Goal: Task Accomplishment & Management: Manage account settings

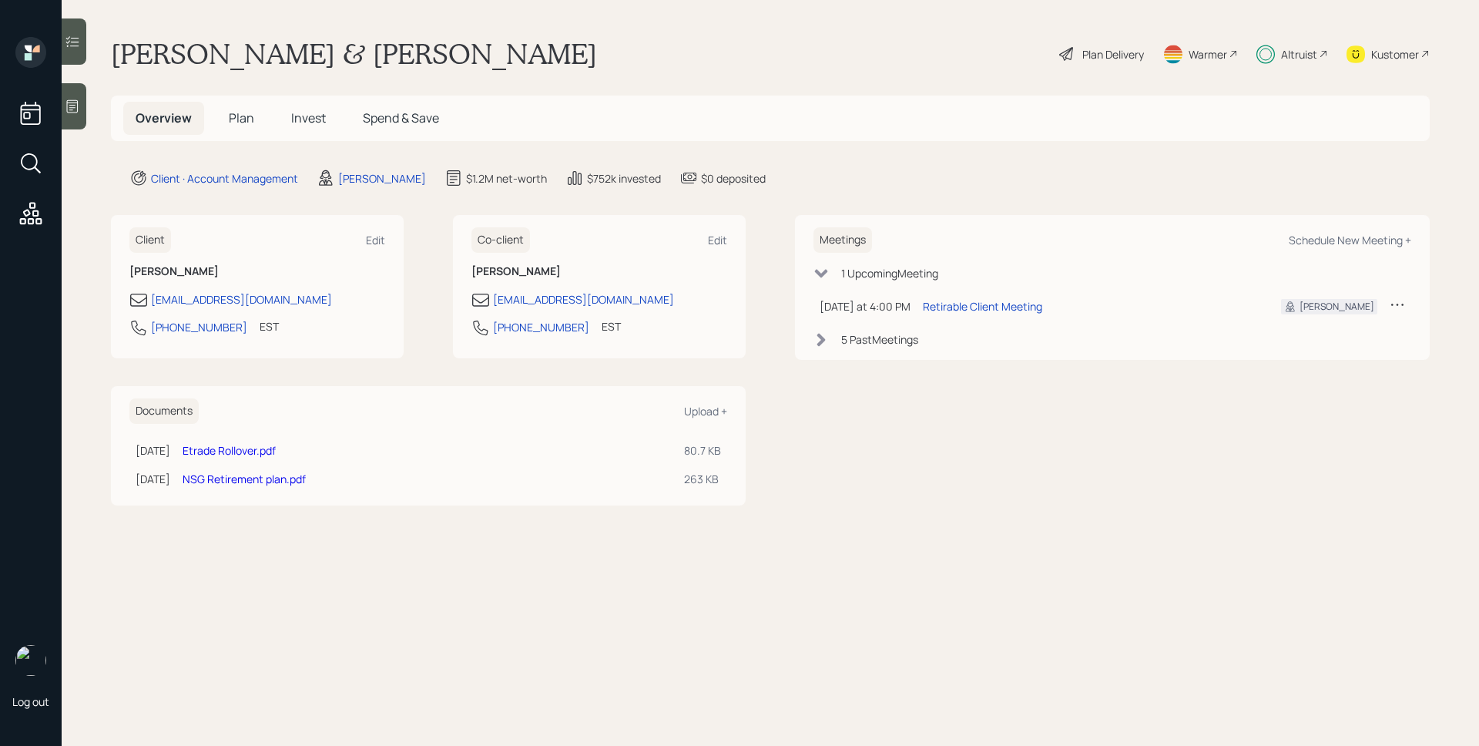
click at [1281, 57] on div "Altruist" at bounding box center [1299, 54] width 36 height 16
click at [79, 98] on div at bounding box center [74, 106] width 25 height 46
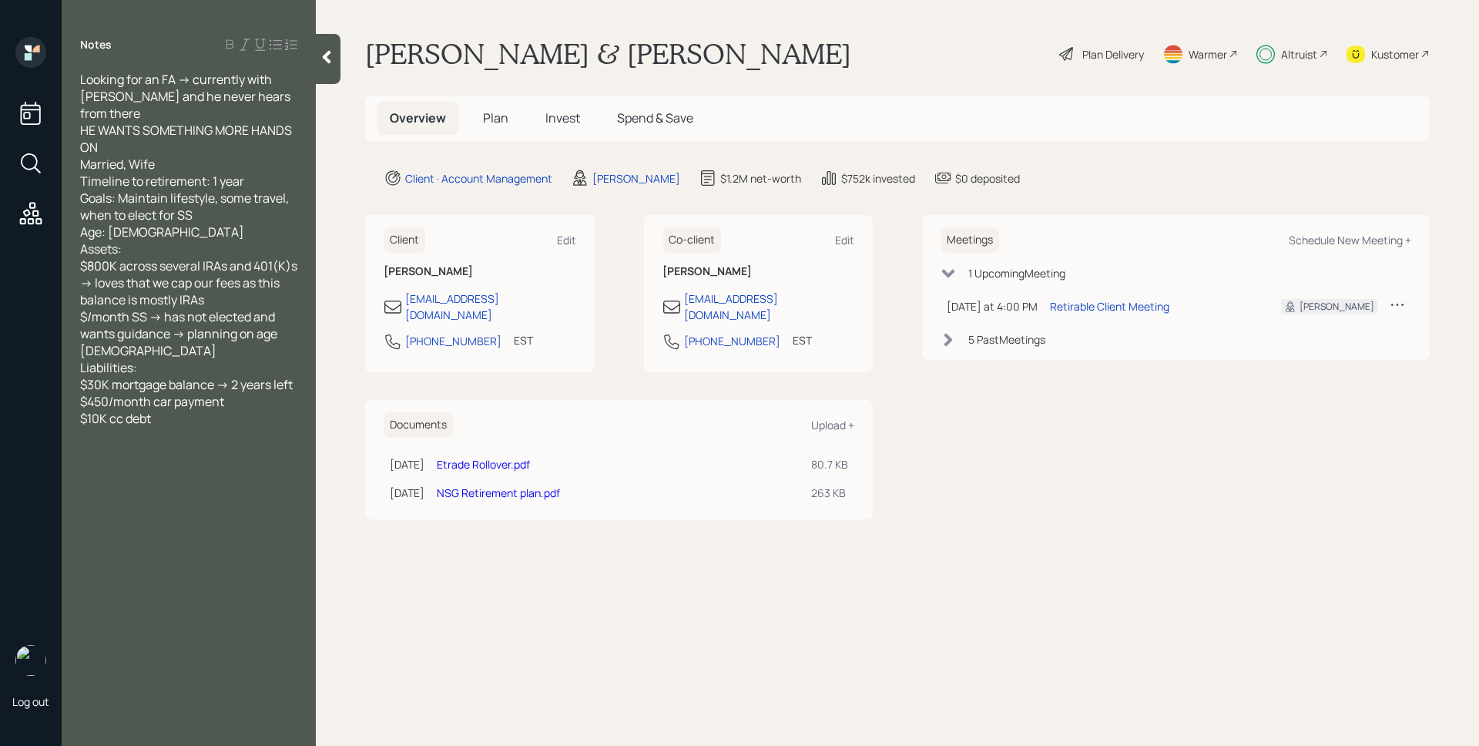
click at [317, 64] on div at bounding box center [328, 59] width 25 height 50
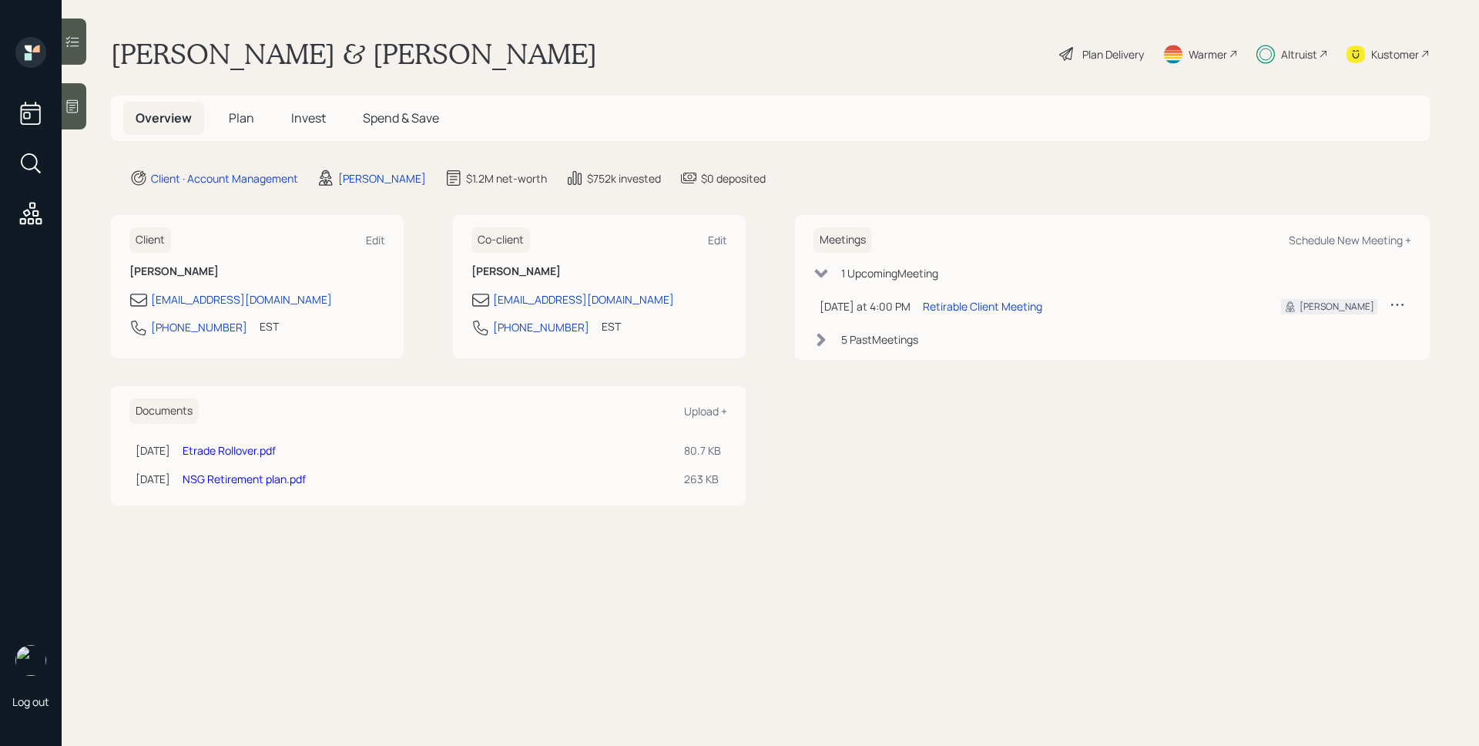
click at [237, 113] on span "Plan" at bounding box center [241, 117] width 25 height 17
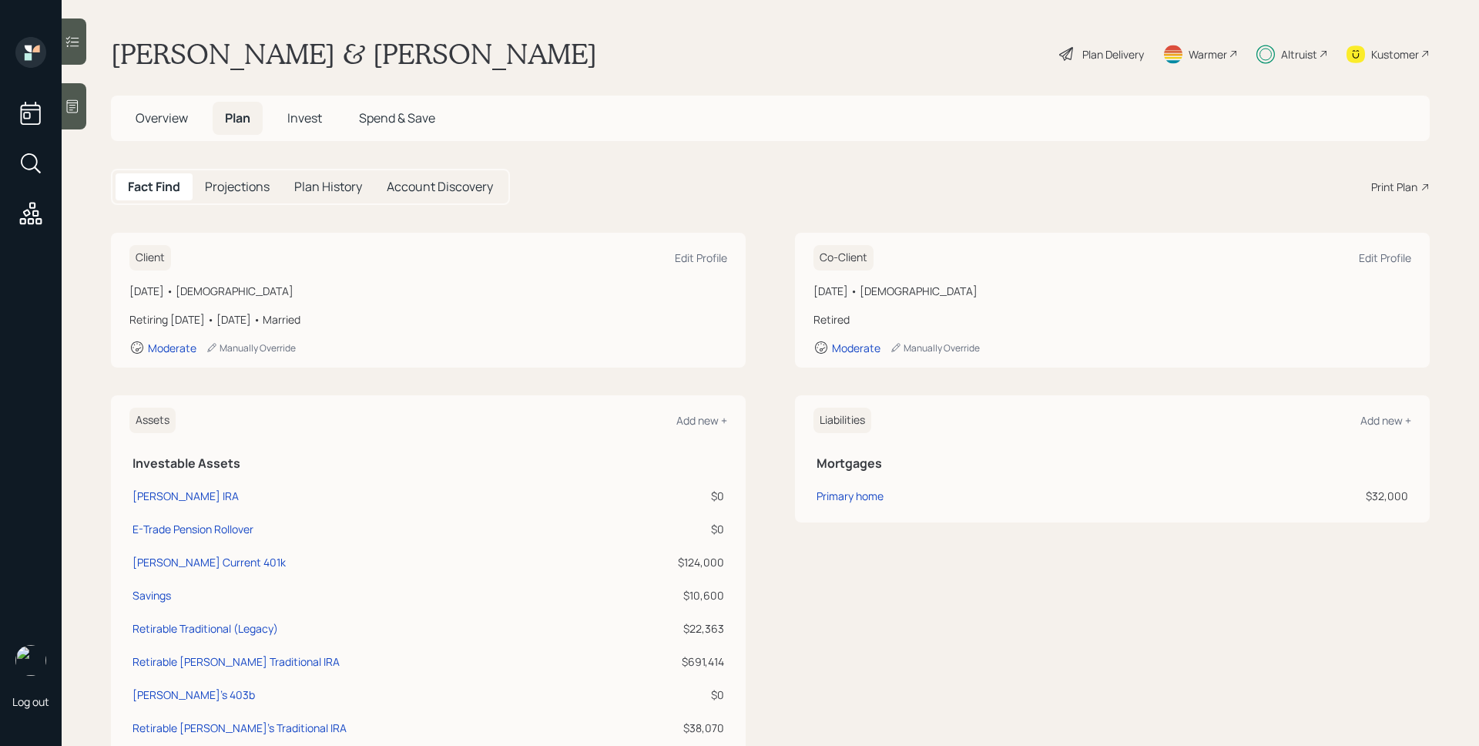
click at [1091, 64] on div "Plan Delivery" at bounding box center [1102, 54] width 88 height 34
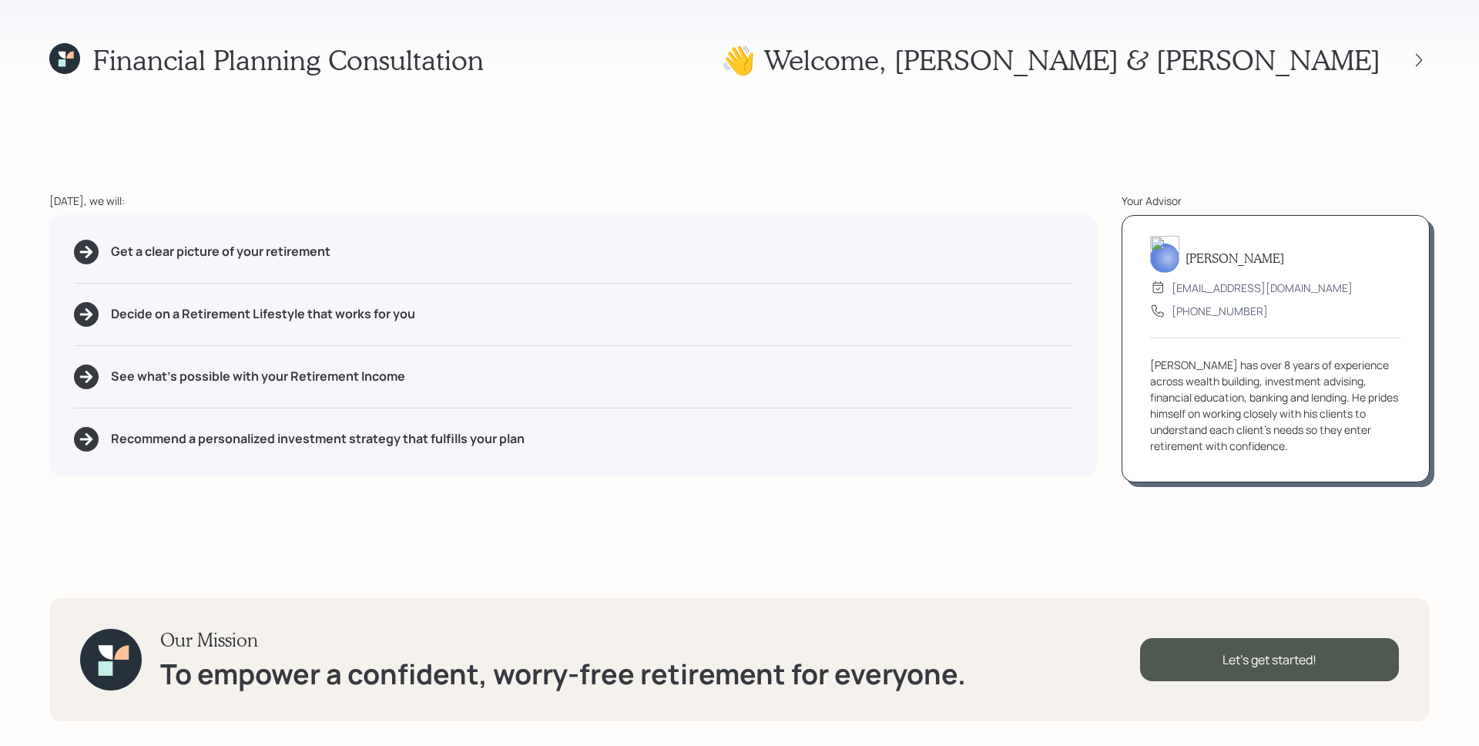
click at [1432, 60] on div "Financial Planning Consultation 👋 Welcome , [PERSON_NAME] & [PERSON_NAME] [DATE…" at bounding box center [739, 373] width 1479 height 746
click at [1426, 59] on icon at bounding box center [1418, 59] width 15 height 15
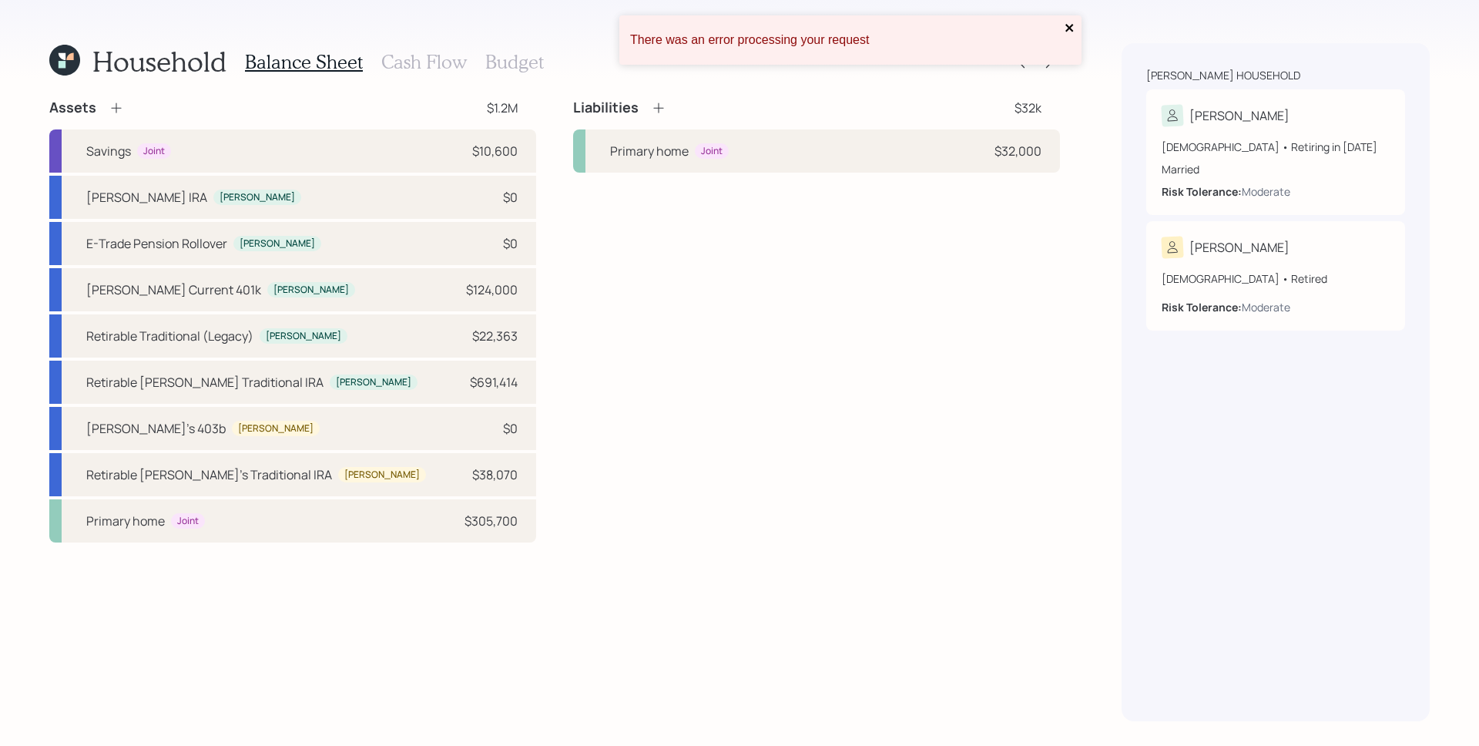
click at [1070, 24] on icon "close" at bounding box center [1069, 28] width 11 height 12
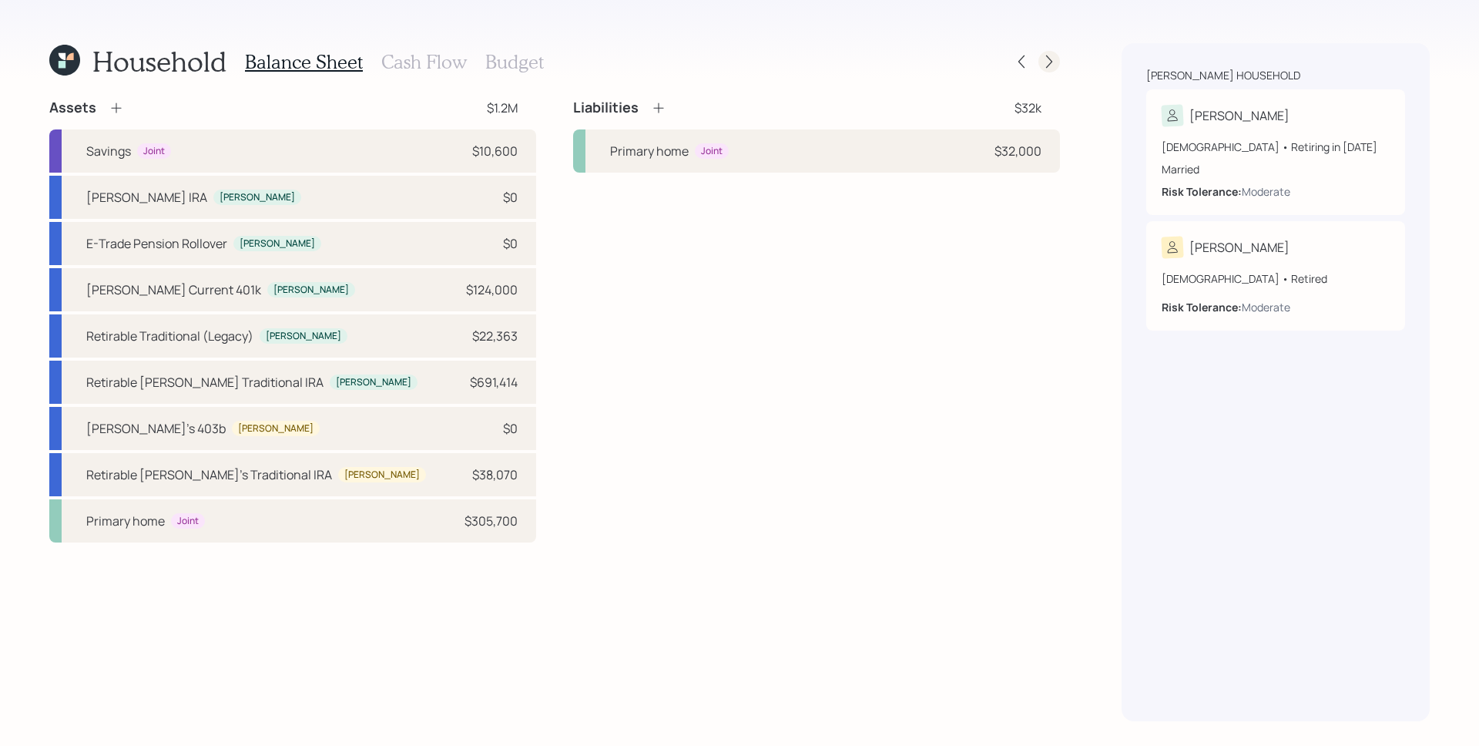
click at [1051, 57] on icon at bounding box center [1048, 61] width 15 height 15
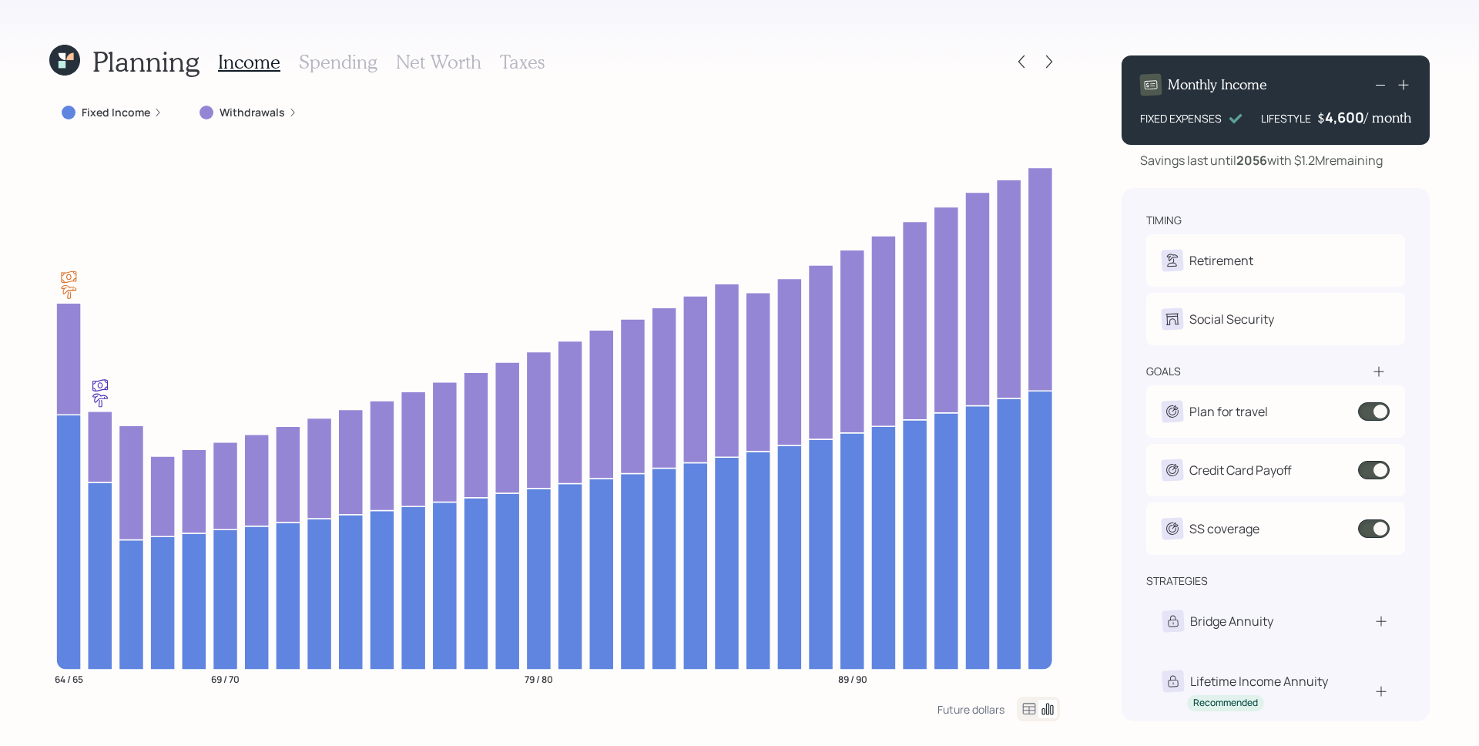
click at [1051, 57] on icon at bounding box center [1048, 61] width 15 height 15
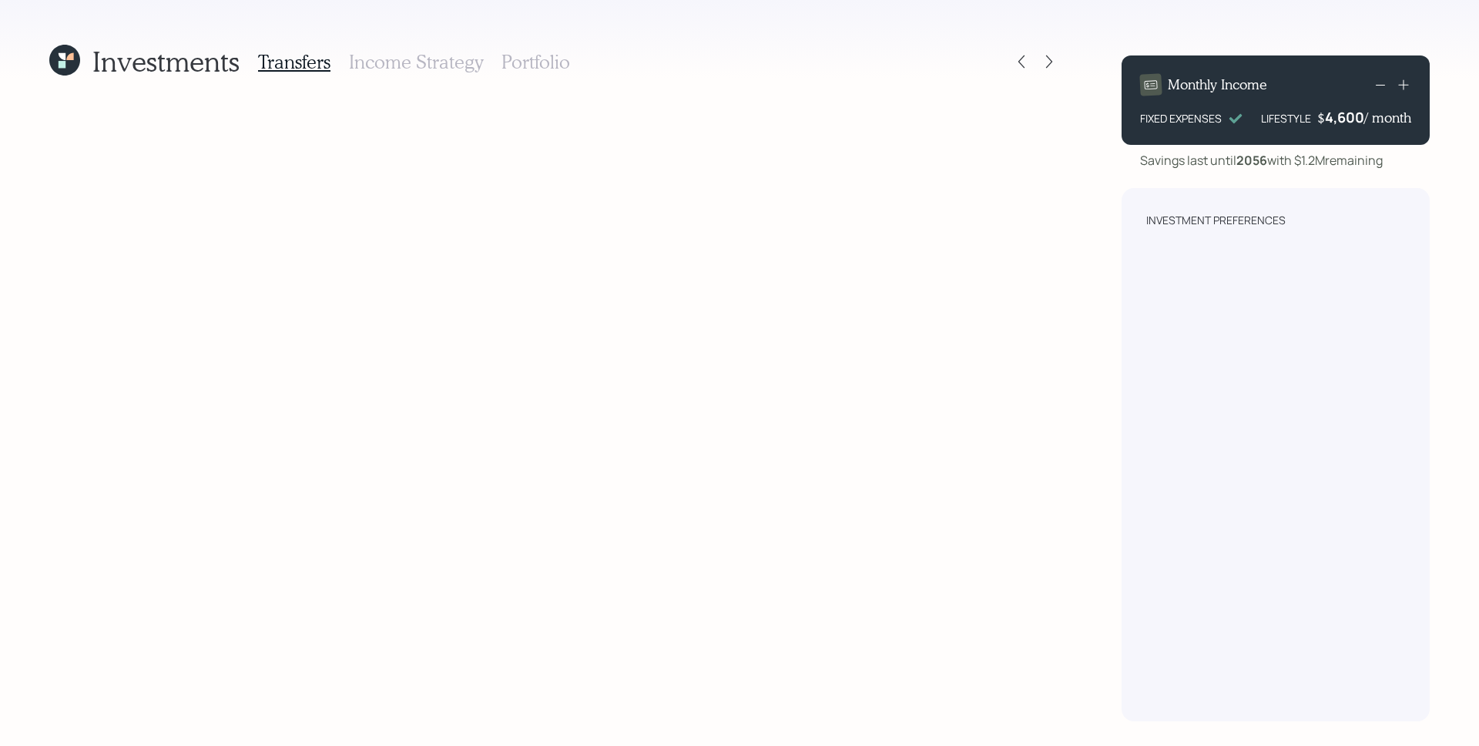
click at [1051, 57] on icon at bounding box center [1048, 61] width 15 height 15
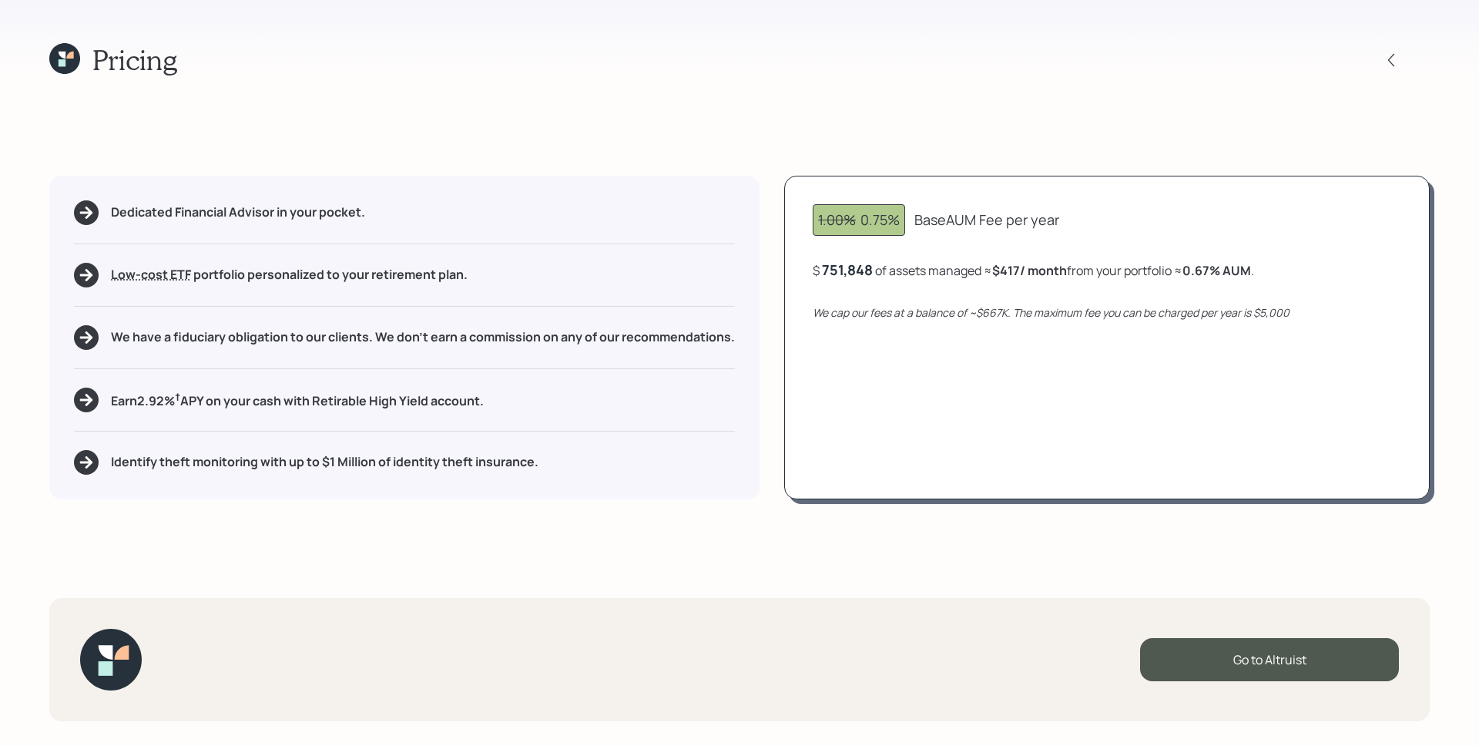
click at [78, 62] on icon at bounding box center [64, 58] width 31 height 31
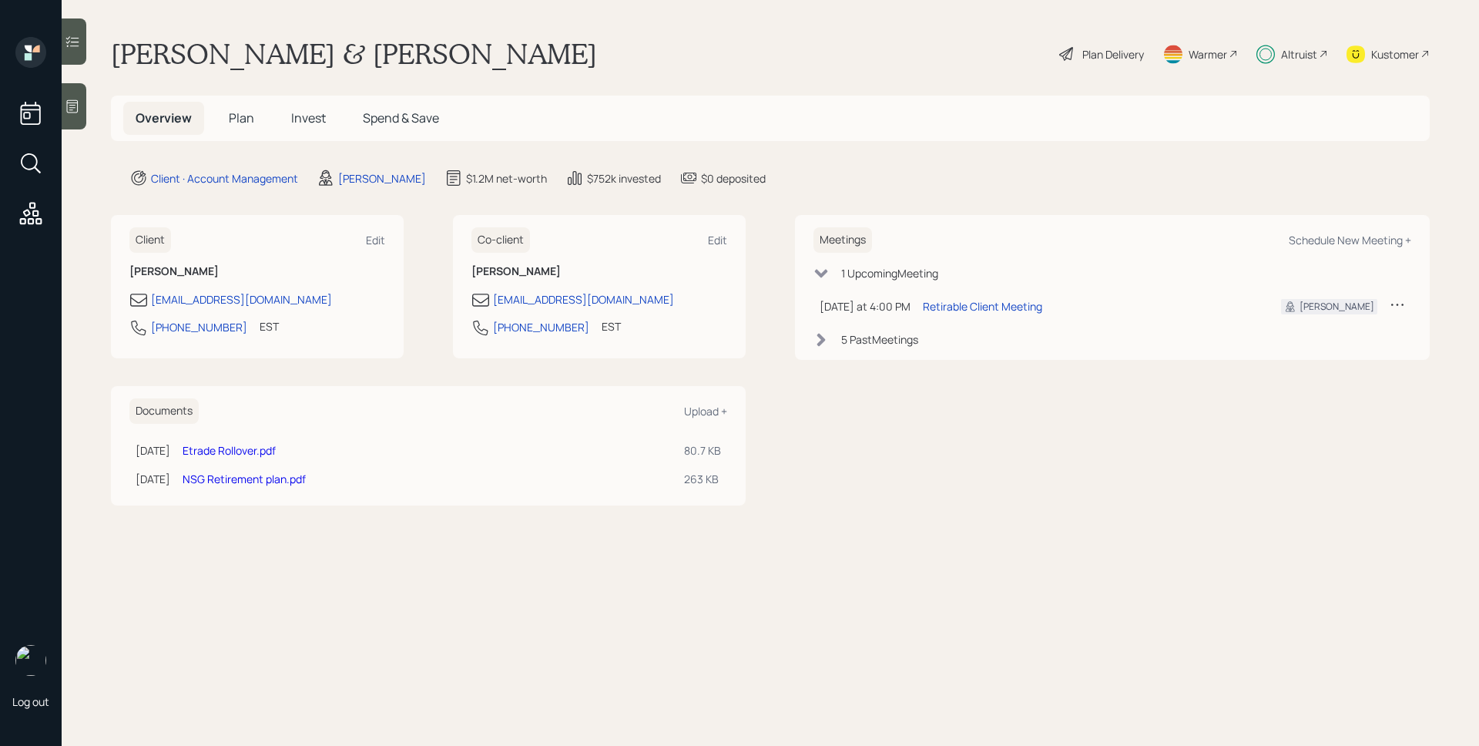
click at [1106, 55] on div "Plan Delivery" at bounding box center [1113, 54] width 62 height 16
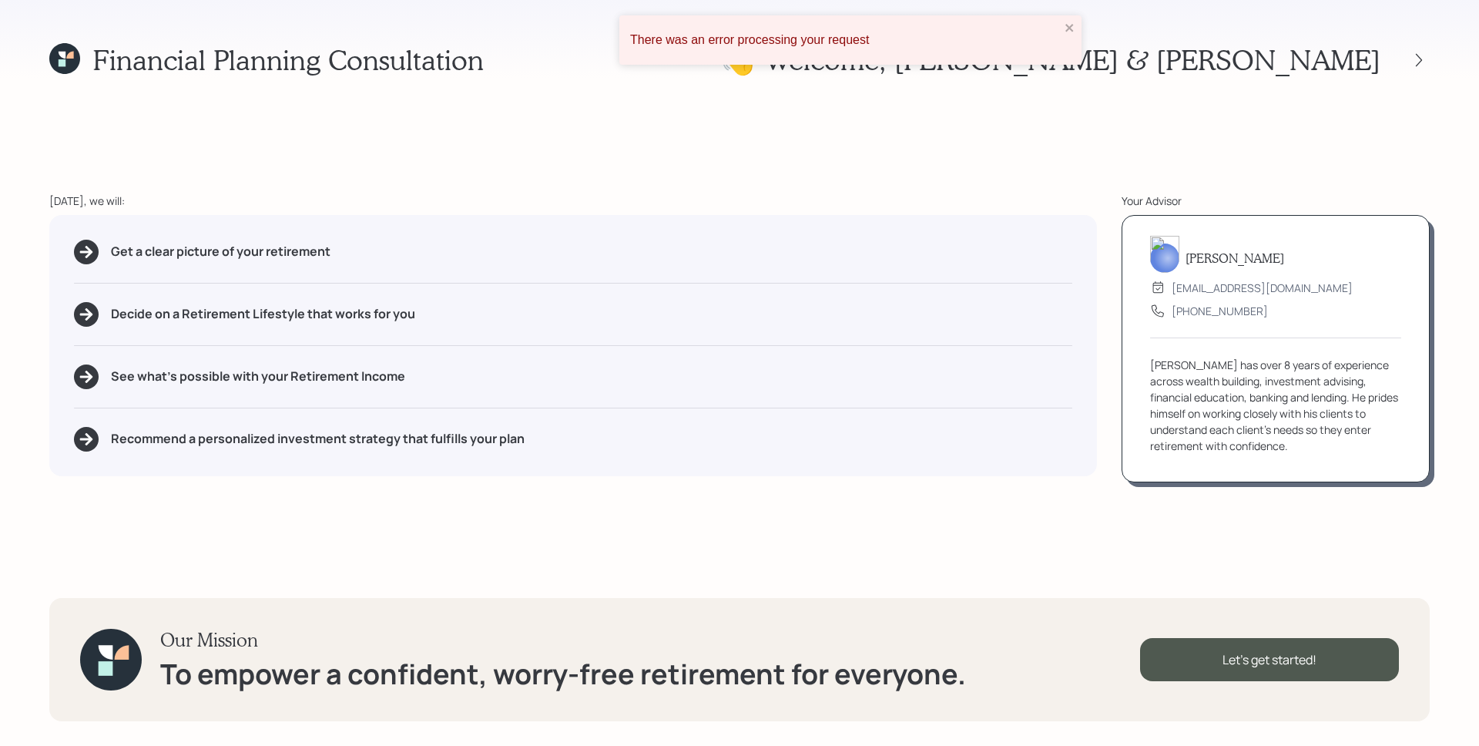
click at [1064, 31] on div "There was an error processing your request" at bounding box center [844, 39] width 439 height 23
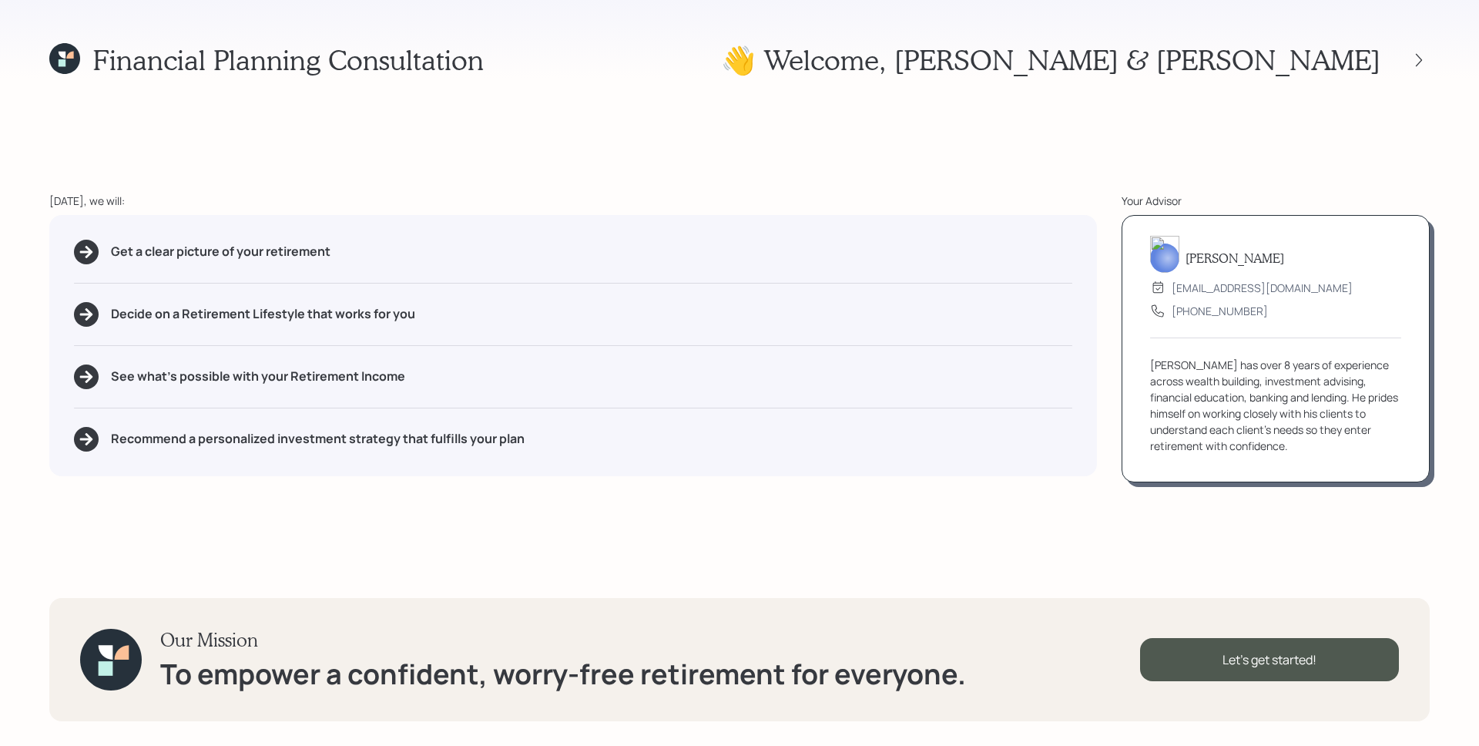
click at [932, 126] on div "Financial Planning Consultation 👋 Welcome , Kerry & Tami Today, we will: Get a …" at bounding box center [739, 373] width 1479 height 746
click at [1182, 102] on div "Financial Planning Consultation 👋 Welcome , Kerry & Tami Today, we will: Get a …" at bounding box center [739, 373] width 1479 height 746
click at [1417, 51] on div at bounding box center [1419, 60] width 22 height 22
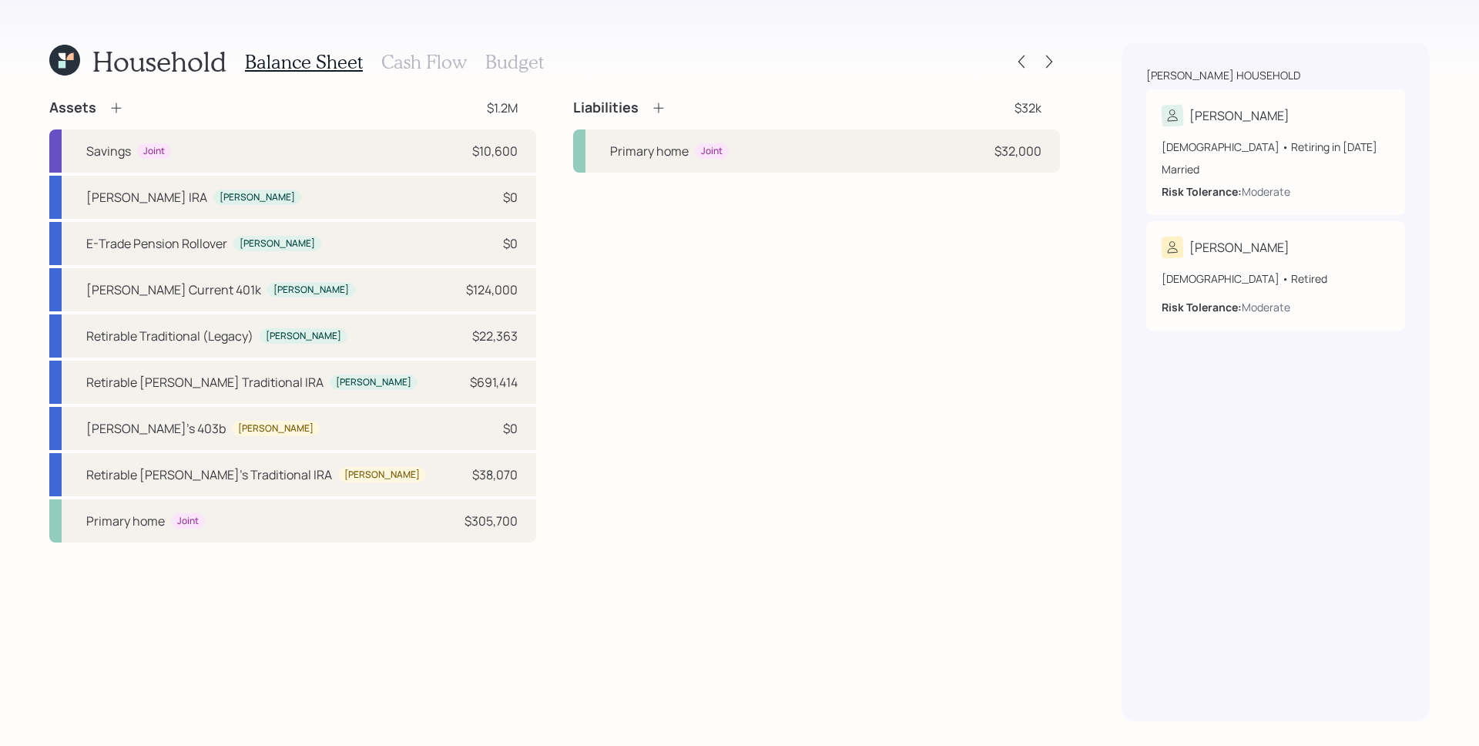
click at [747, 494] on div "Liabilities $32k Primary home Joint $32,000" at bounding box center [816, 321] width 487 height 444
click at [1043, 52] on div at bounding box center [1049, 62] width 22 height 22
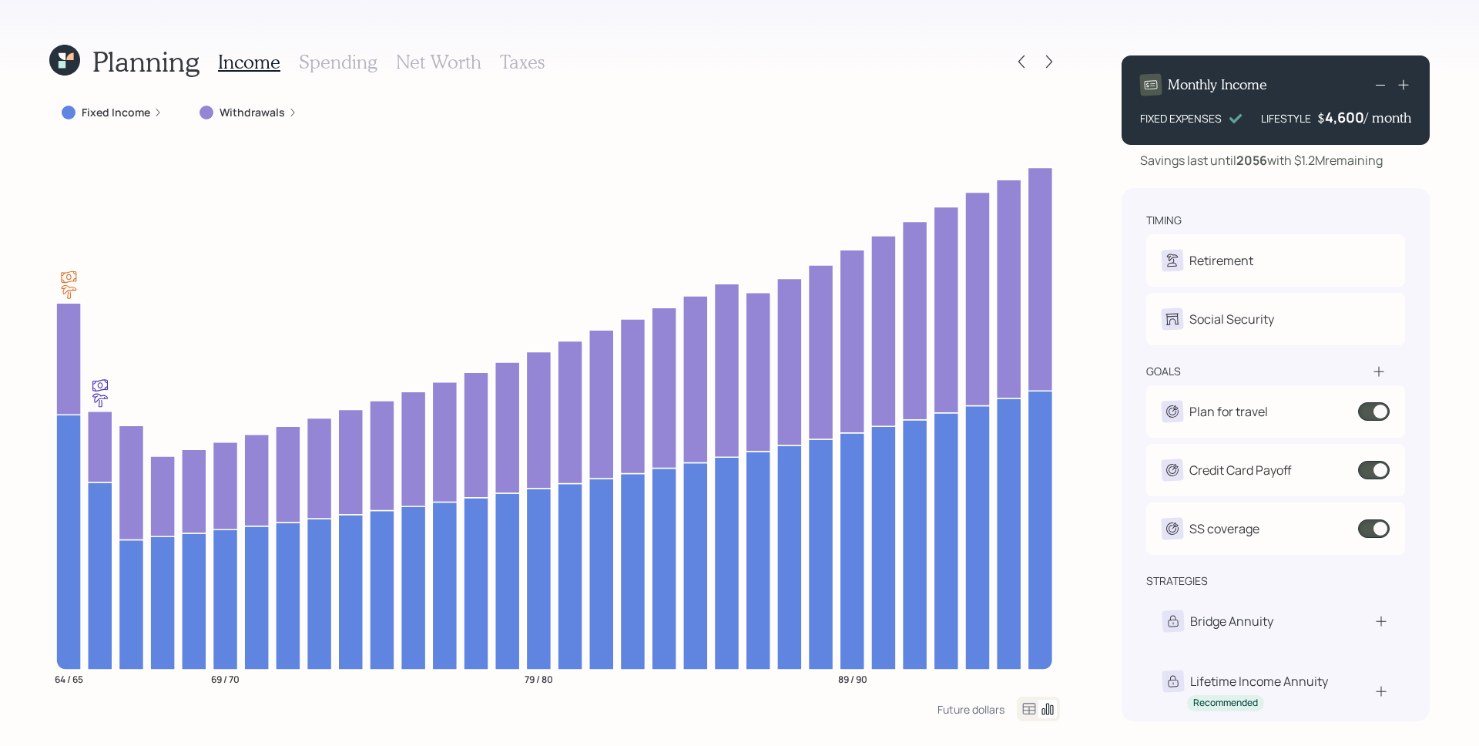
click at [145, 117] on label "Fixed Income" at bounding box center [116, 112] width 69 height 15
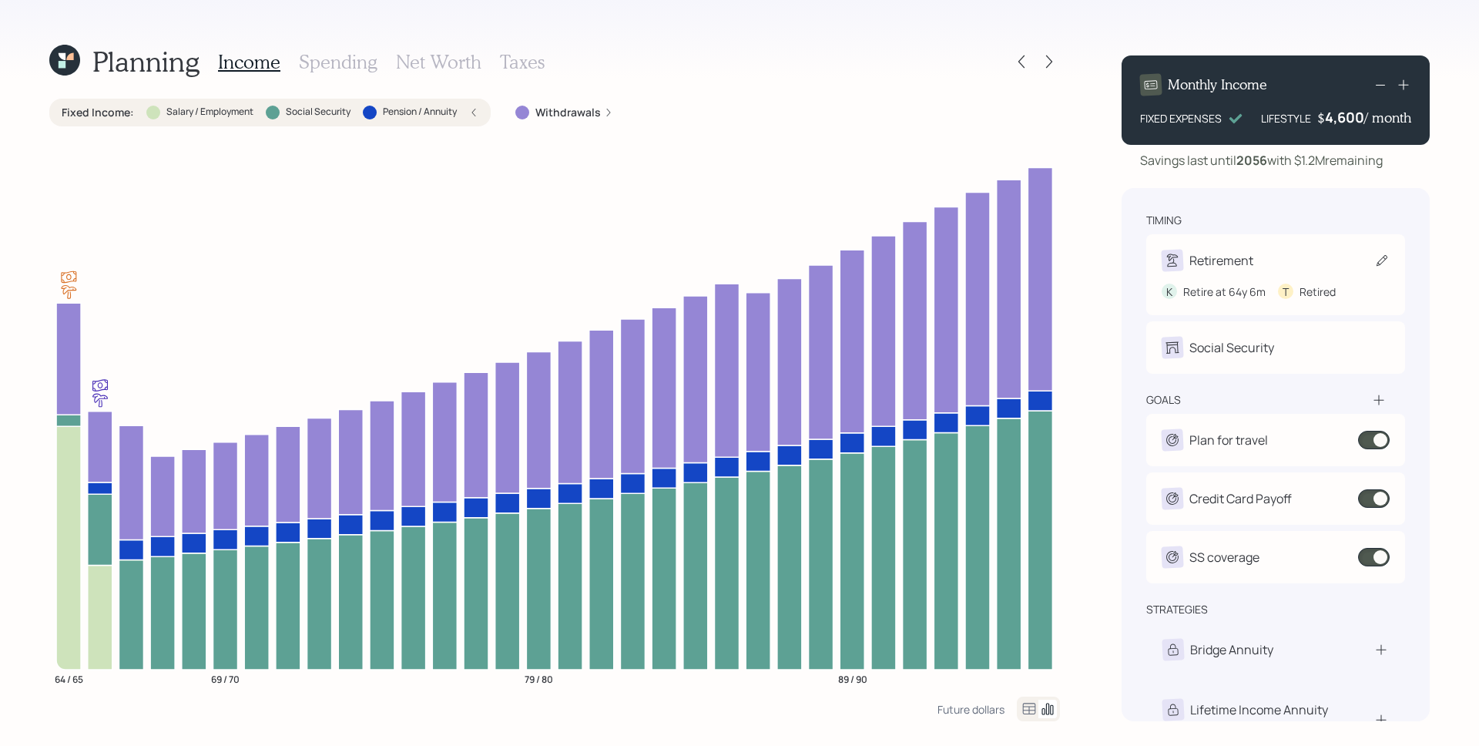
click at [1235, 270] on div "Retirement" at bounding box center [1208, 261] width 92 height 22
select select "6"
select select "8"
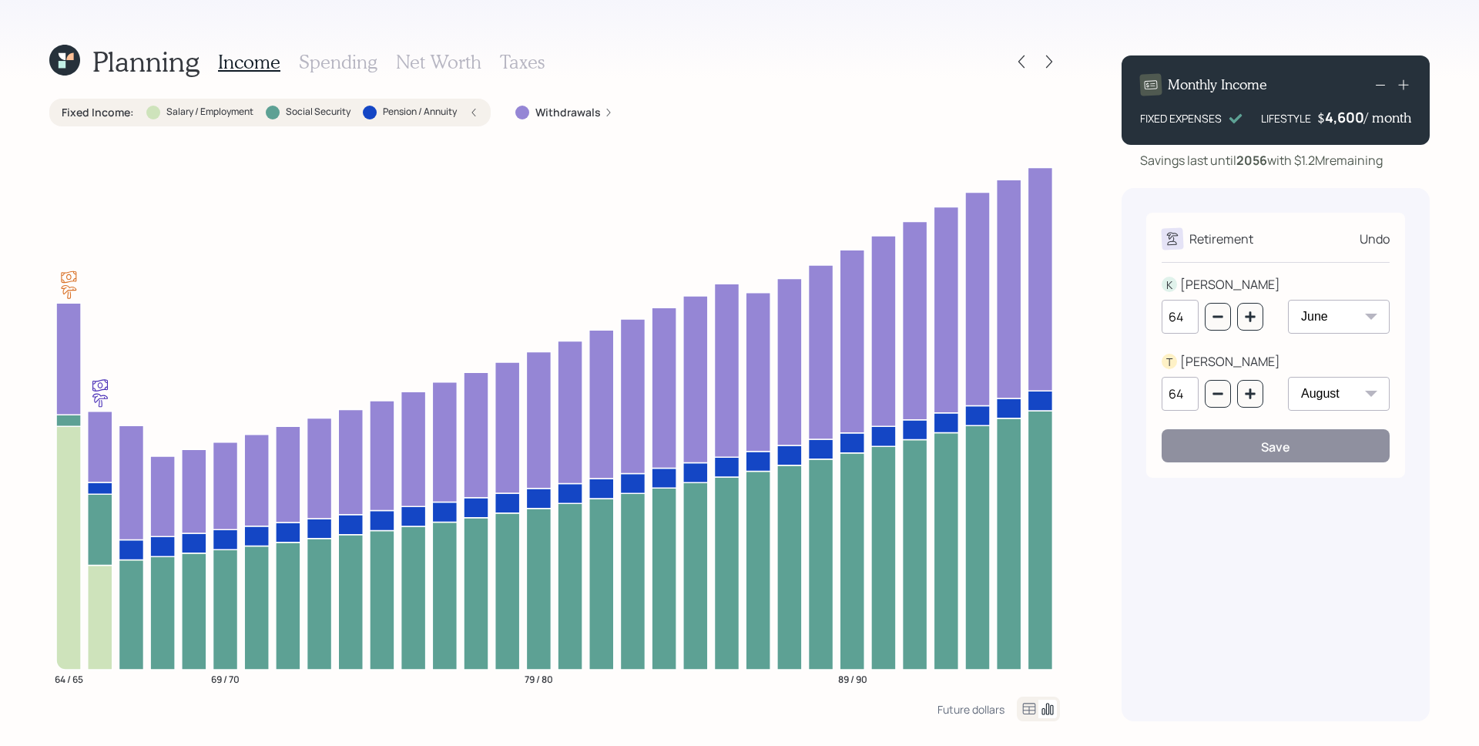
click at [1379, 228] on div "Retirement Undo" at bounding box center [1276, 239] width 228 height 22
click at [1379, 229] on div "Retirement Undo" at bounding box center [1276, 239] width 228 height 22
click at [1385, 246] on div "Undo" at bounding box center [1374, 239] width 30 height 18
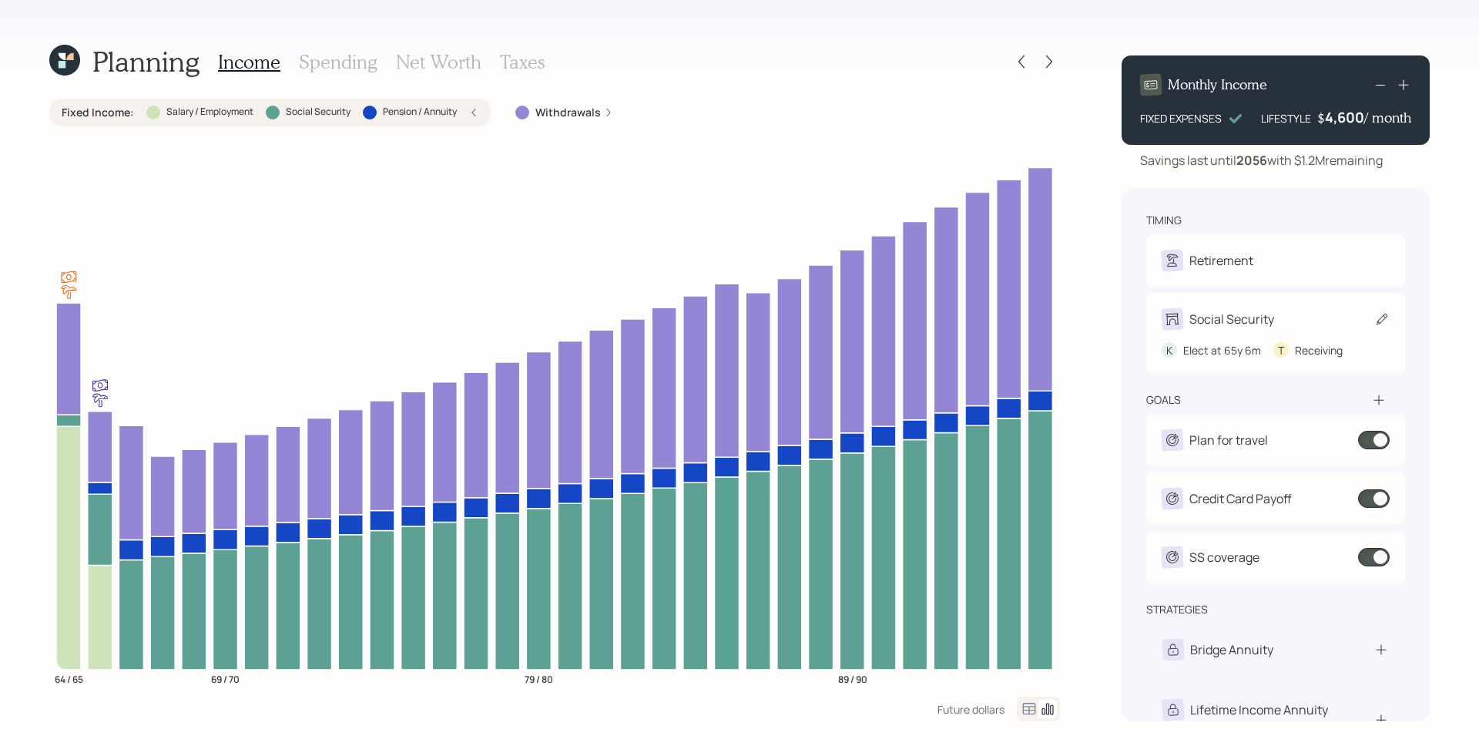
click at [1244, 327] on div "Social Security" at bounding box center [1231, 319] width 85 height 18
select select "6"
select select "8"
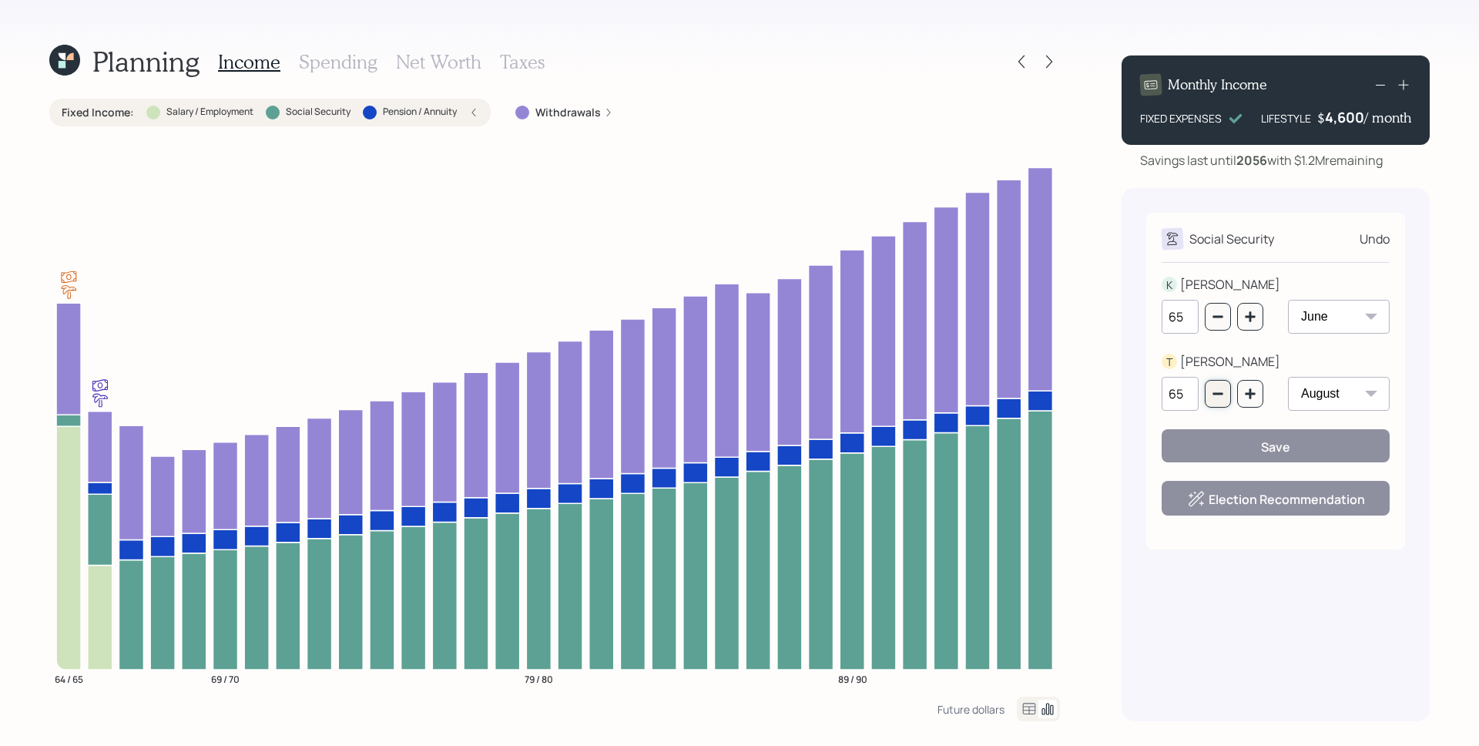
click at [1215, 392] on icon "button" at bounding box center [1218, 393] width 12 height 12
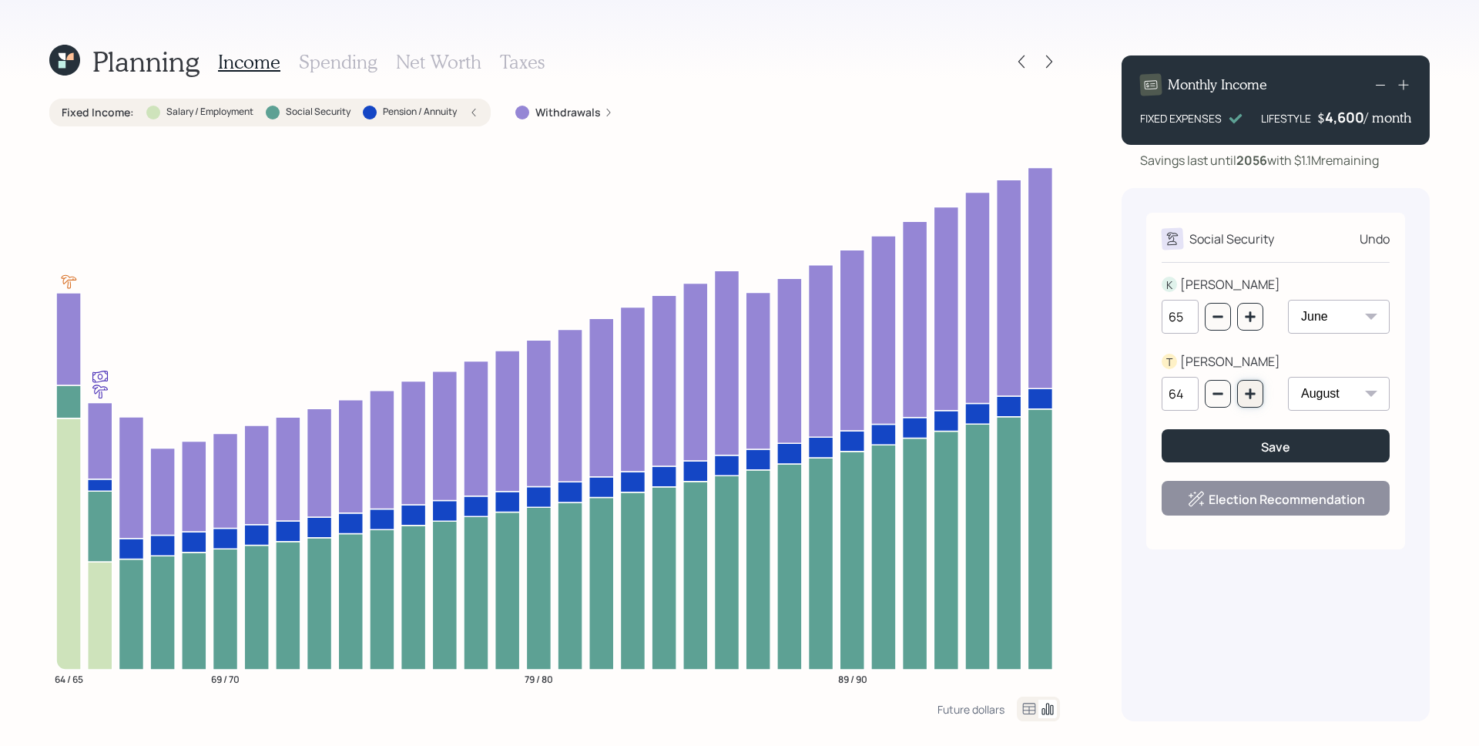
click at [1252, 397] on icon "button" at bounding box center [1250, 393] width 12 height 12
type input "65"
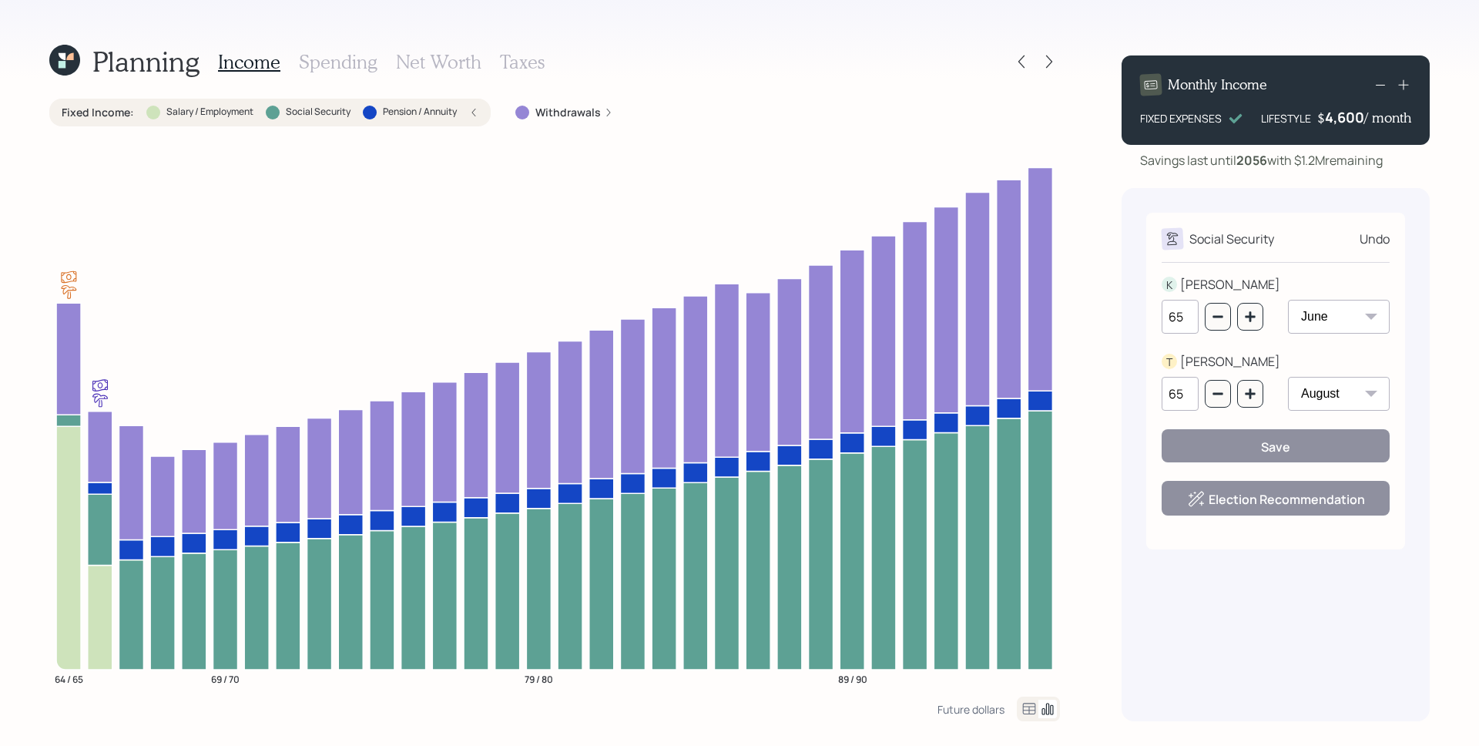
click at [1370, 236] on div "Undo" at bounding box center [1374, 239] width 30 height 18
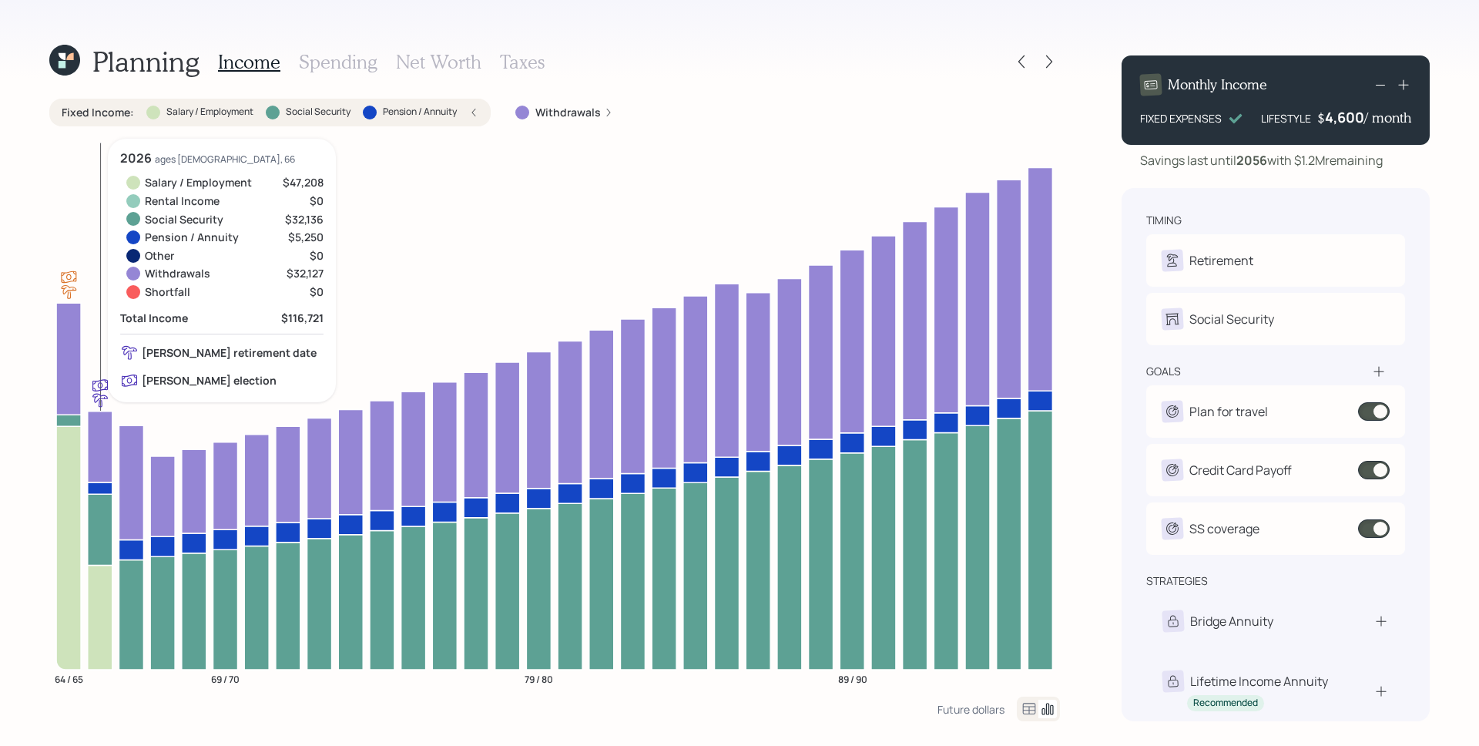
click at [106, 438] on icon at bounding box center [100, 446] width 25 height 71
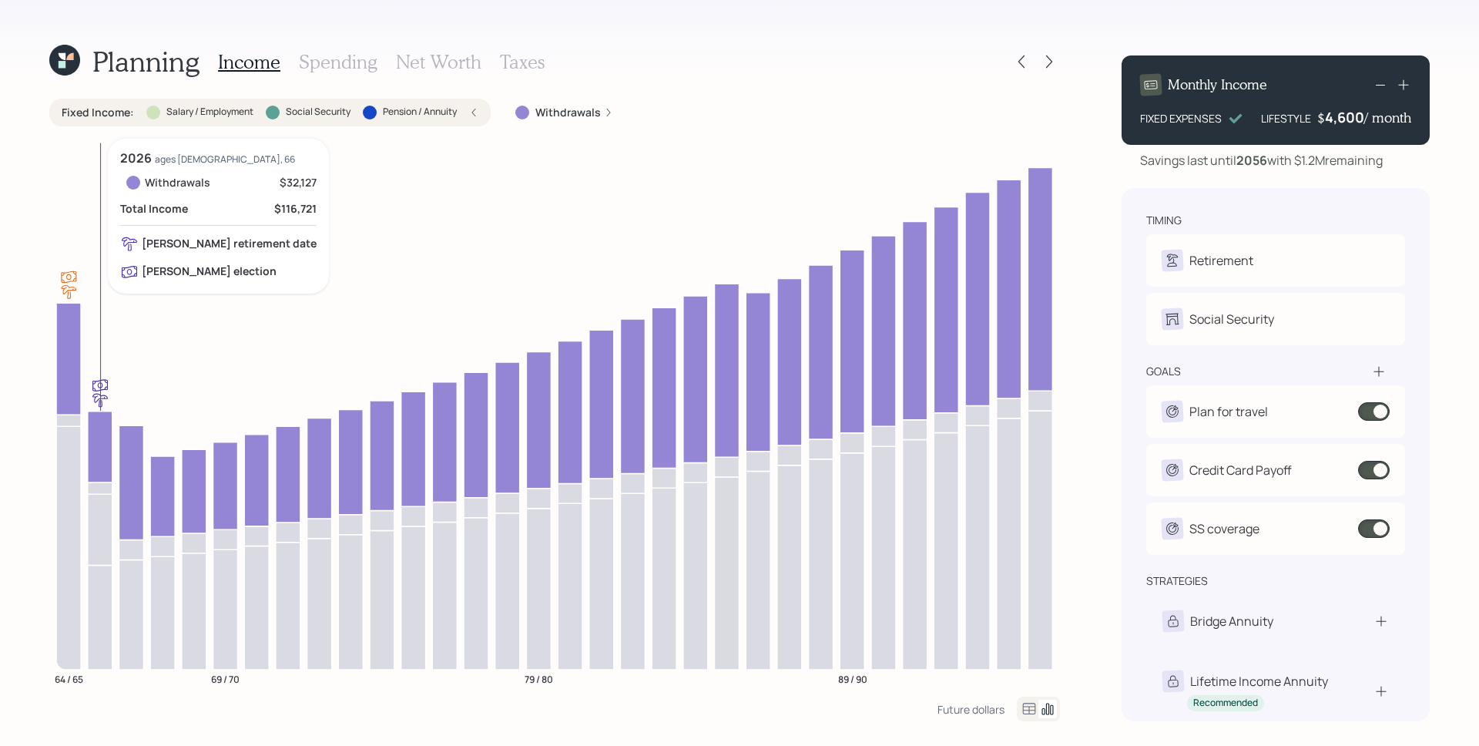
click at [109, 426] on icon at bounding box center [100, 446] width 25 height 71
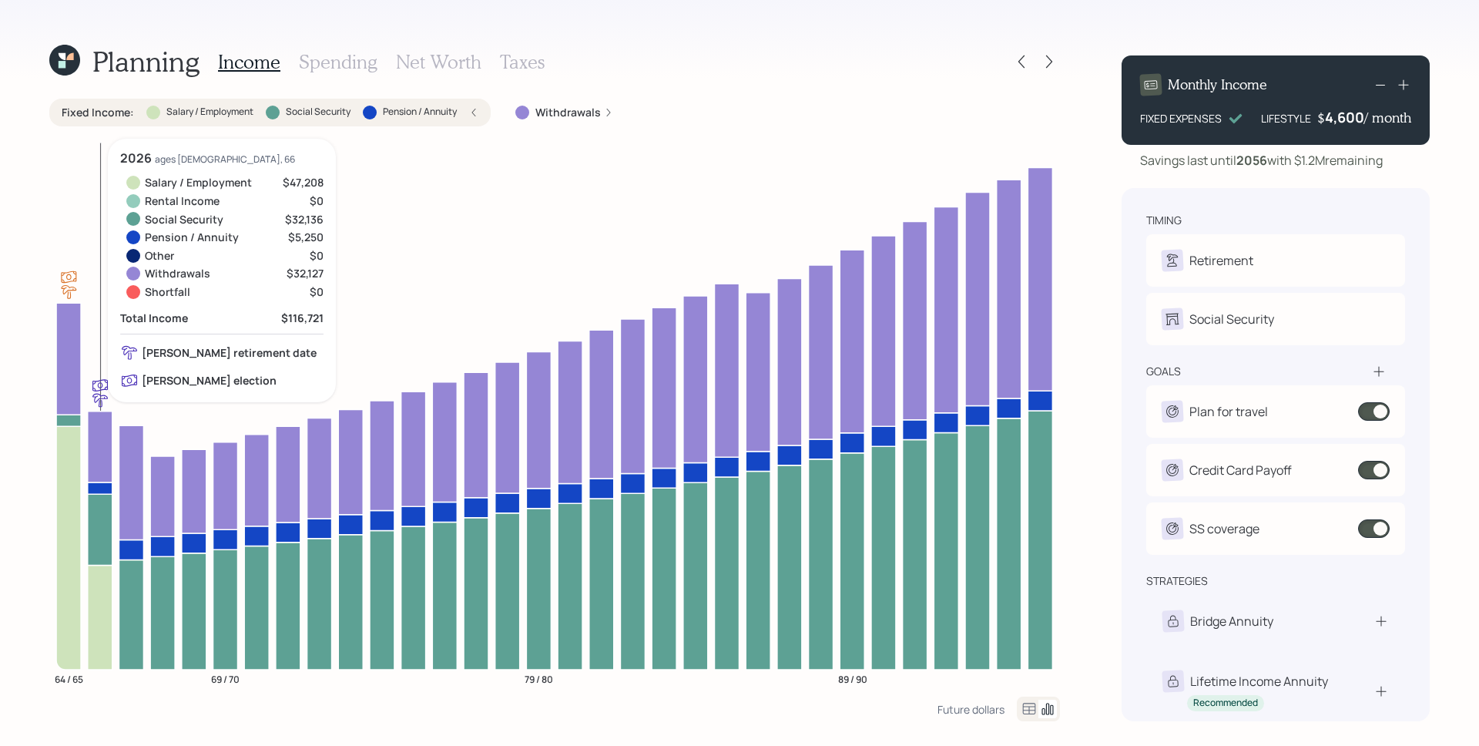
click at [109, 426] on icon at bounding box center [100, 446] width 25 height 71
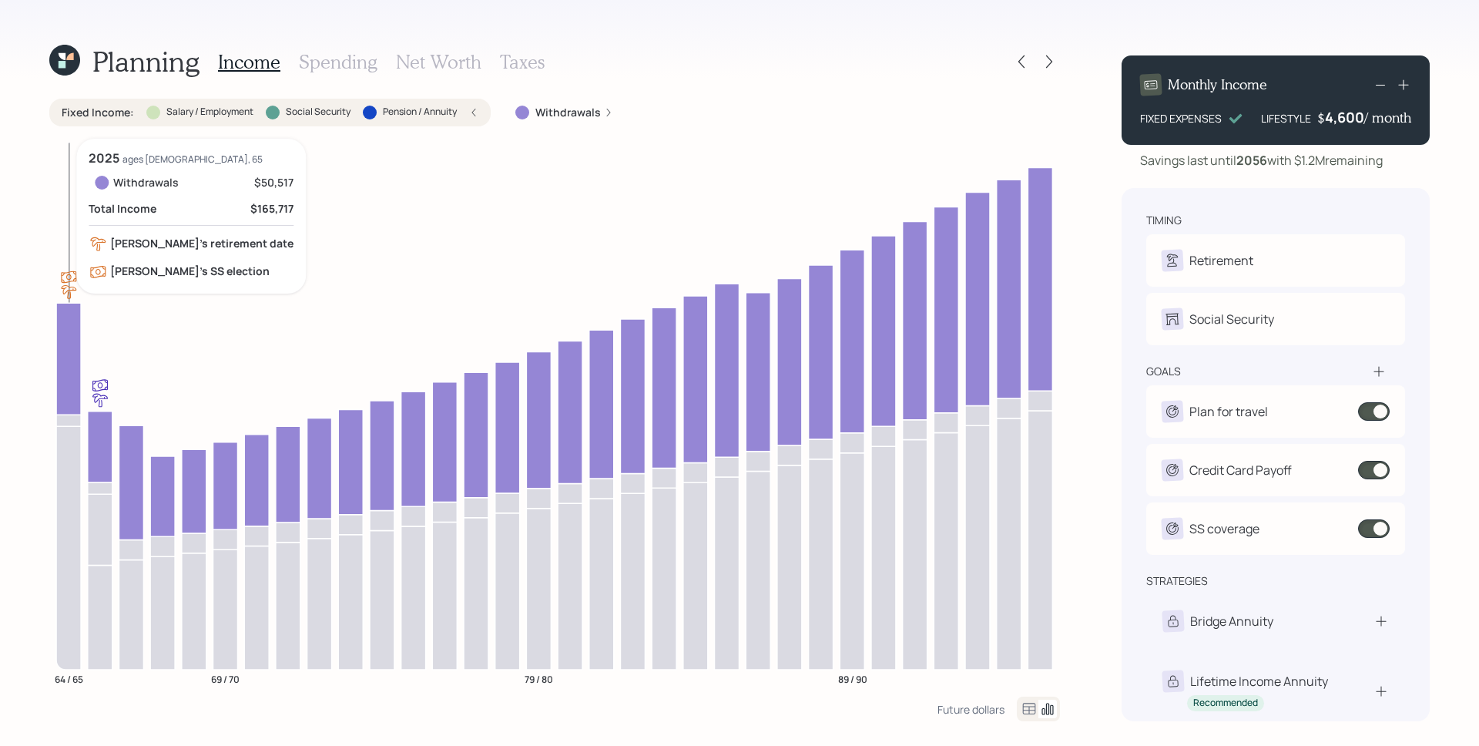
click at [72, 336] on icon at bounding box center [68, 359] width 25 height 112
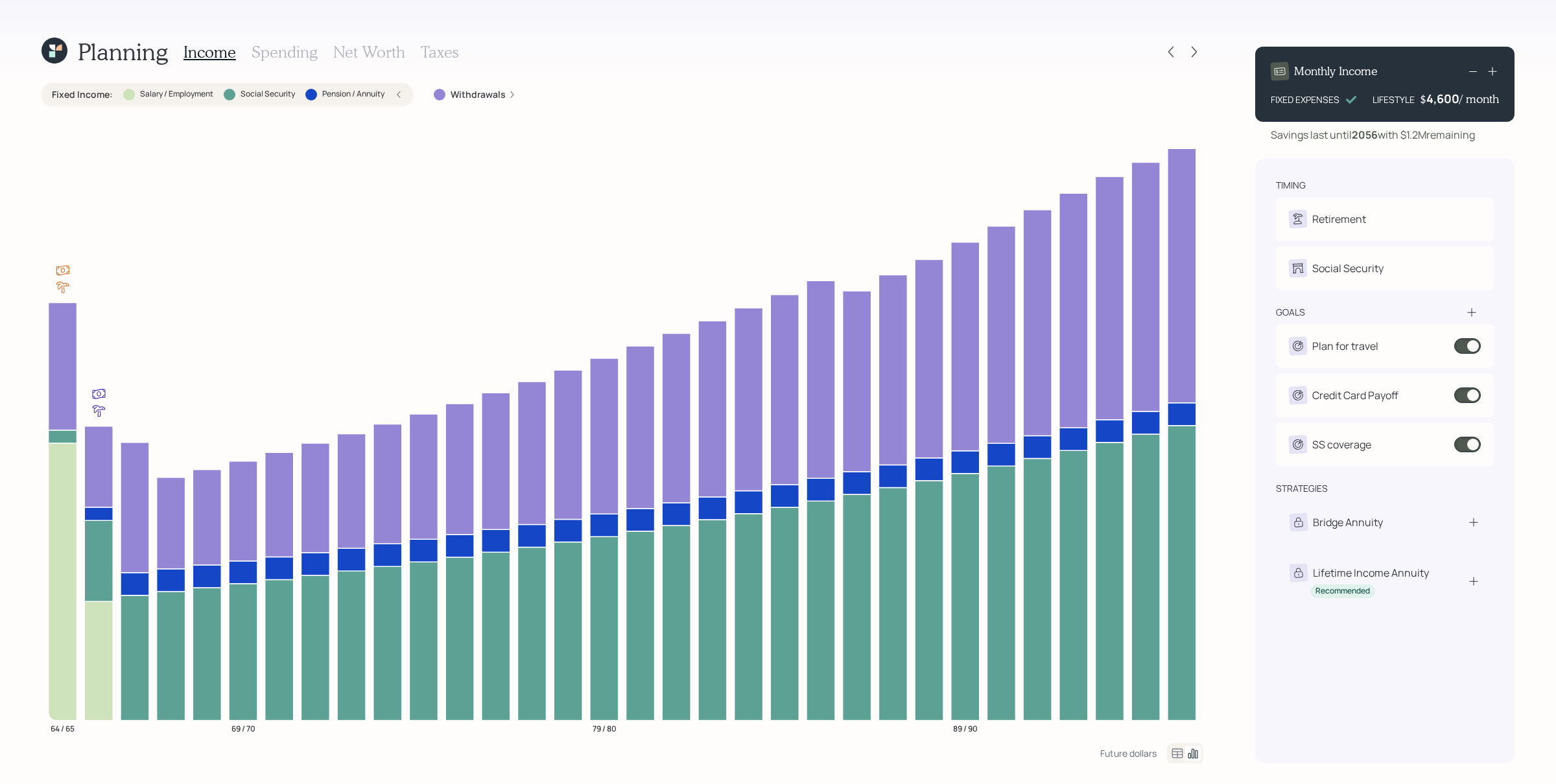
click at [263, 56] on h3 "Spending" at bounding box center [284, 52] width 66 height 19
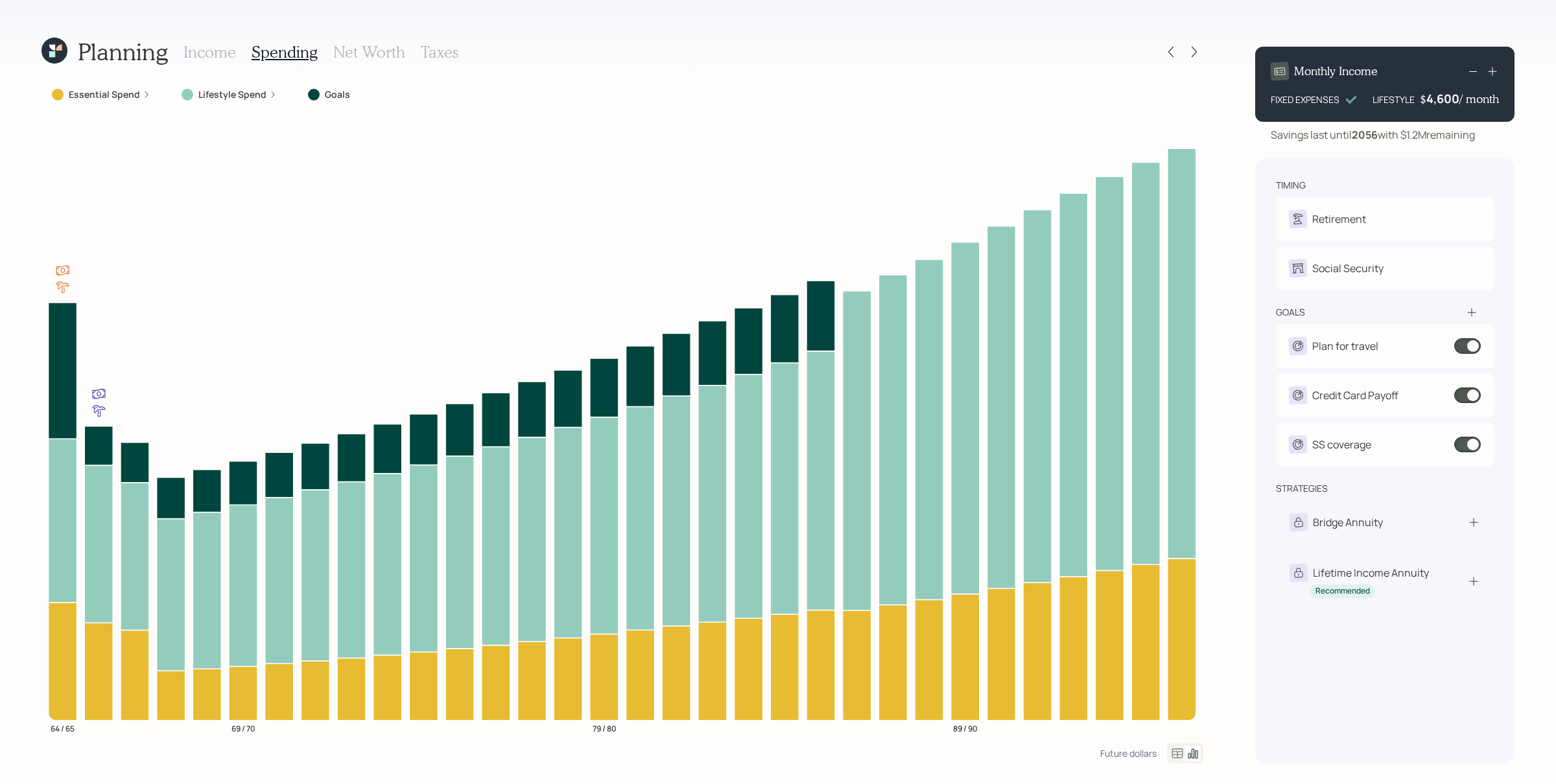
click at [139, 90] on div "Essential Spend" at bounding box center [101, 94] width 98 height 13
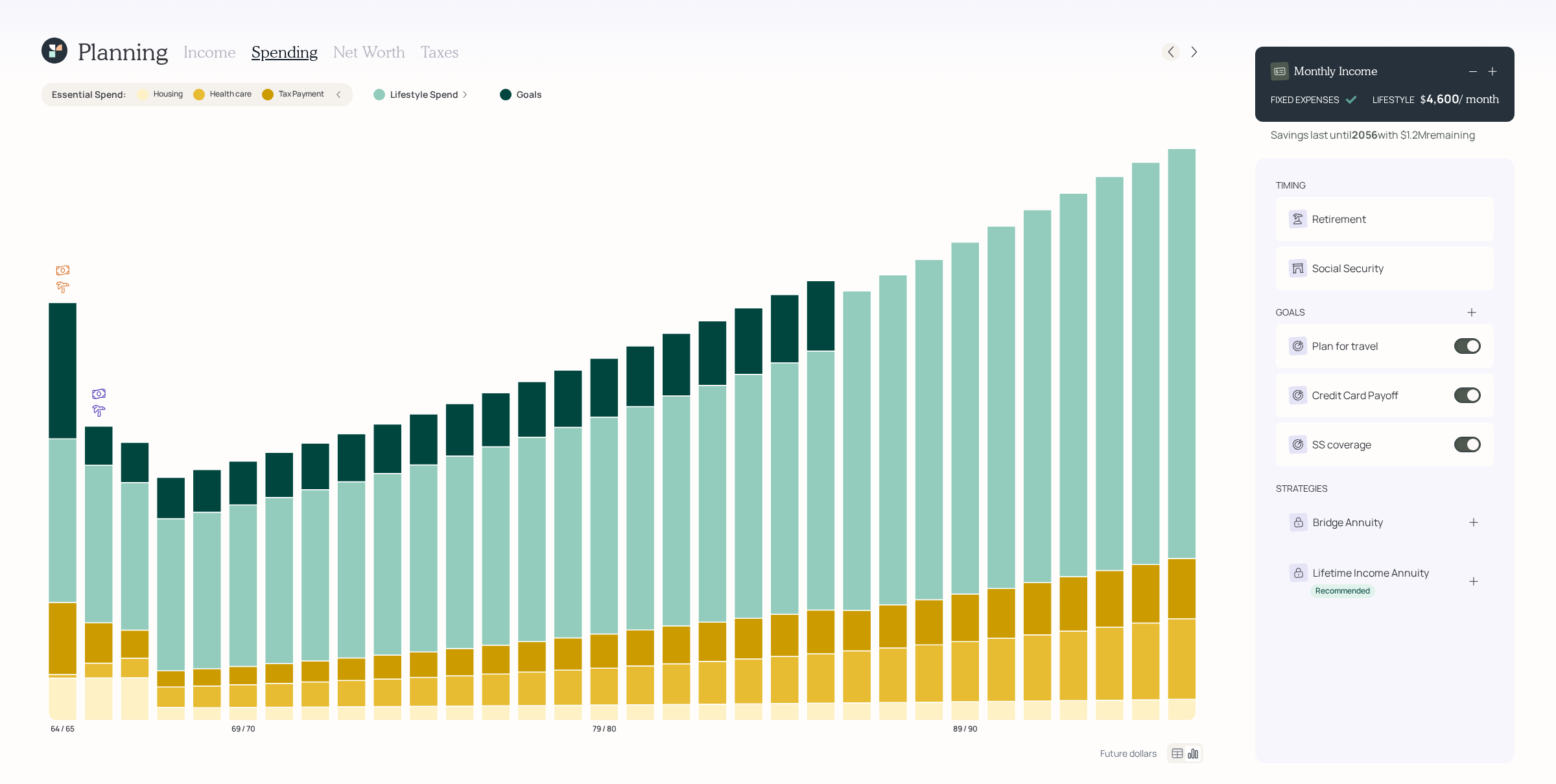
click at [1175, 51] on icon at bounding box center [1170, 51] width 13 height 13
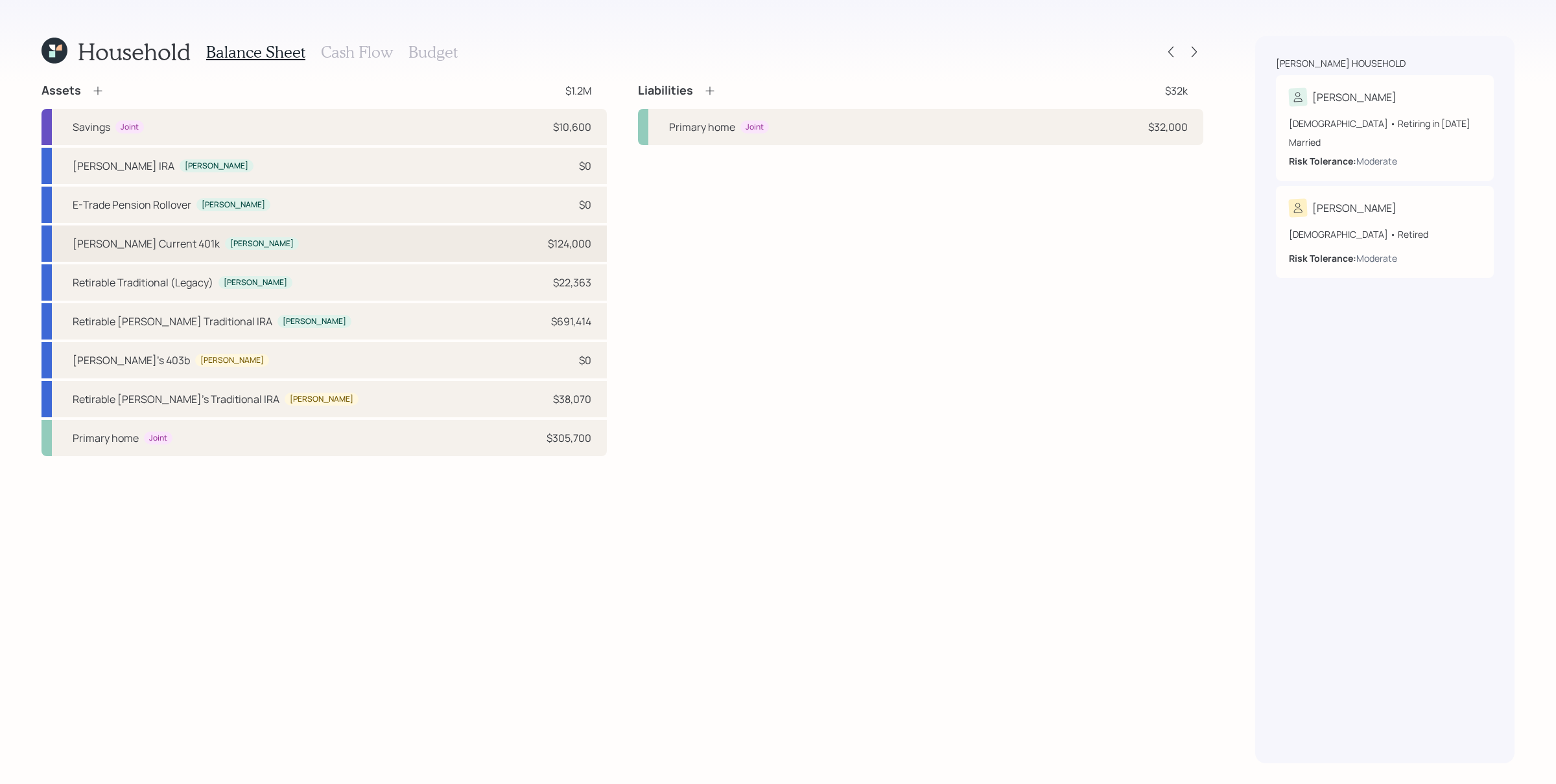
click at [292, 247] on div "Kerry's Current 401k Kerry $124,000" at bounding box center [324, 243] width 566 height 36
select select "company_sponsored"
select select "balanced"
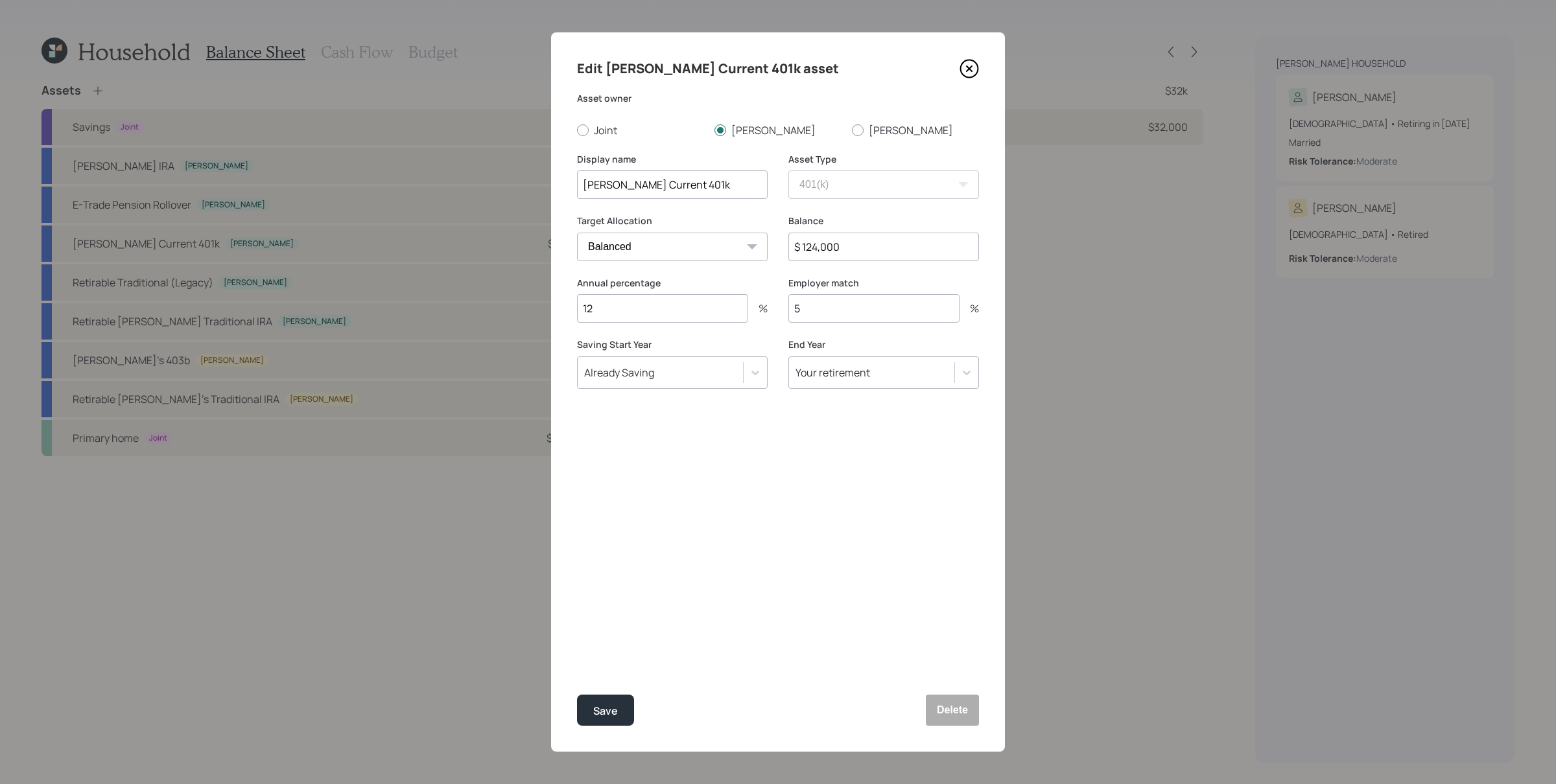
click at [659, 299] on input "12" at bounding box center [662, 309] width 171 height 29
type input "8"
type input "5"
click at [577, 627] on button "Save" at bounding box center [606, 710] width 57 height 31
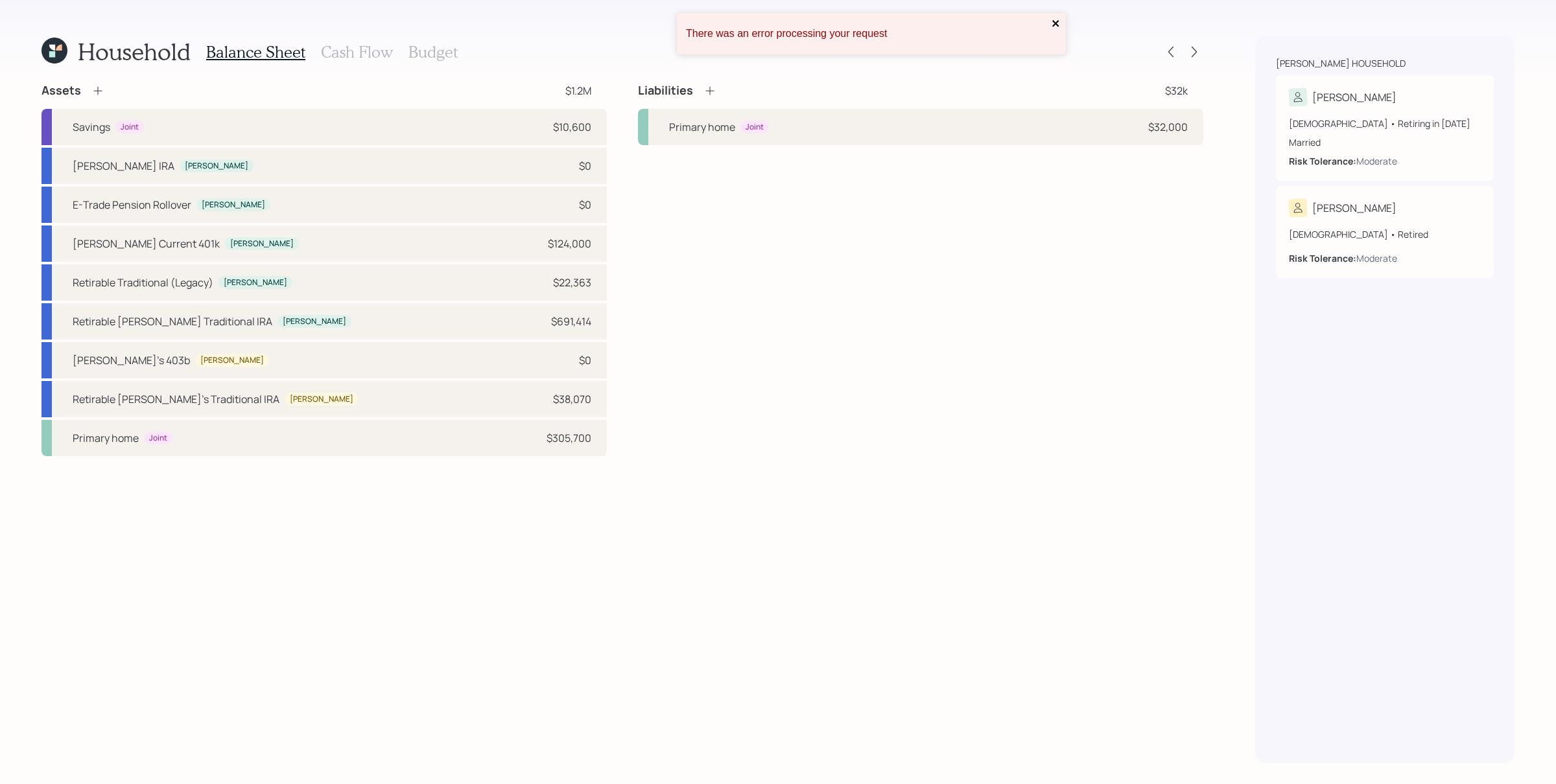
click at [1056, 20] on icon "close" at bounding box center [1055, 24] width 9 height 10
click at [1121, 291] on div "Liabilities $32k Primary home Joint $32,000" at bounding box center [921, 270] width 566 height 373
click at [806, 493] on div "Assets $1.2M Savings Joint $10,600 Kerry's EJ IRA Kerry $0 E-Trade Pension Roll…" at bounding box center [622, 423] width 1161 height 681
click at [525, 449] on div "Primary home Joint $305,700" at bounding box center [324, 437] width 566 height 36
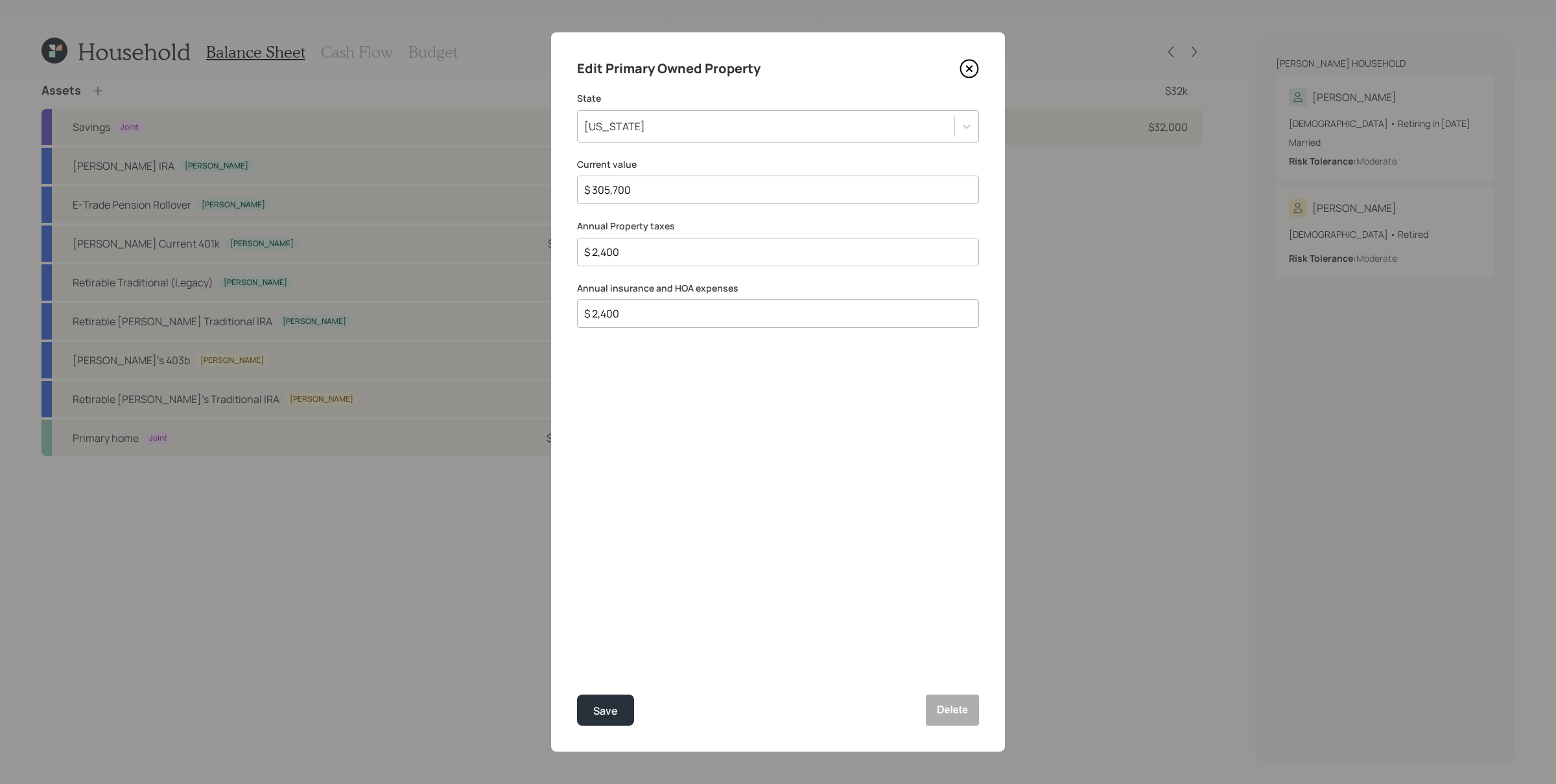
click at [645, 190] on input "$ 305,700" at bounding box center [772, 189] width 380 height 15
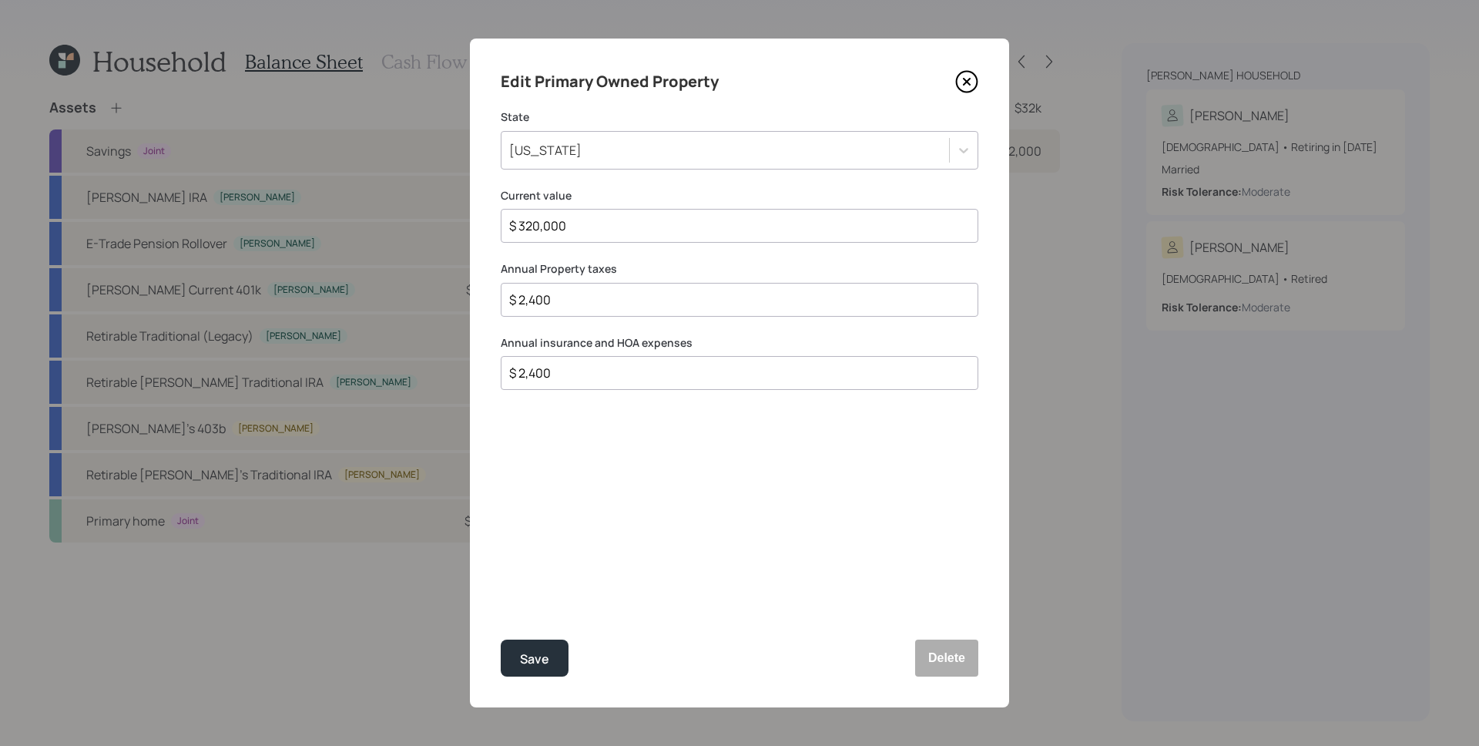
type input "$ 320,000"
click at [501, 639] on button "Save" at bounding box center [535, 657] width 68 height 37
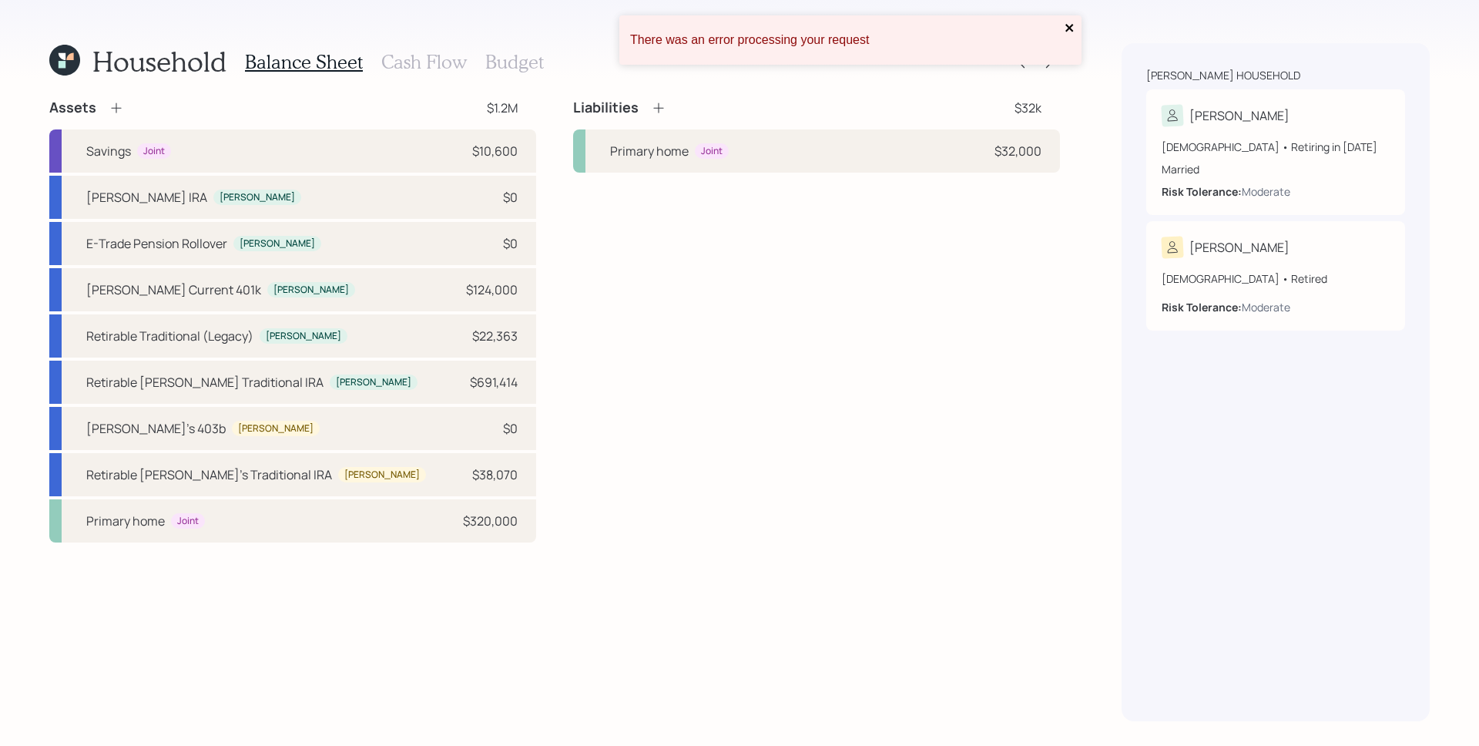
click at [1068, 25] on icon "close" at bounding box center [1069, 28] width 11 height 12
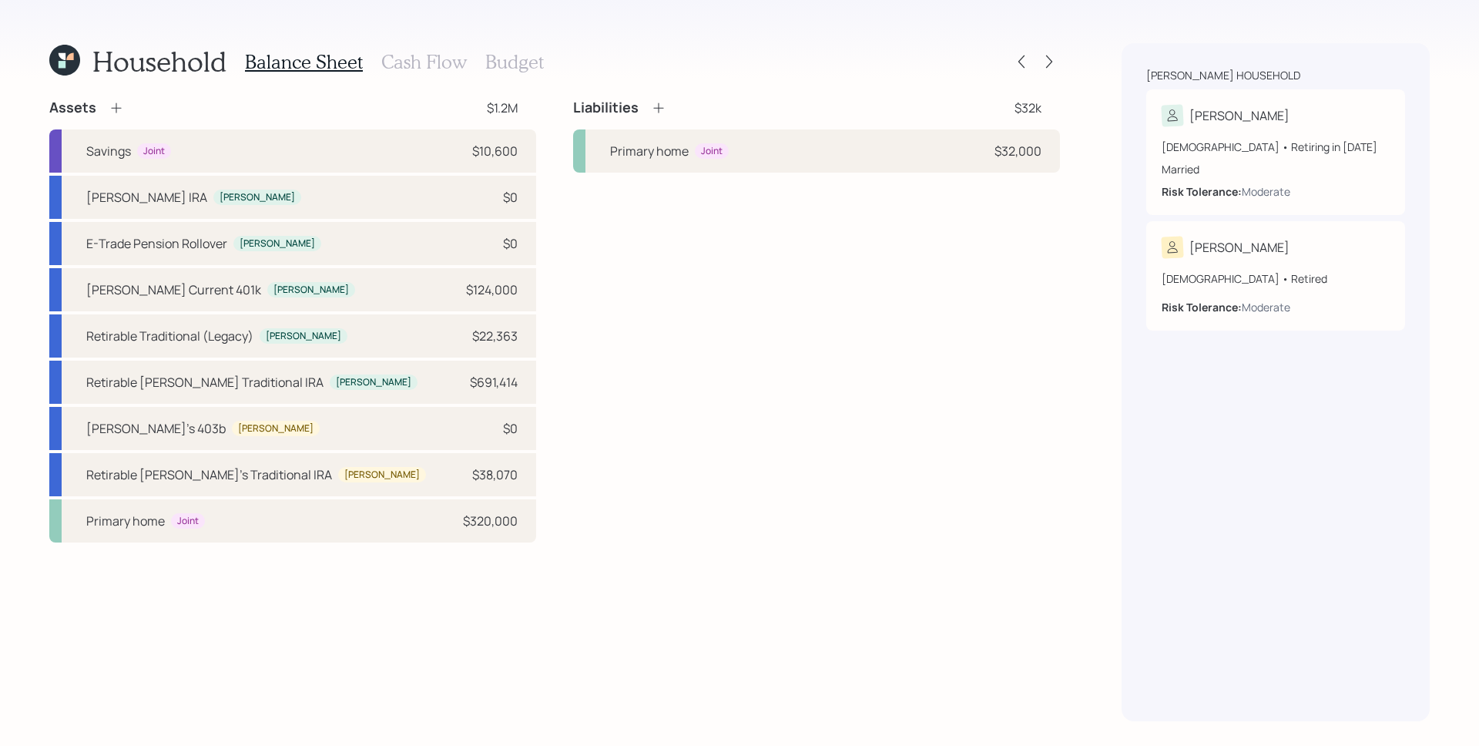
click at [1101, 64] on div "Household Balance Sheet Cash Flow Budget Assets $1.2M Savings Joint $10,600 Ker…" at bounding box center [739, 373] width 1479 height 746
click at [946, 388] on div "Liabilities $32k Primary home Joint $32,000" at bounding box center [816, 321] width 487 height 444
click at [1047, 64] on icon at bounding box center [1048, 61] width 15 height 15
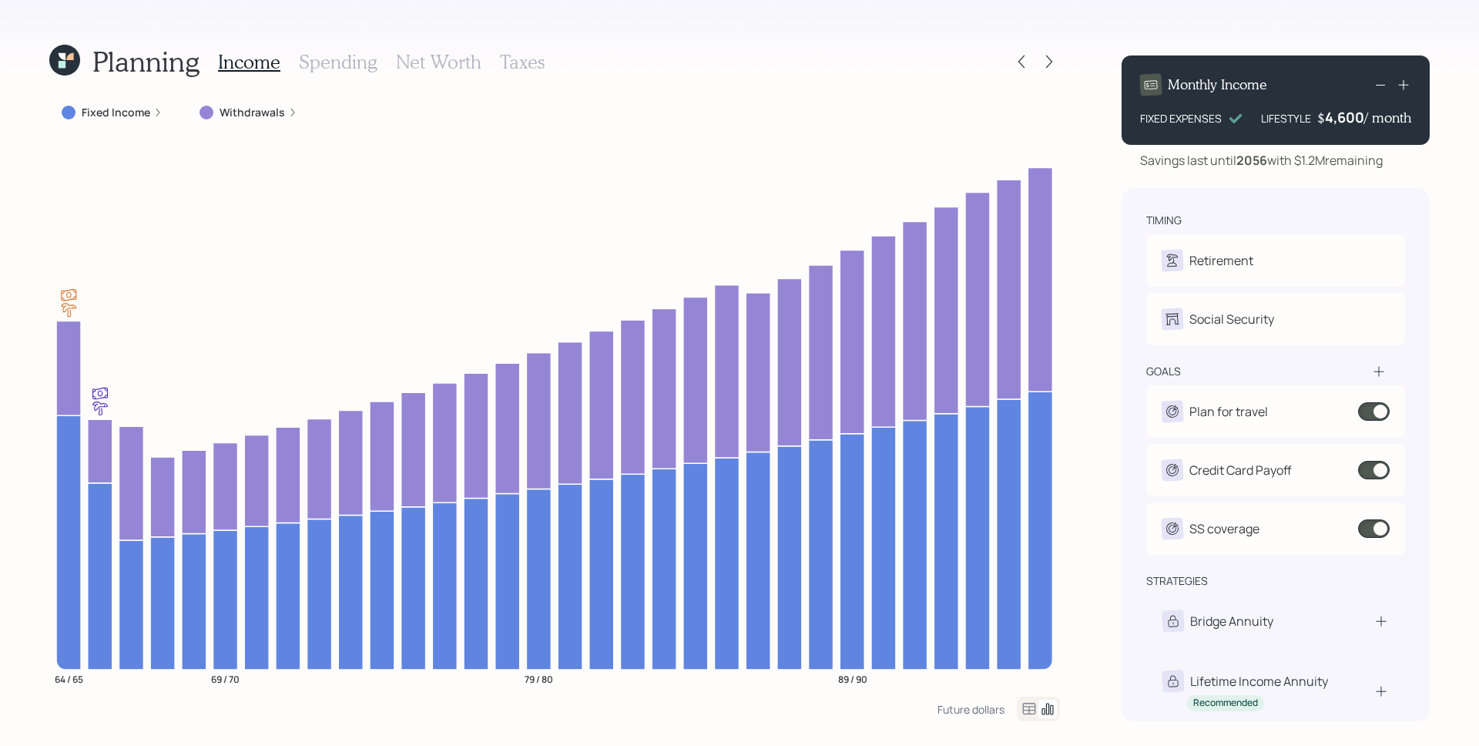
click at [261, 109] on label "Withdrawals" at bounding box center [252, 112] width 65 height 15
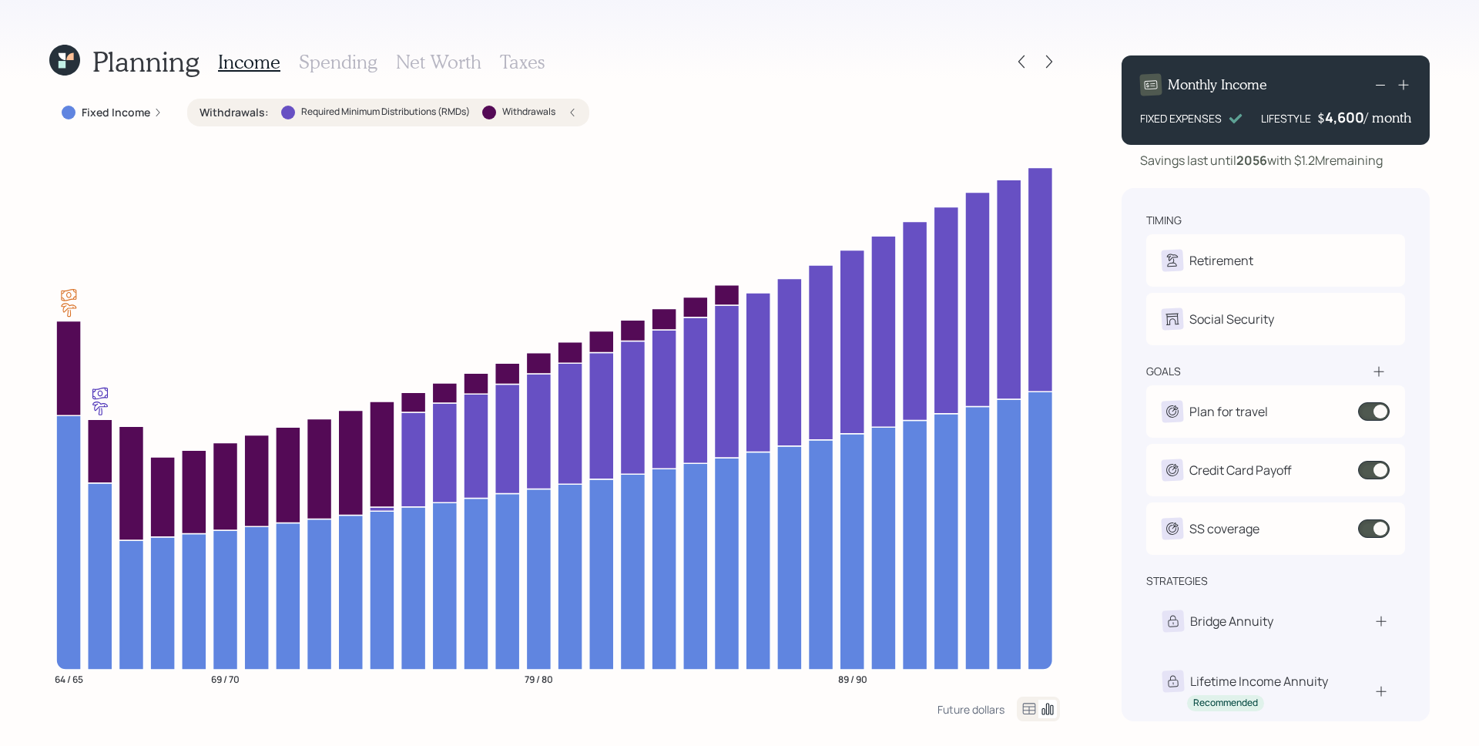
click at [1386, 372] on icon at bounding box center [1378, 371] width 15 height 15
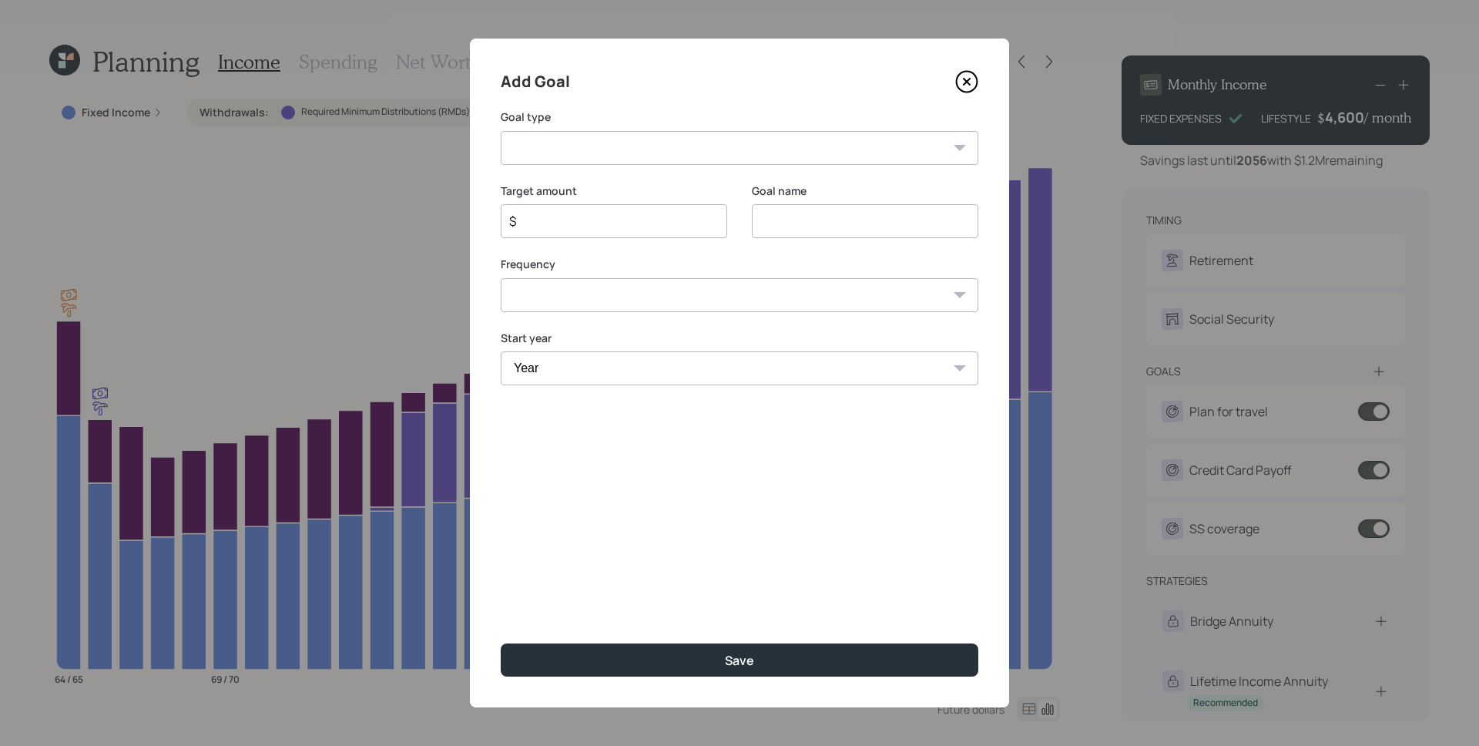
click at [659, 149] on select "Create an emergency fund Donate to charity Purchase a home Make a purchase Supp…" at bounding box center [740, 148] width 478 height 34
select select "house"
click at [501, 131] on select "Create an emergency fund Donate to charity Purchase a home Make a purchase Supp…" at bounding box center [740, 148] width 478 height 34
type input "Purchase a home"
click at [686, 226] on input "$" at bounding box center [608, 221] width 200 height 18
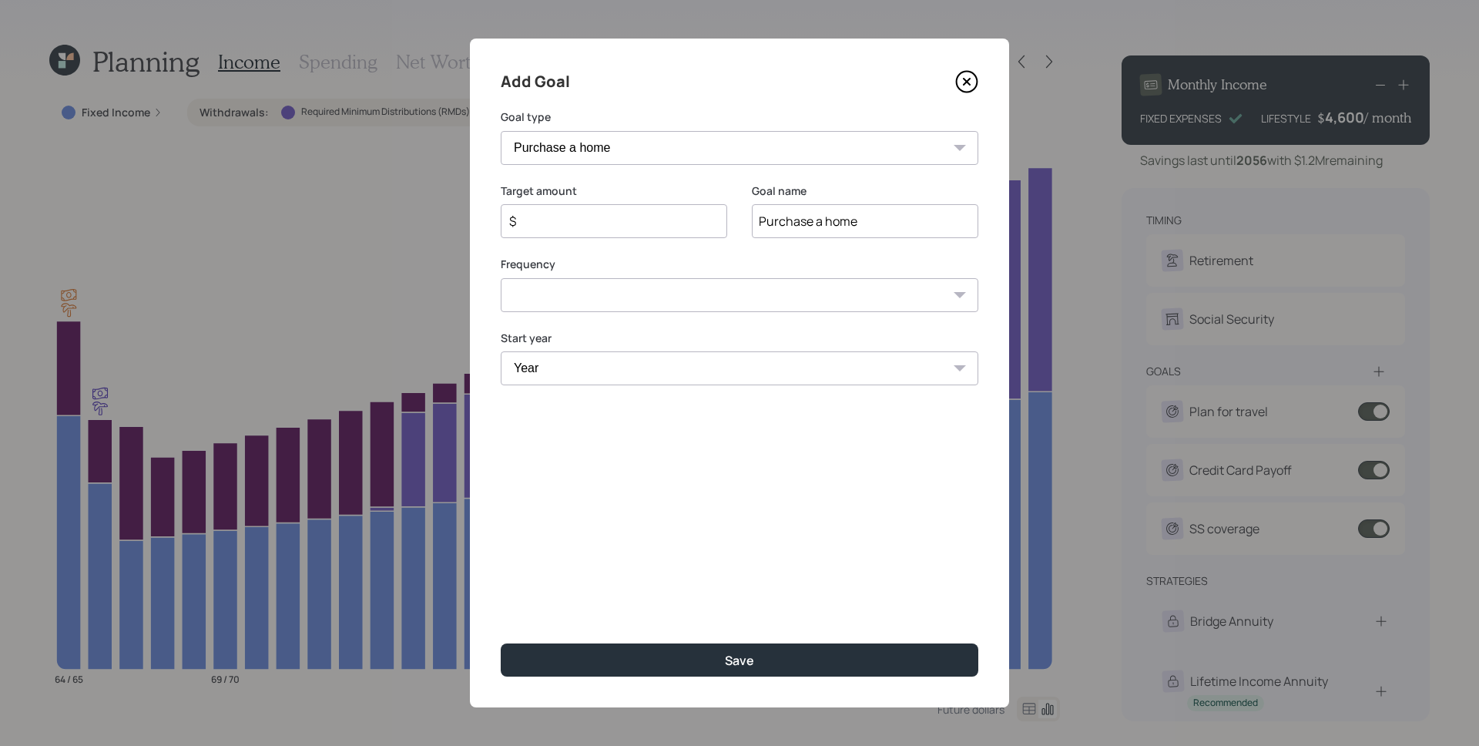
click at [686, 226] on input "$" at bounding box center [608, 221] width 200 height 18
type input "$ 100,000"
click at [780, 300] on select "One time Every 1 year Every 2 years Every 3 years Every 4 years Every 5 years E…" at bounding box center [740, 295] width 478 height 34
select select "0"
click at [501, 278] on select "One time Every 1 year Every 2 years Every 3 years Every 4 years Every 5 years E…" at bounding box center [740, 295] width 478 height 34
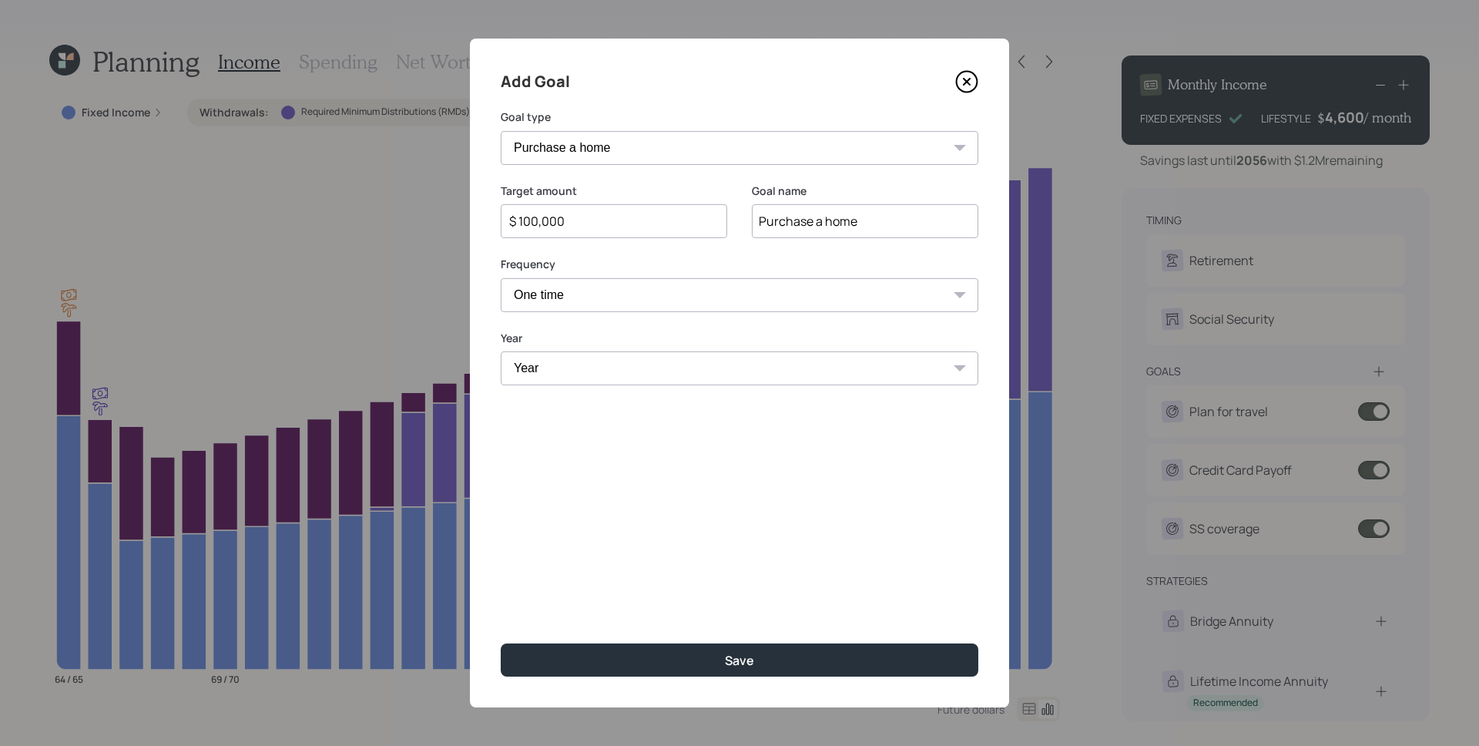
click at [728, 377] on select "Year 2025 2026 2027 2028 2029 2030 2031 2032 2033 2034 2035 2036 2037 2038 2039…" at bounding box center [740, 368] width 478 height 34
select select "2027"
click at [501, 351] on select "Year 2025 2026 2027 2028 2029 2030 2031 2032 2033 2034 2035 2036 2037 2038 2039…" at bounding box center [740, 368] width 478 height 34
drag, startPoint x: 695, startPoint y: 521, endPoint x: 701, endPoint y: 534, distance: 13.8
click at [695, 521] on div "Add Goal Goal type Create an emergency fund Donate to charity Purchase a home M…" at bounding box center [739, 373] width 539 height 669
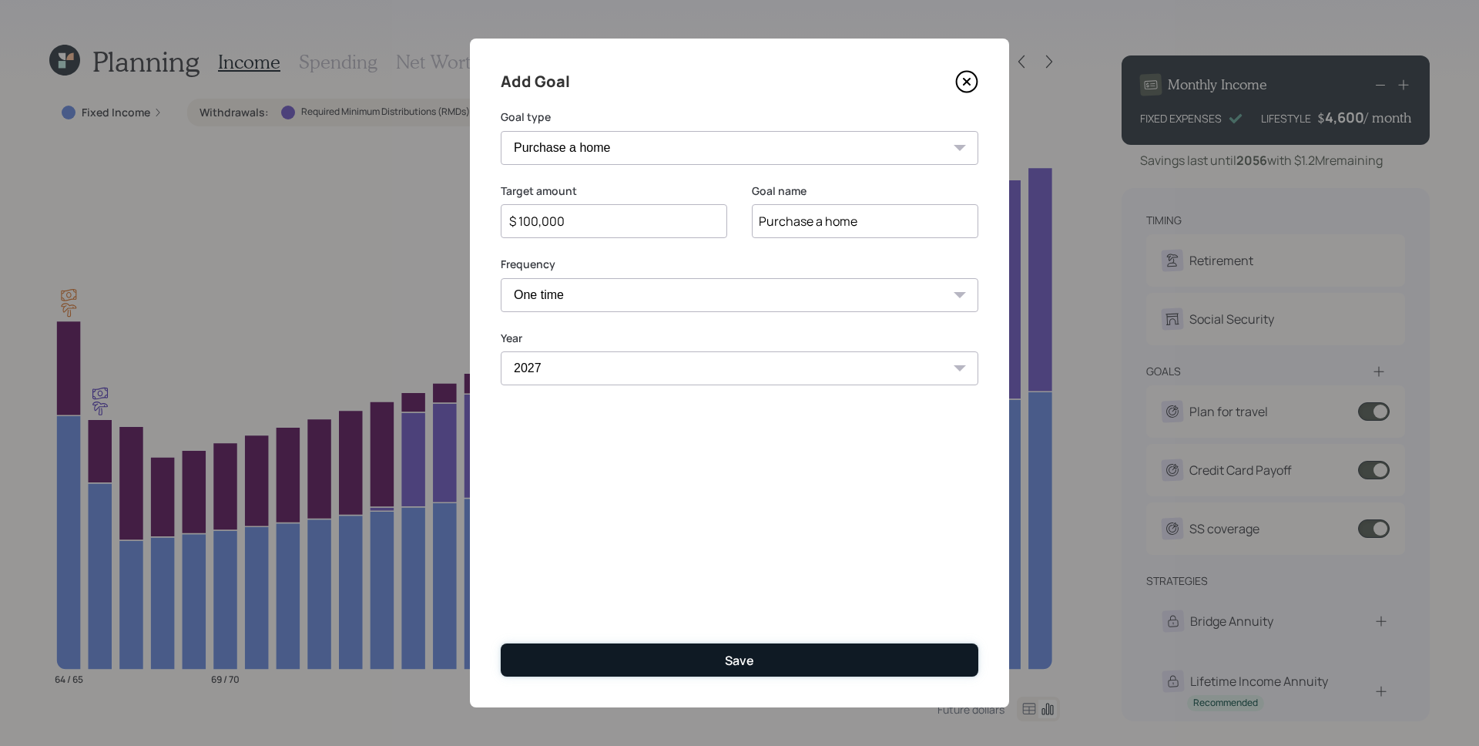
click at [738, 653] on div "Save" at bounding box center [739, 660] width 29 height 17
type input "$"
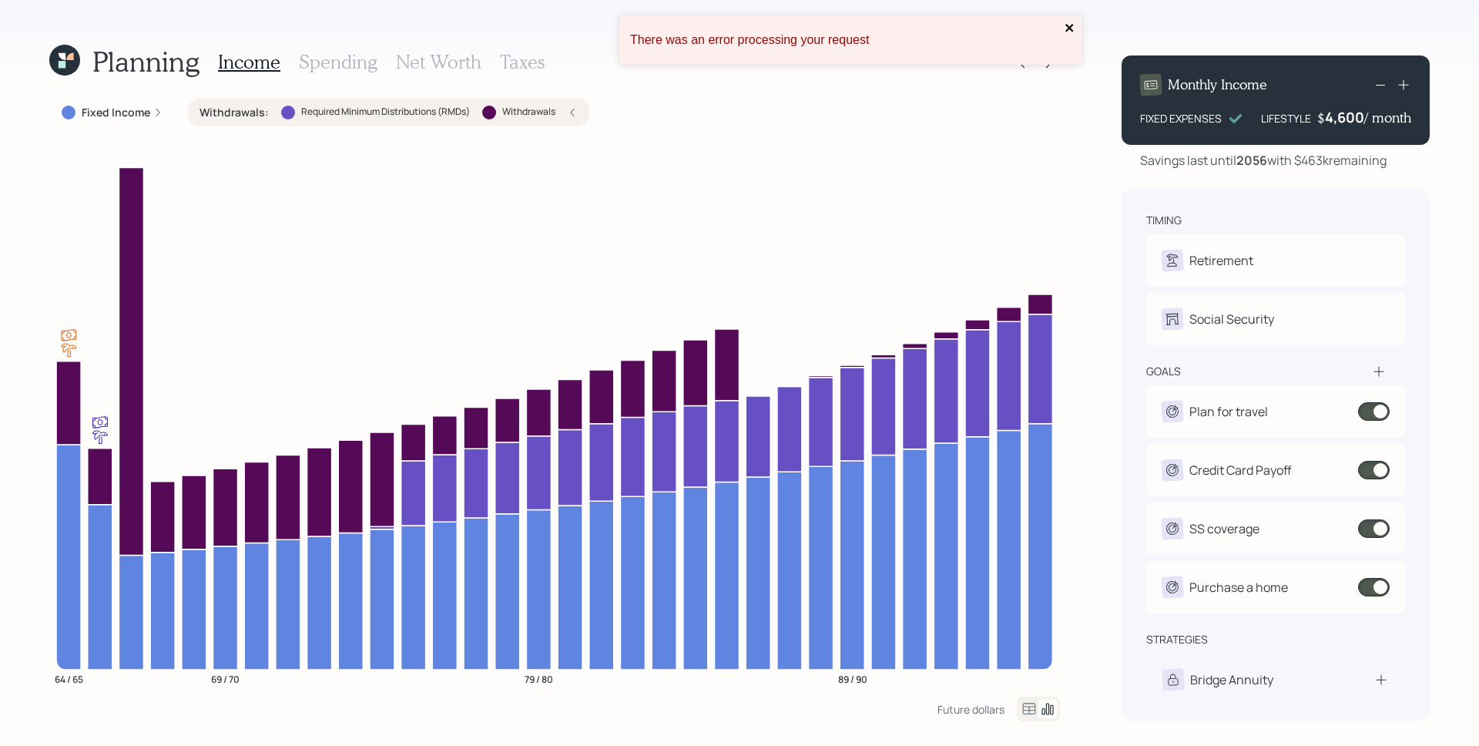
click at [1067, 29] on icon "close" at bounding box center [1069, 28] width 8 height 8
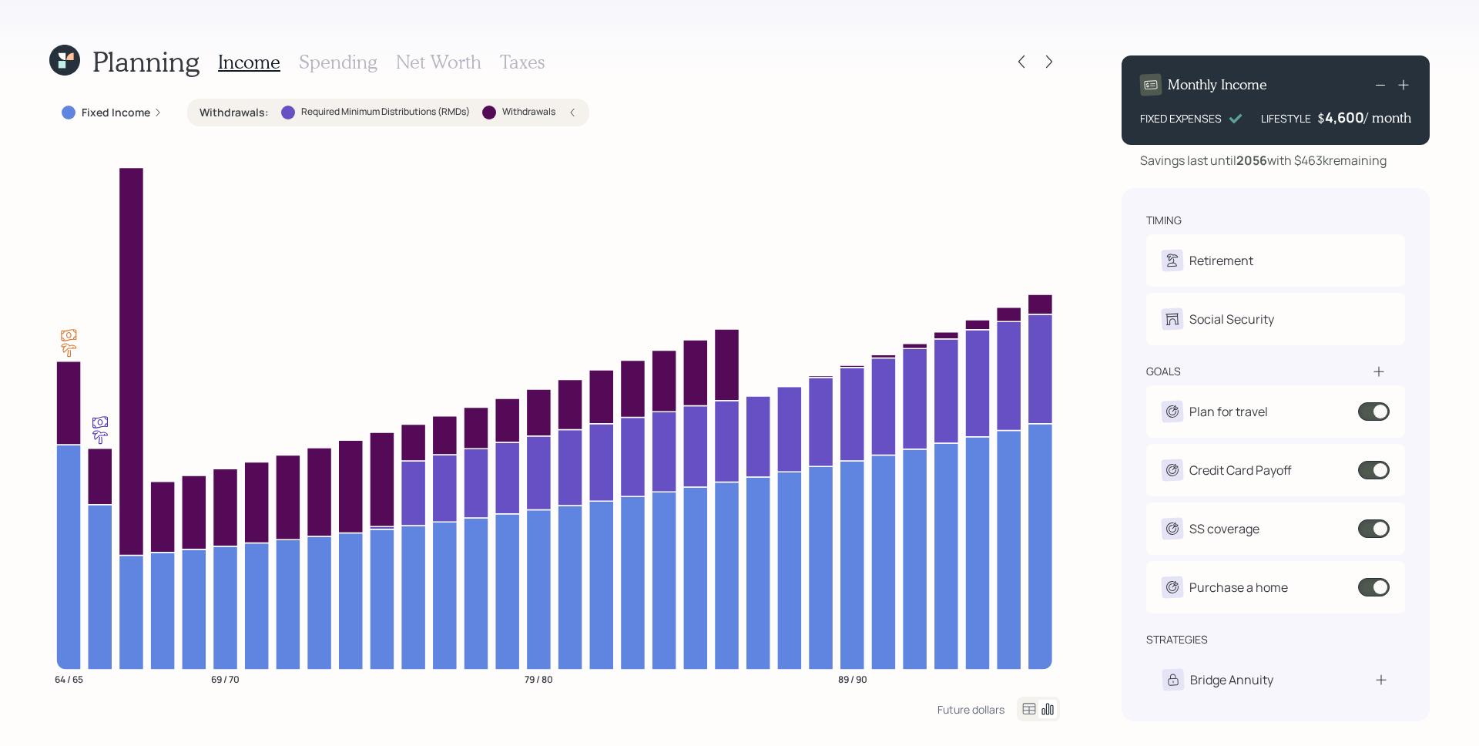
click at [317, 61] on h3 "Spending" at bounding box center [338, 62] width 79 height 22
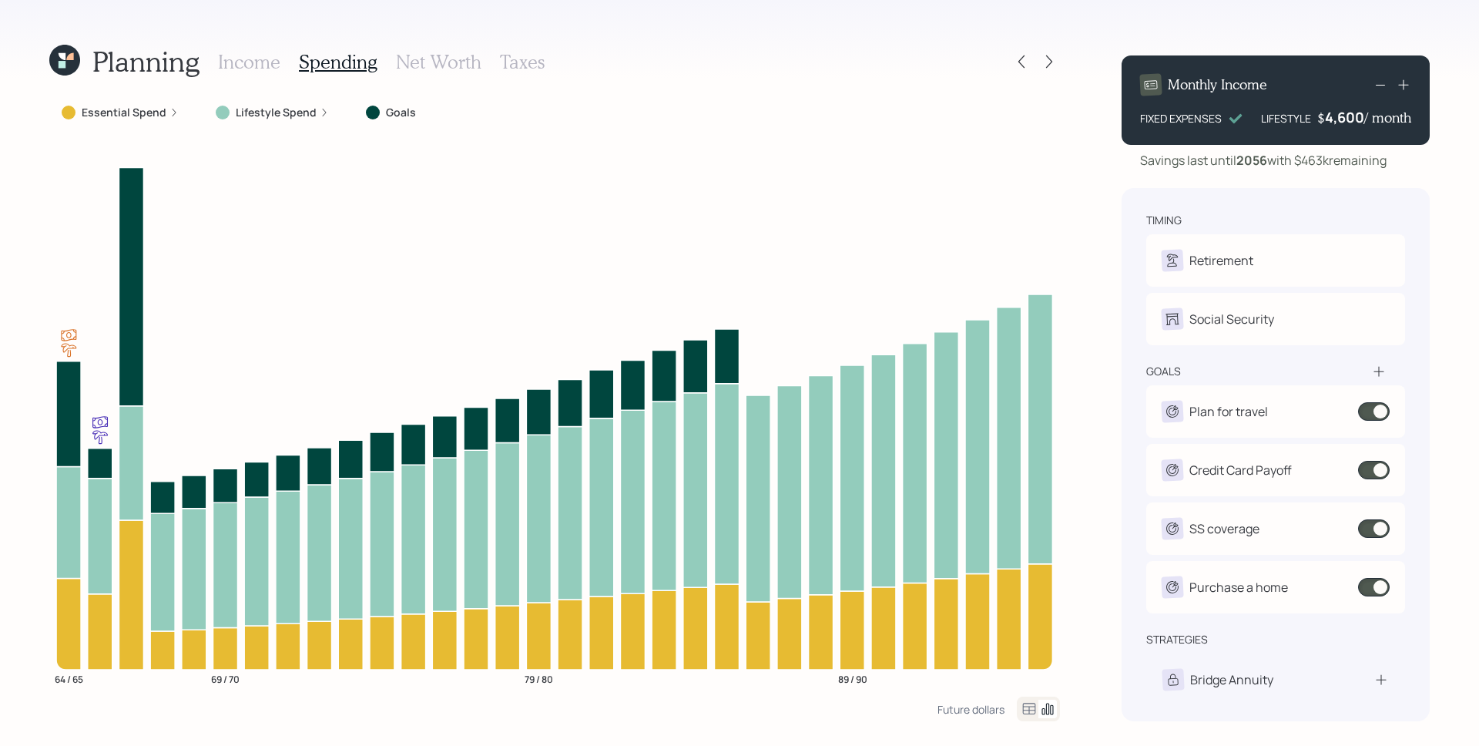
click at [156, 119] on div "Essential Spend" at bounding box center [120, 113] width 142 height 28
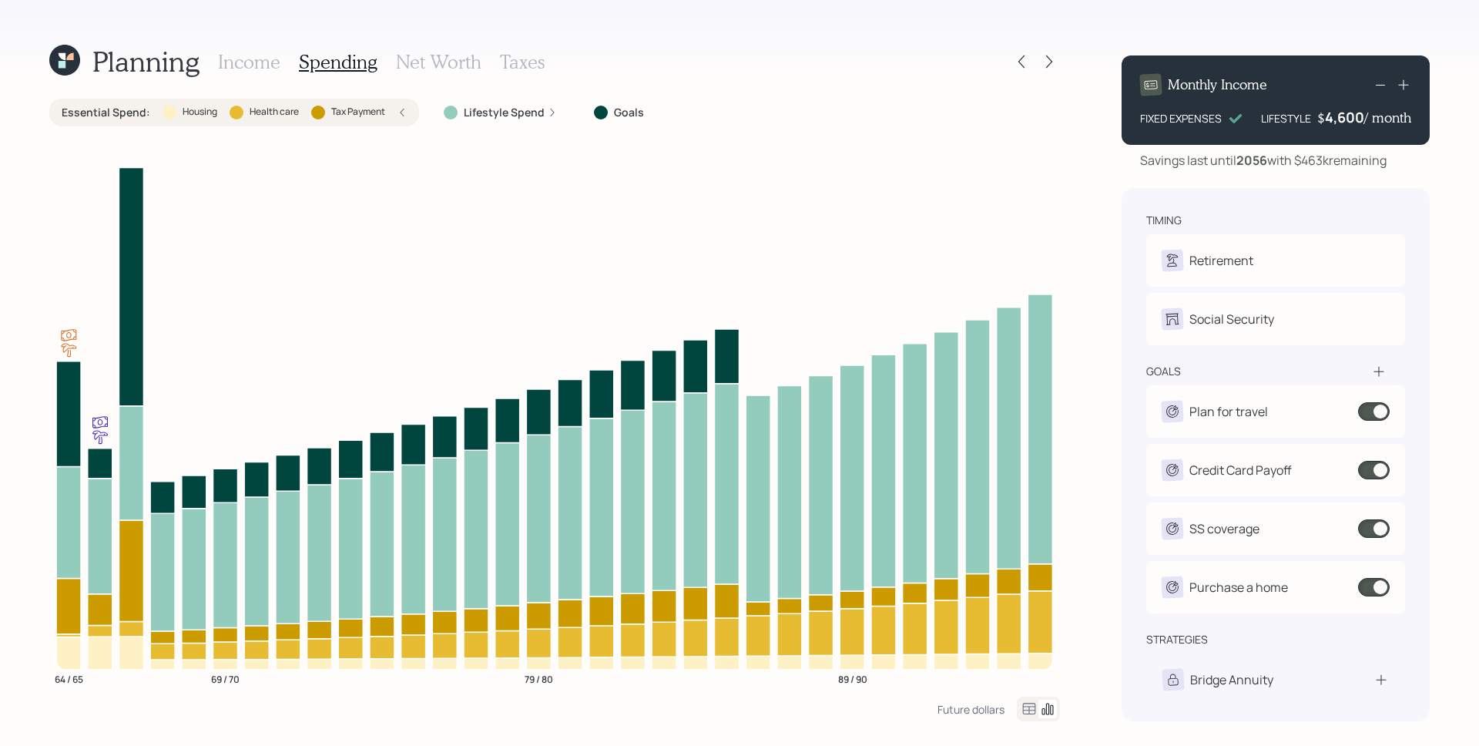
click at [270, 53] on h3 "Income" at bounding box center [249, 62] width 62 height 22
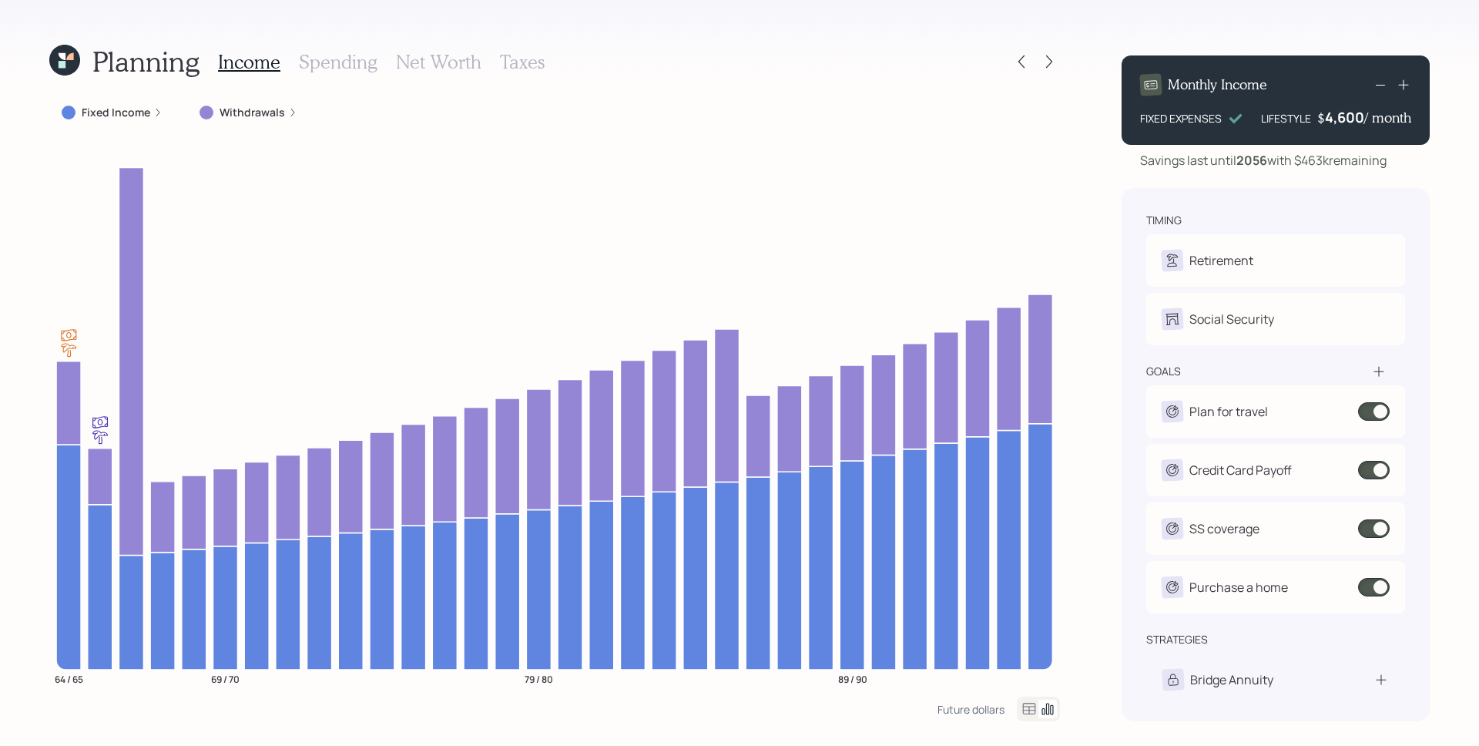
click at [249, 113] on label "Withdrawals" at bounding box center [252, 112] width 65 height 15
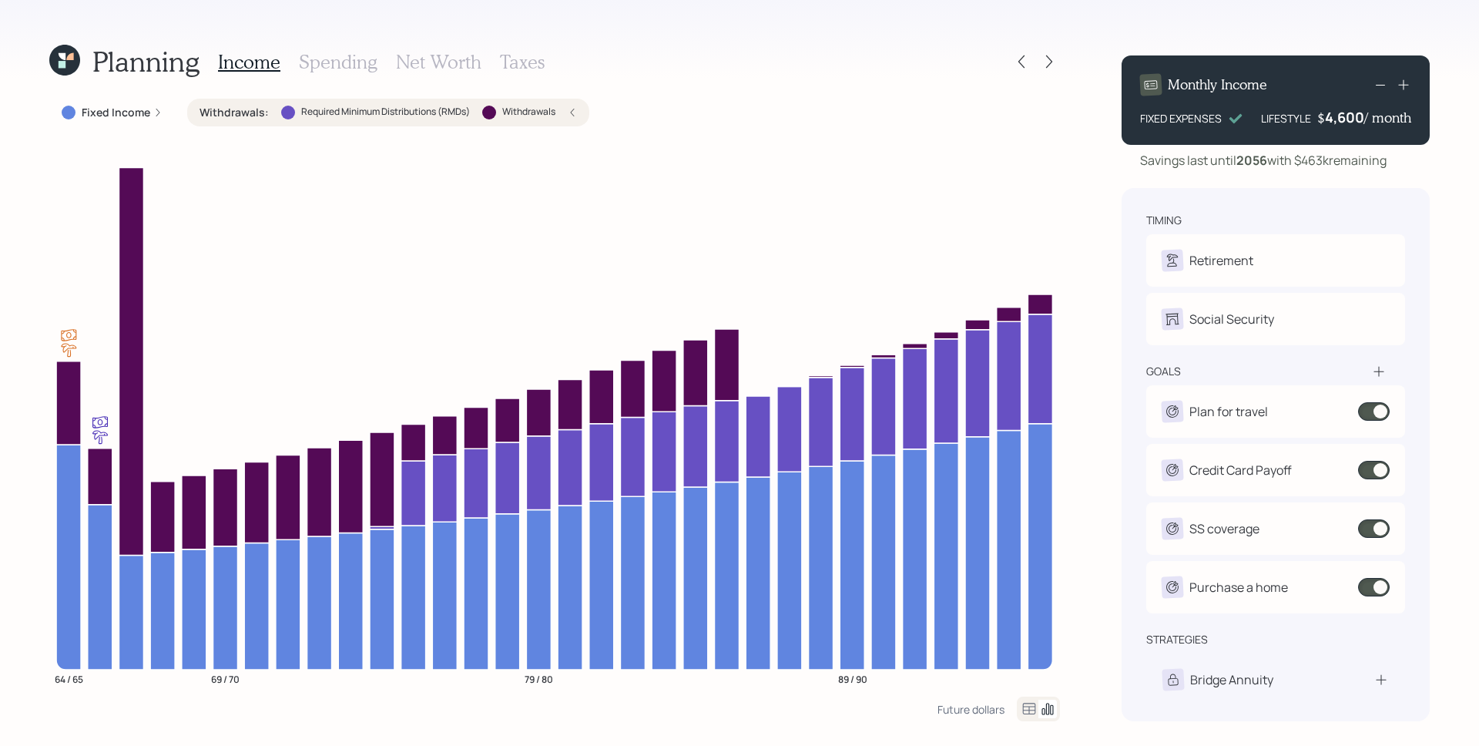
click at [350, 62] on h3 "Spending" at bounding box center [338, 62] width 79 height 22
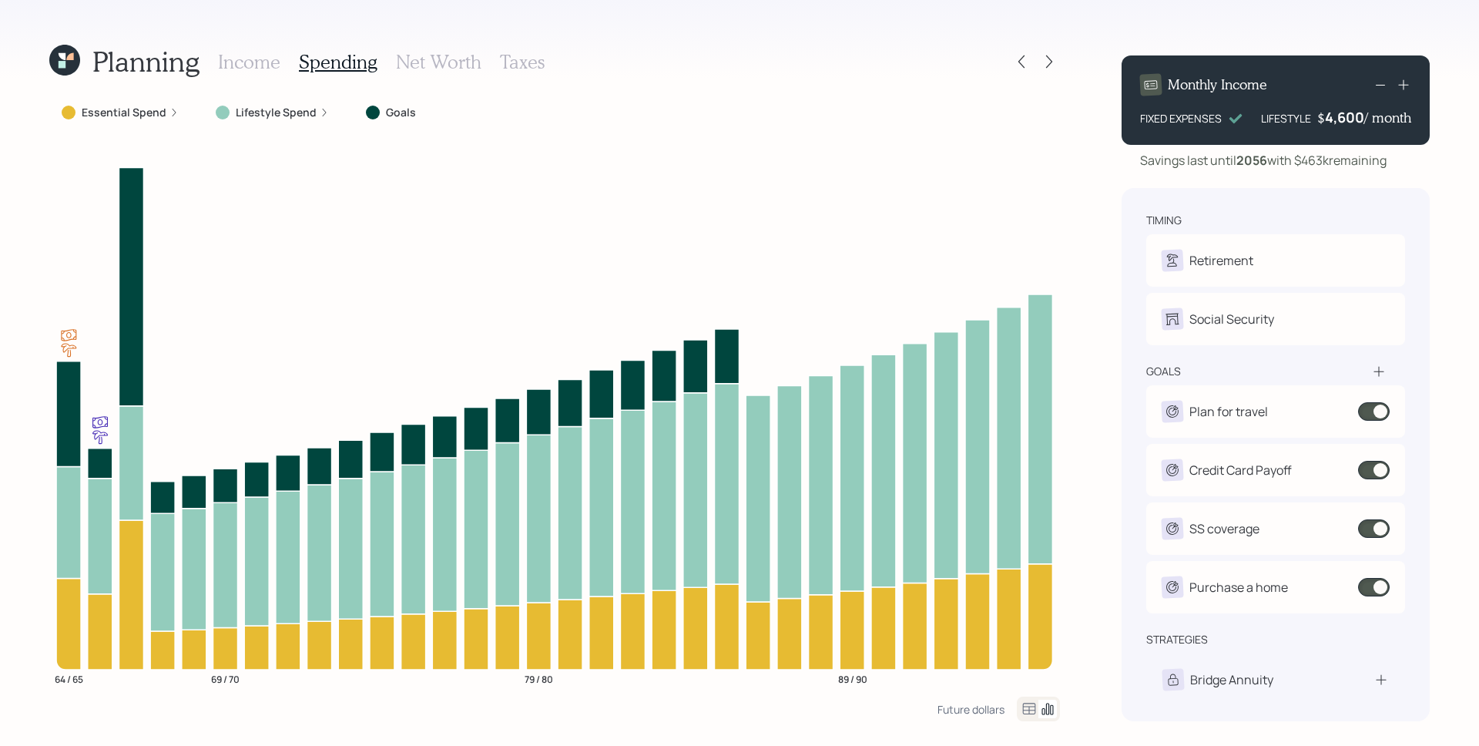
click at [176, 106] on div "Essential Spend" at bounding box center [120, 113] width 142 height 28
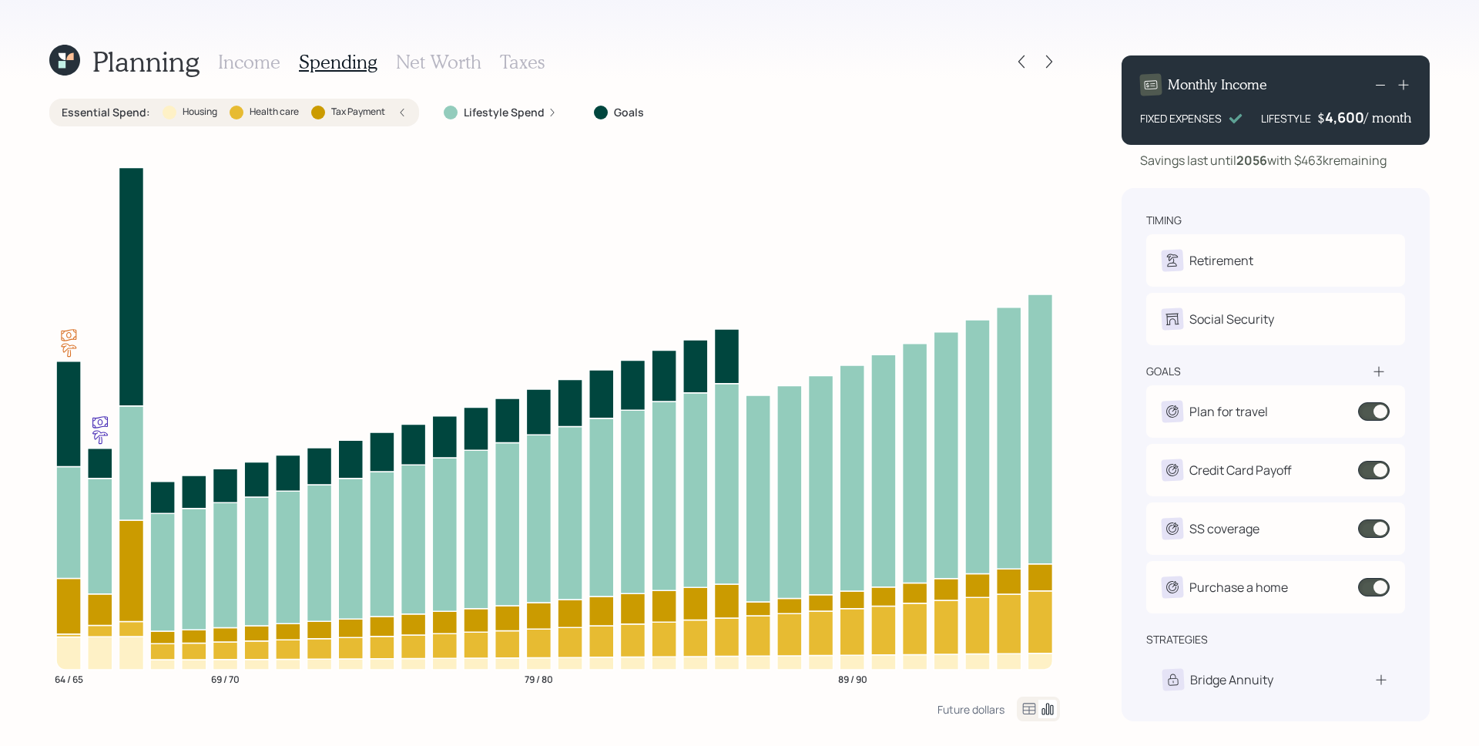
click at [249, 65] on h3 "Income" at bounding box center [249, 62] width 62 height 22
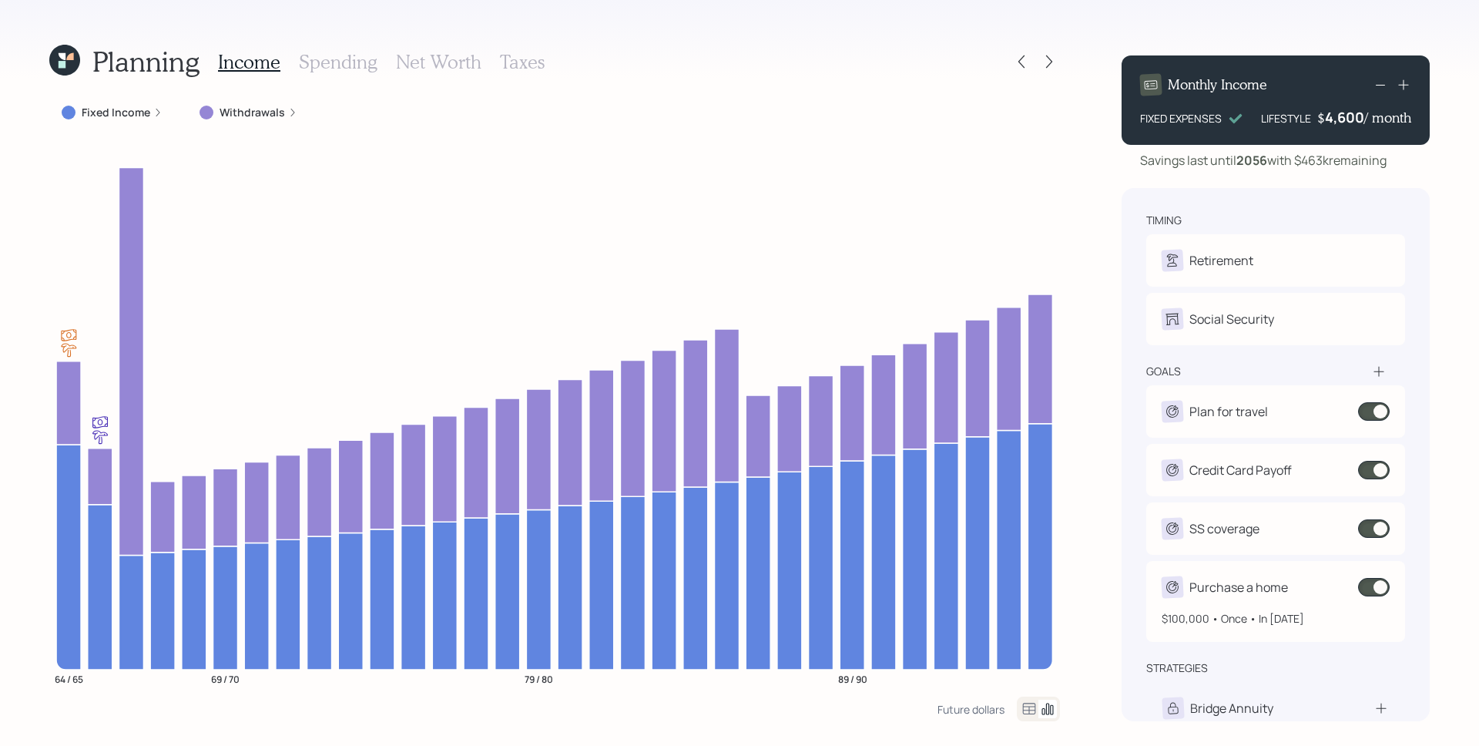
click at [1370, 586] on span at bounding box center [1374, 587] width 32 height 18
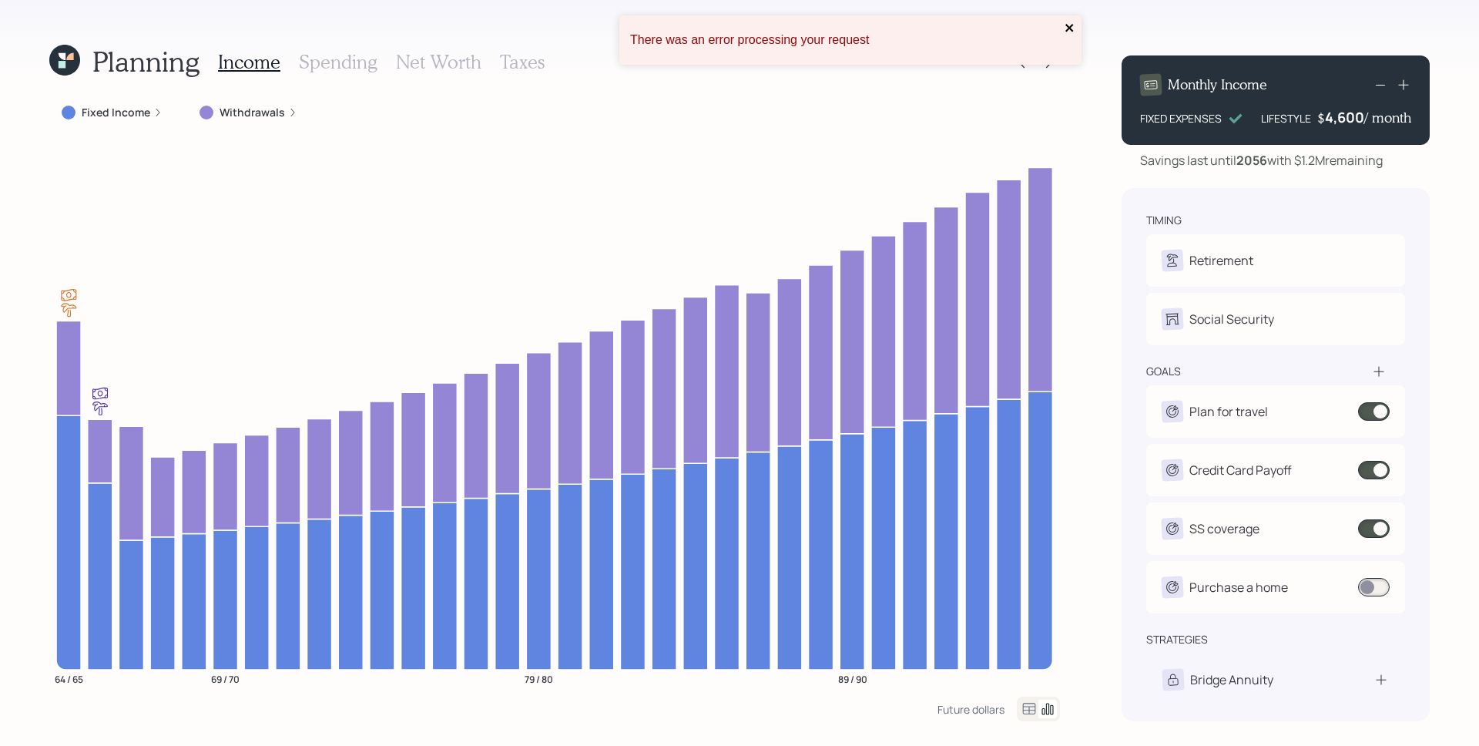
click at [1066, 31] on icon "close" at bounding box center [1069, 28] width 8 height 8
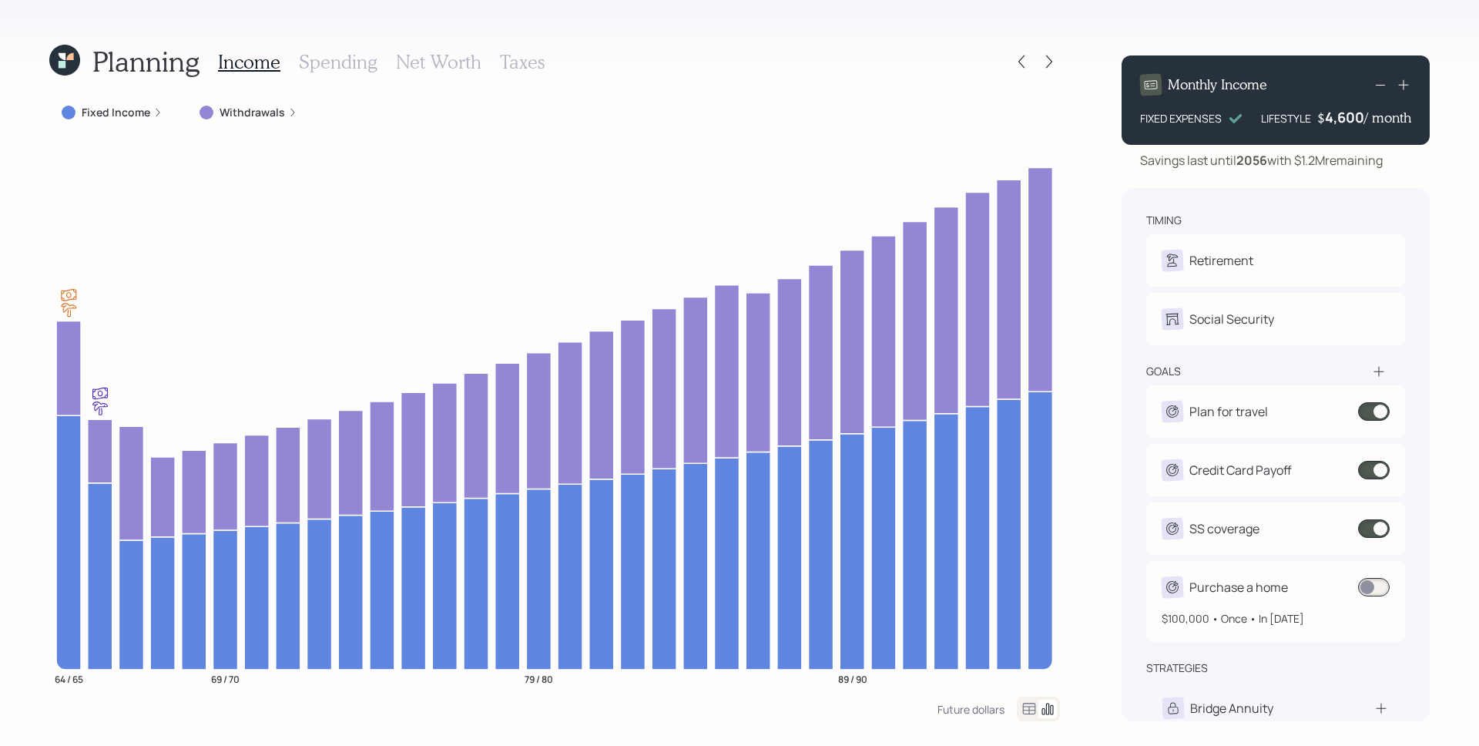
click at [1381, 592] on span at bounding box center [1374, 587] width 32 height 18
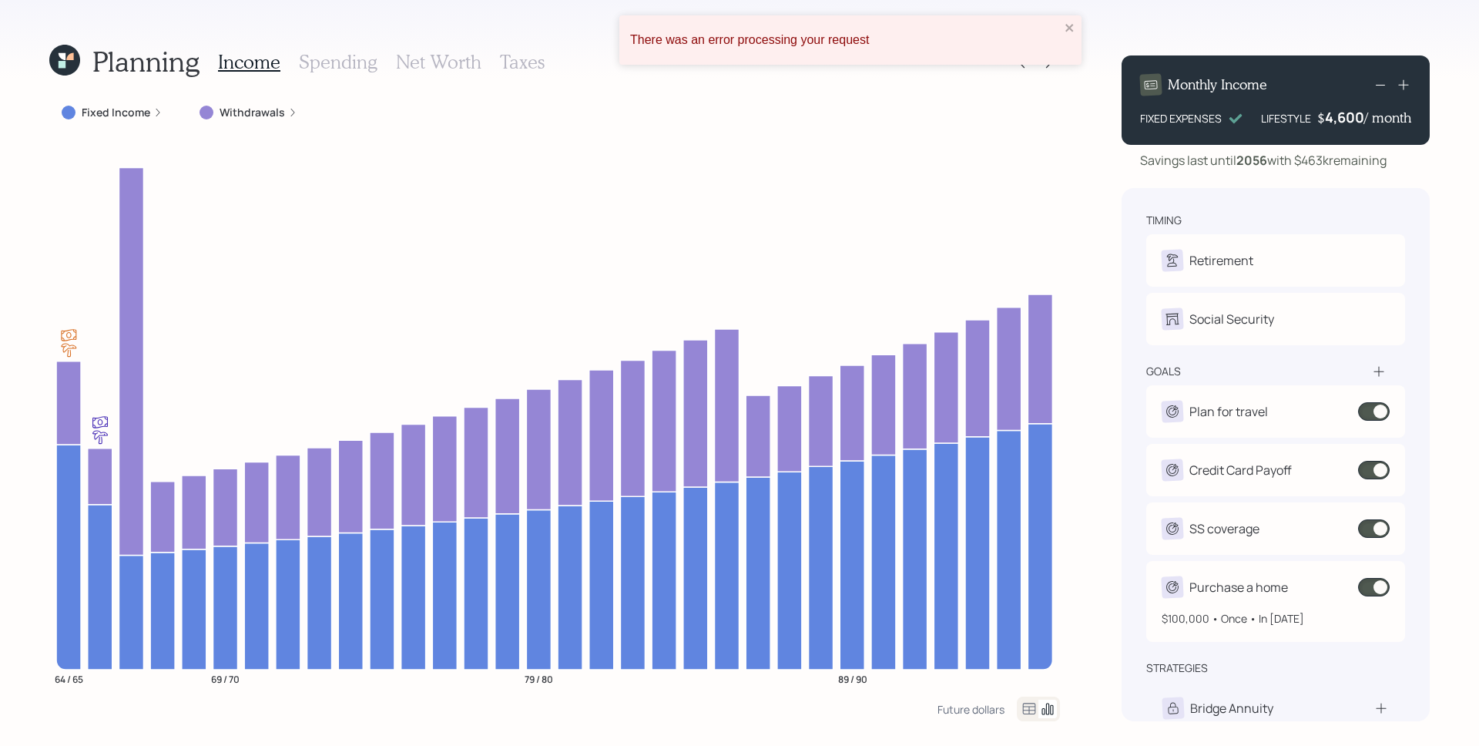
click at [1381, 592] on span at bounding box center [1374, 587] width 32 height 18
click at [1064, 30] on icon "close" at bounding box center [1069, 28] width 11 height 12
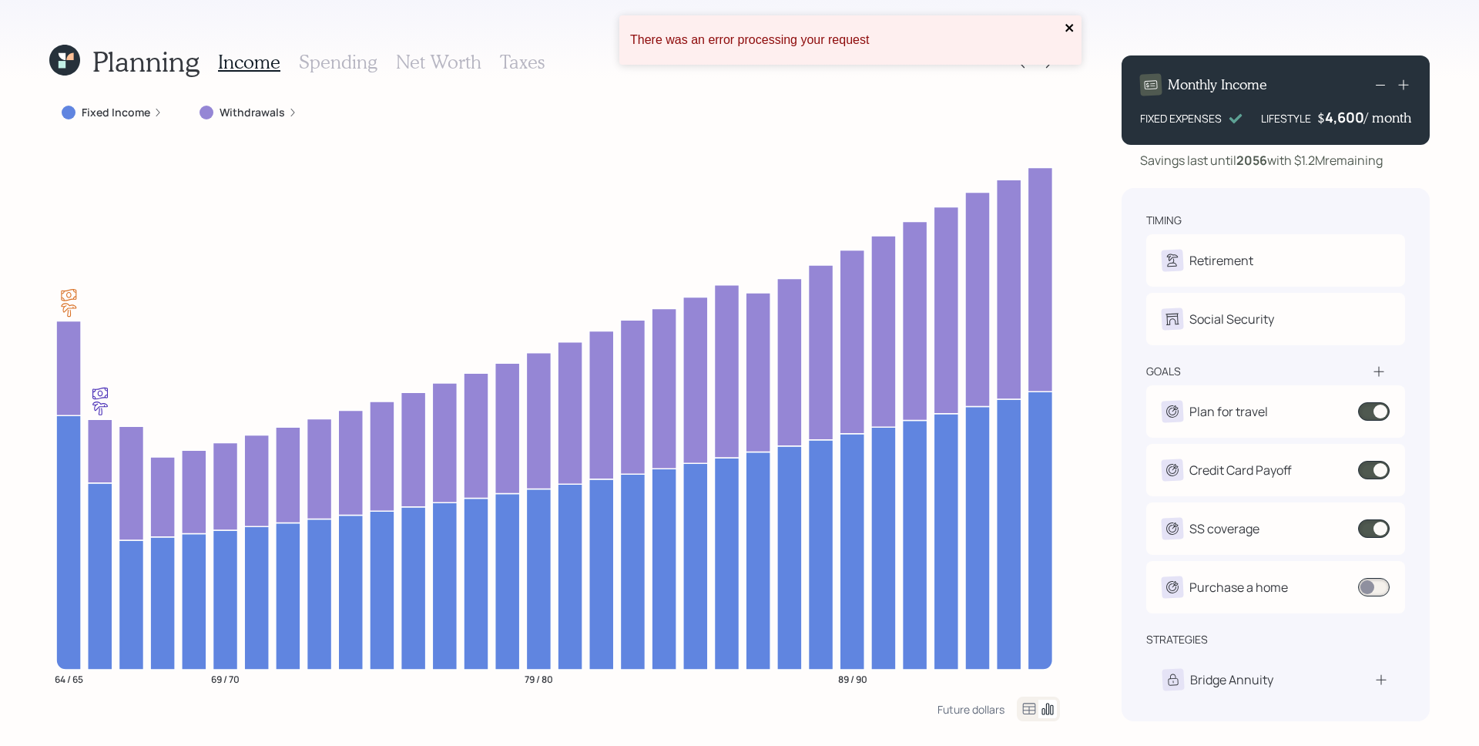
click at [1073, 29] on icon "close" at bounding box center [1069, 28] width 11 height 12
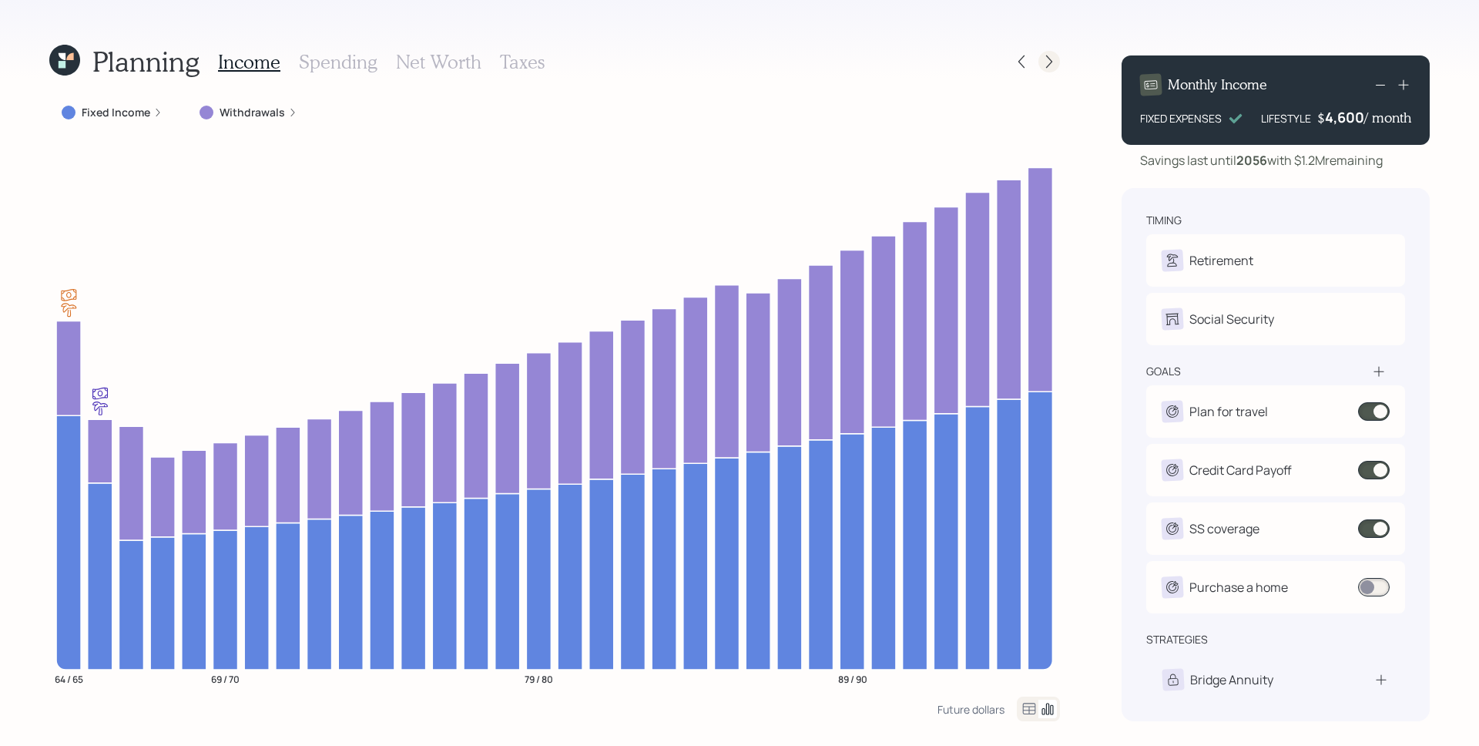
click at [1051, 60] on icon at bounding box center [1048, 61] width 15 height 15
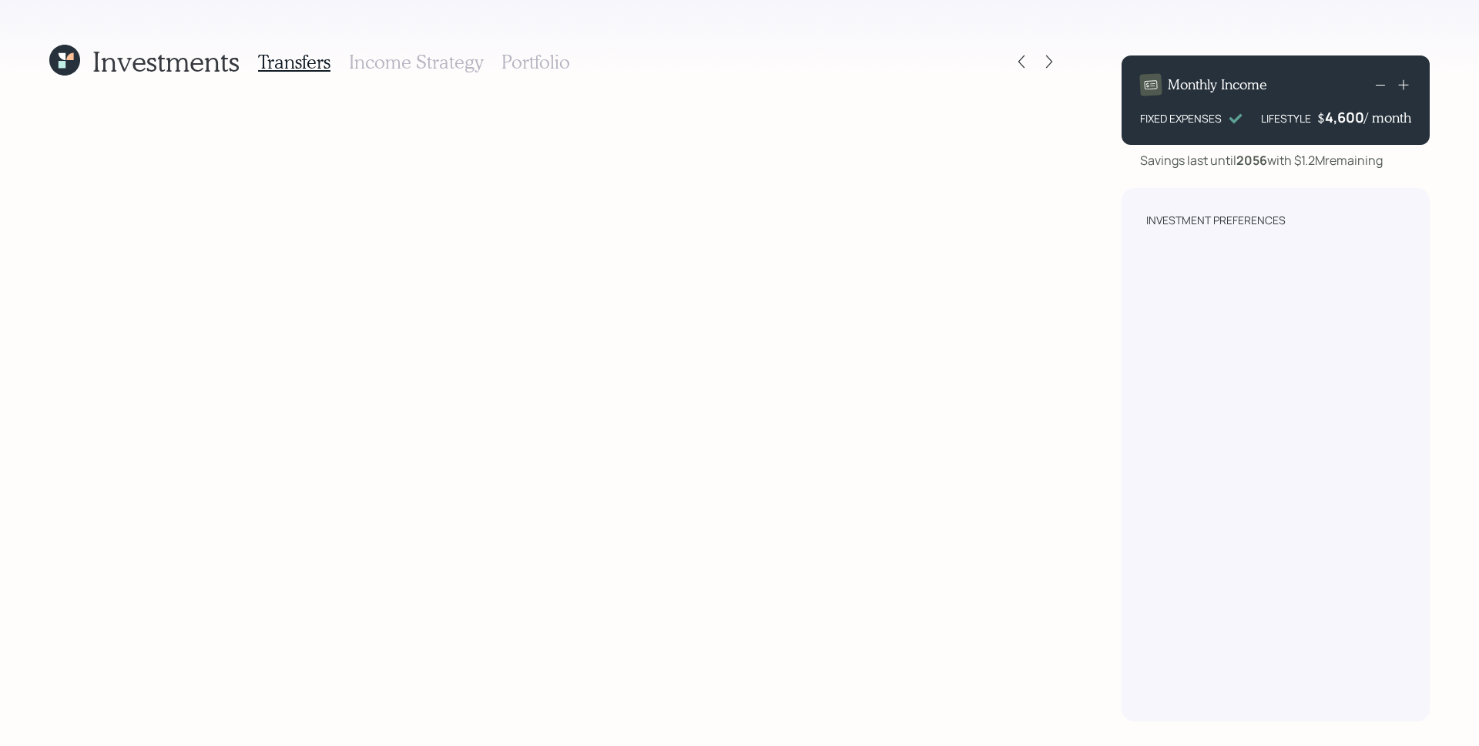
click at [513, 66] on h3 "Portfolio" at bounding box center [535, 62] width 69 height 22
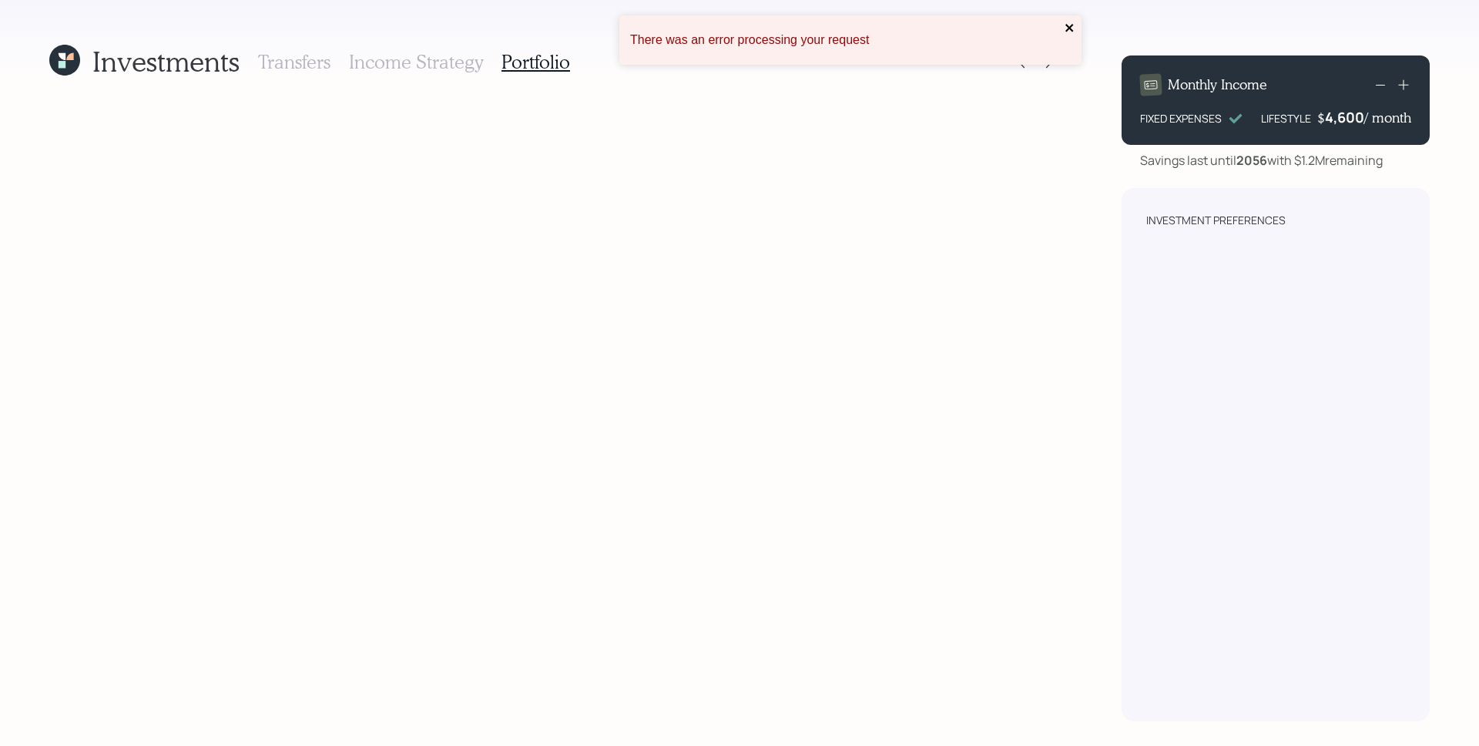
click at [1071, 23] on icon "close" at bounding box center [1069, 28] width 11 height 12
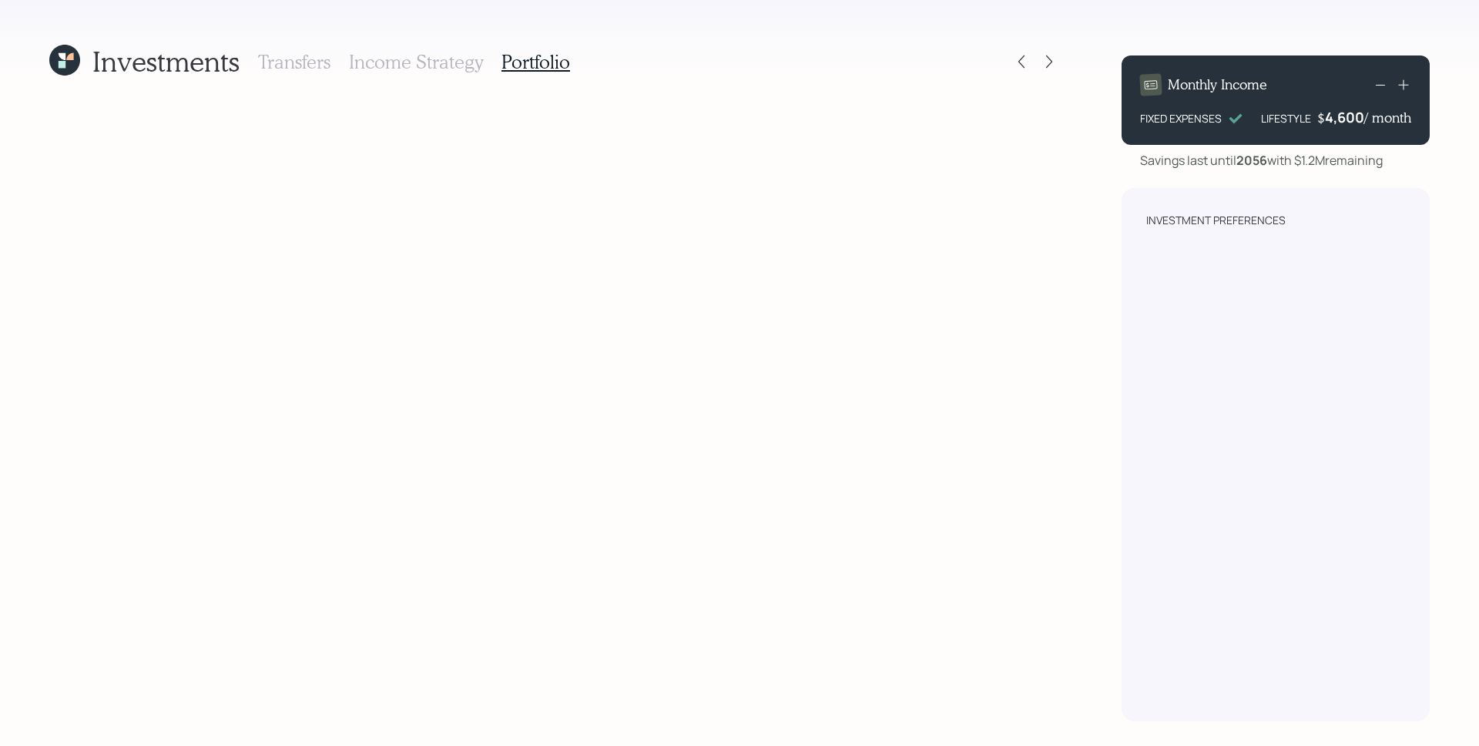
click at [69, 60] on icon at bounding box center [69, 56] width 7 height 7
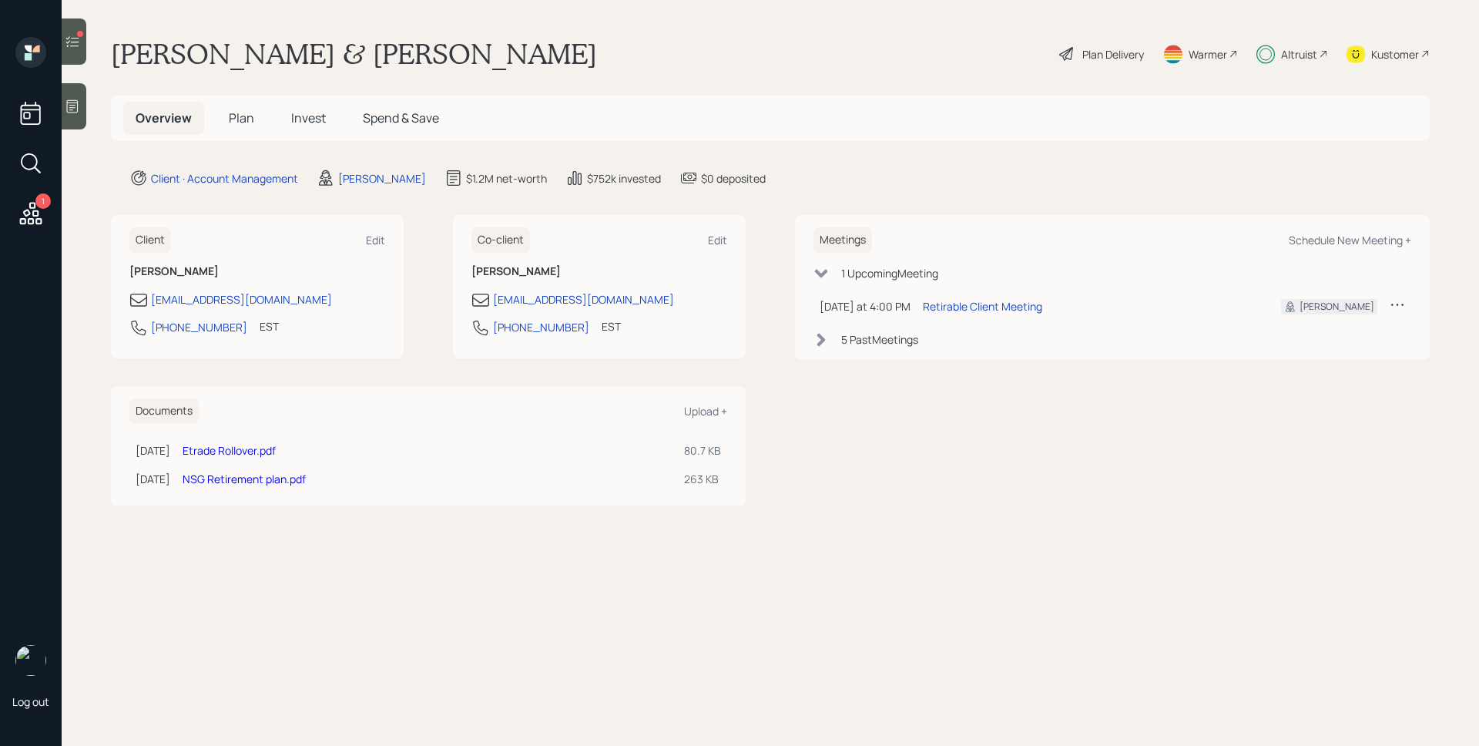
click at [239, 115] on span "Plan" at bounding box center [241, 117] width 25 height 17
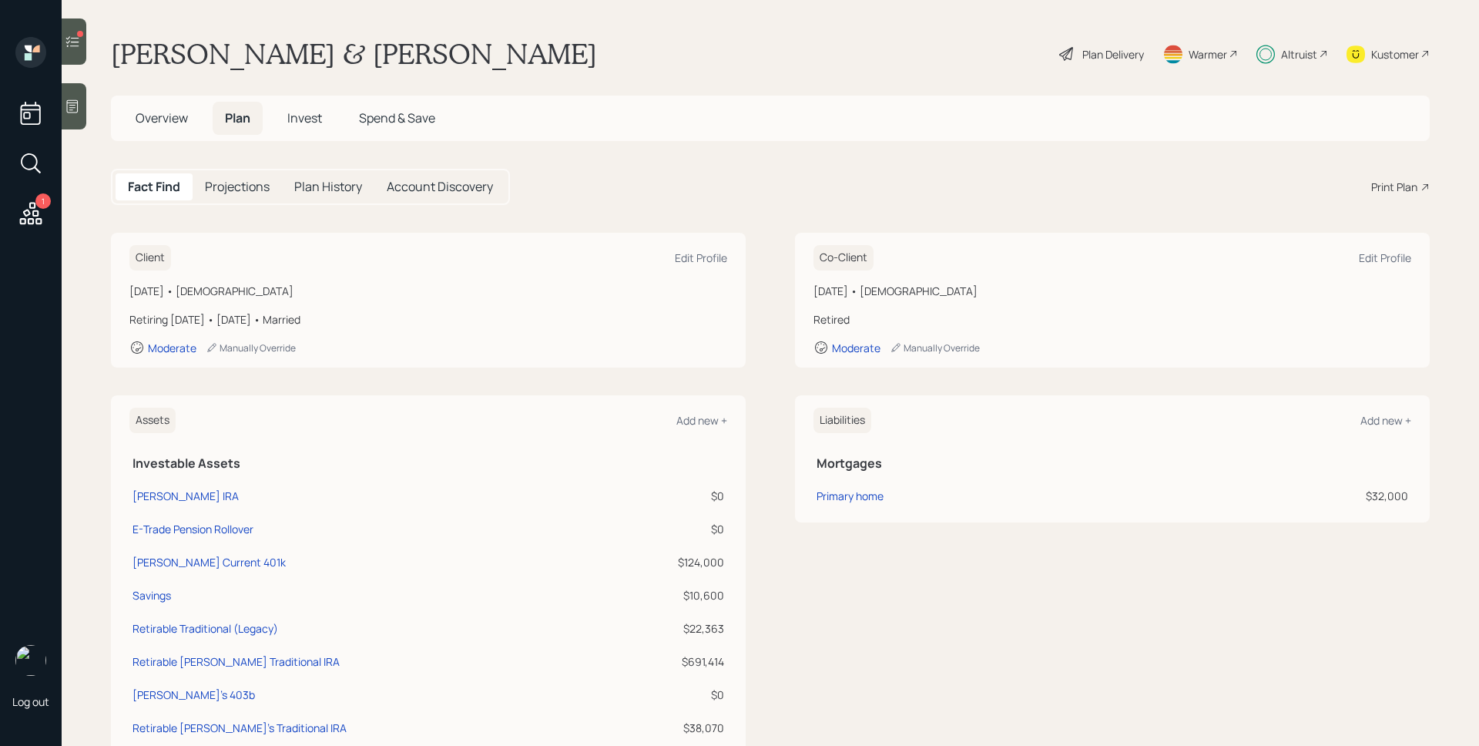
click at [1371, 185] on div "Print Plan" at bounding box center [1394, 187] width 46 height 16
click at [318, 122] on span "Invest" at bounding box center [304, 117] width 35 height 17
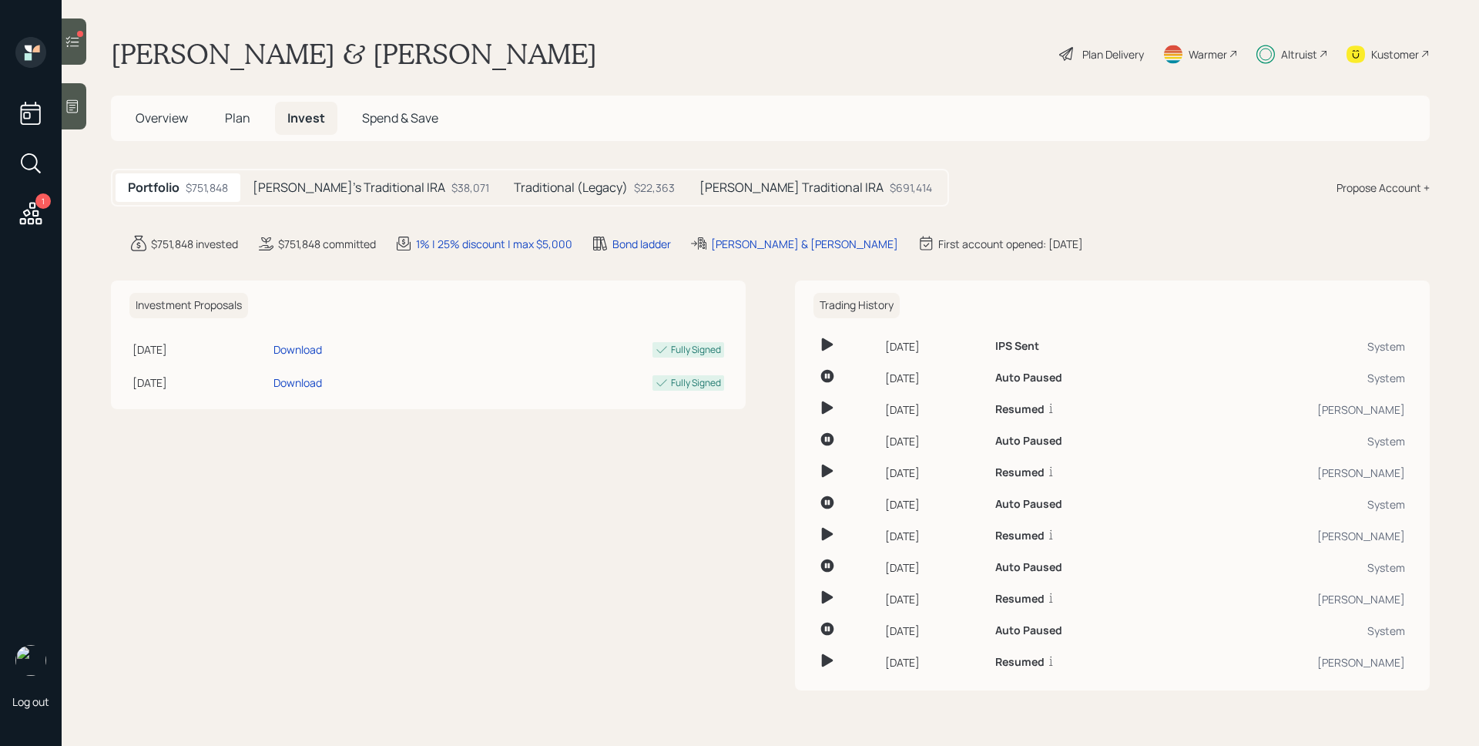
click at [371, 189] on h5 "Tami's Traditional IRA" at bounding box center [349, 187] width 193 height 15
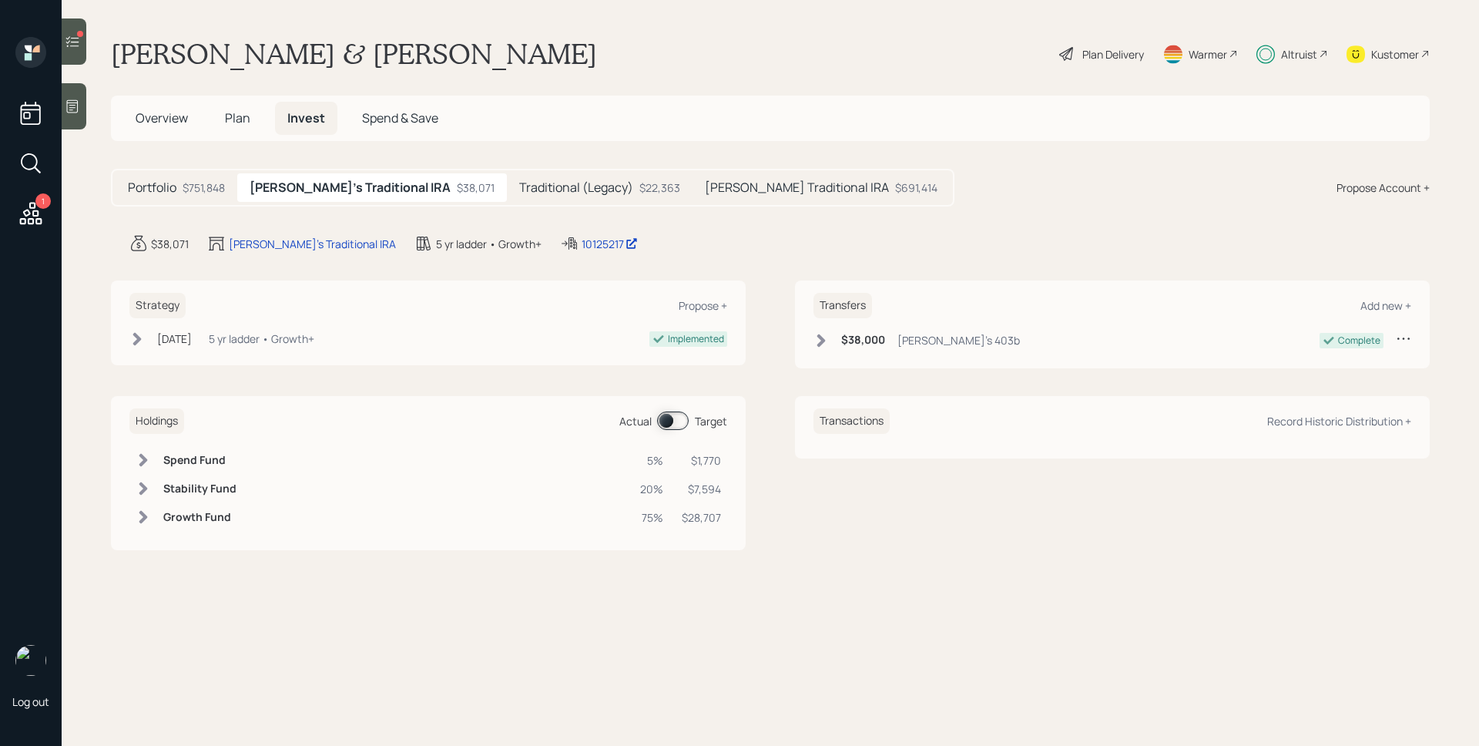
click at [705, 186] on h5 "Kerry's Traditional IRA" at bounding box center [797, 187] width 184 height 15
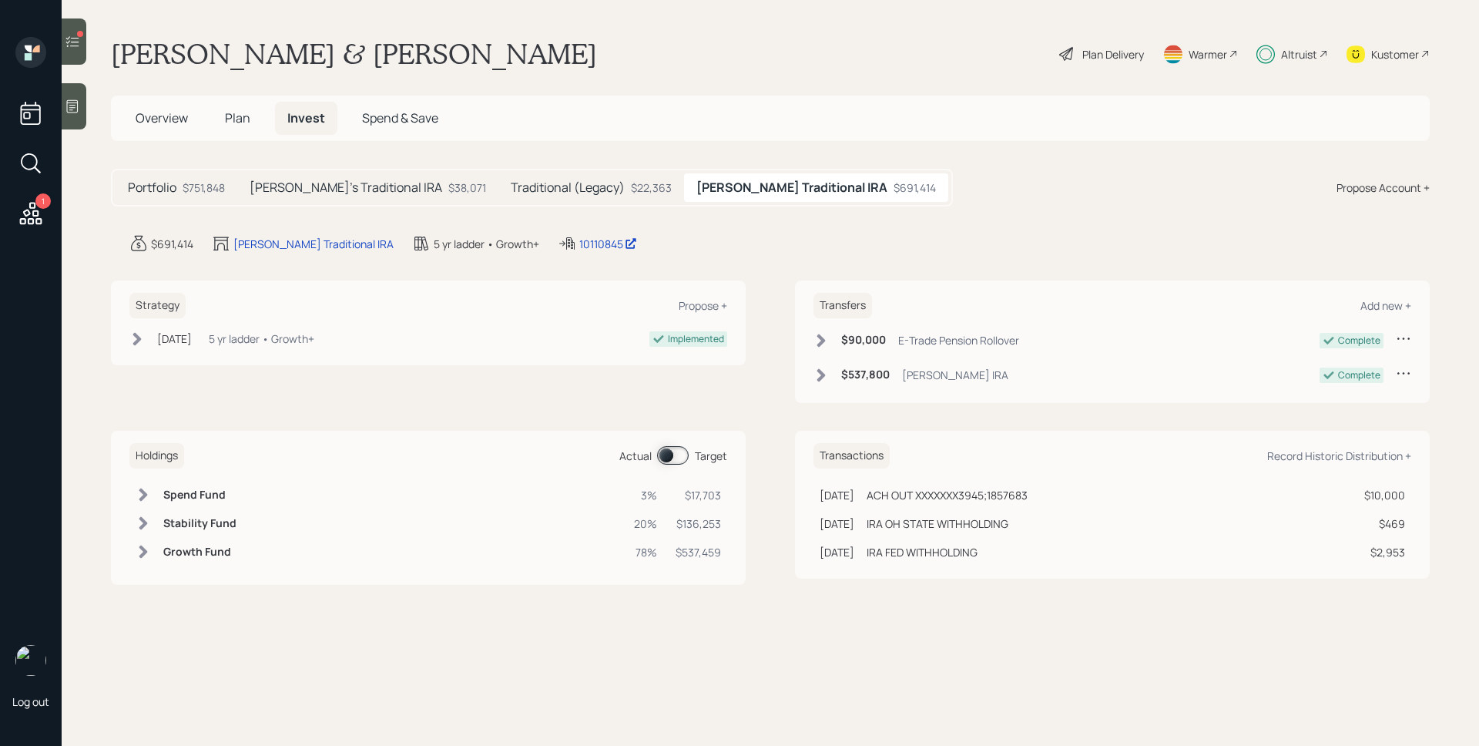
click at [305, 191] on h5 "Tami's Traditional IRA" at bounding box center [346, 187] width 193 height 15
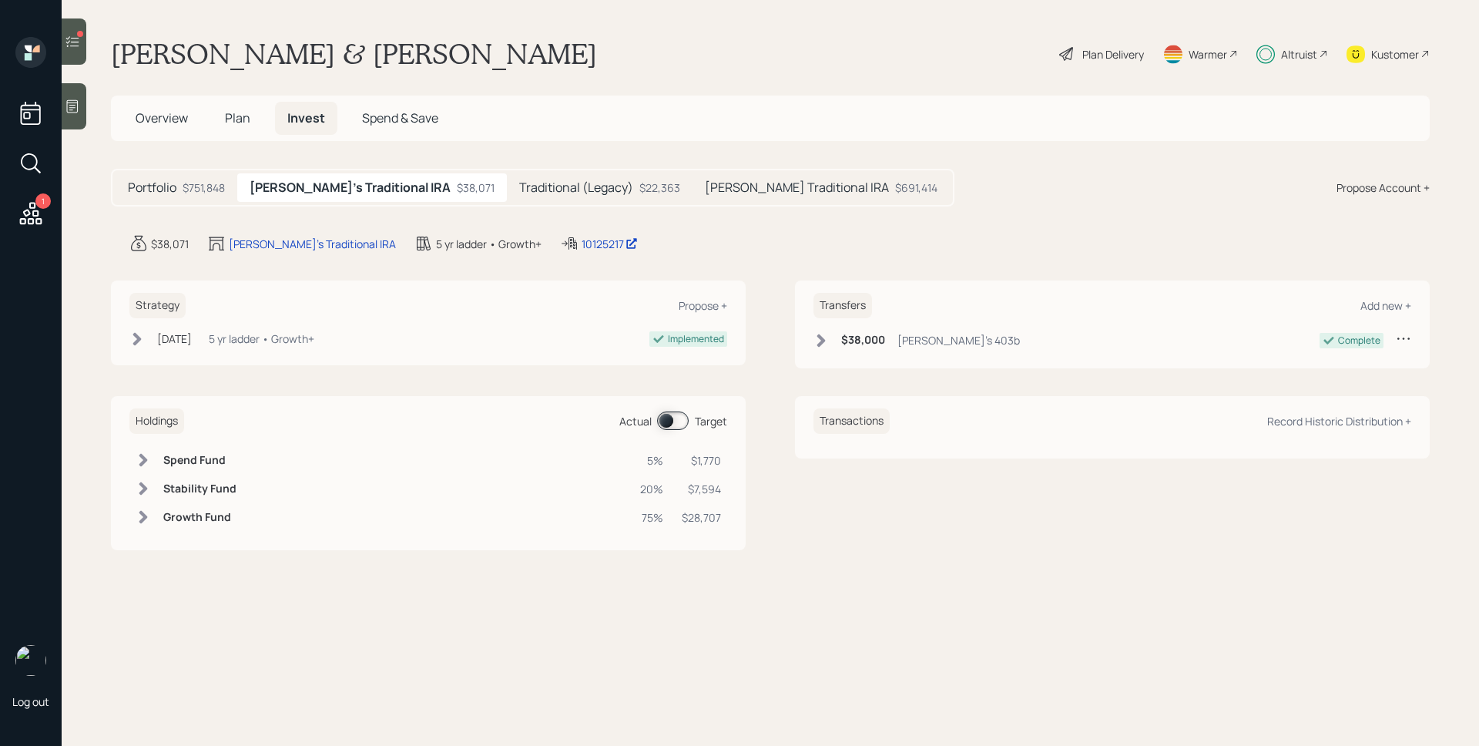
click at [226, 342] on div "Jul 15, 2025 Tuesday, July 15, 2025 9:50 AM EDT 5 yr ladder • Growth+" at bounding box center [221, 338] width 185 height 16
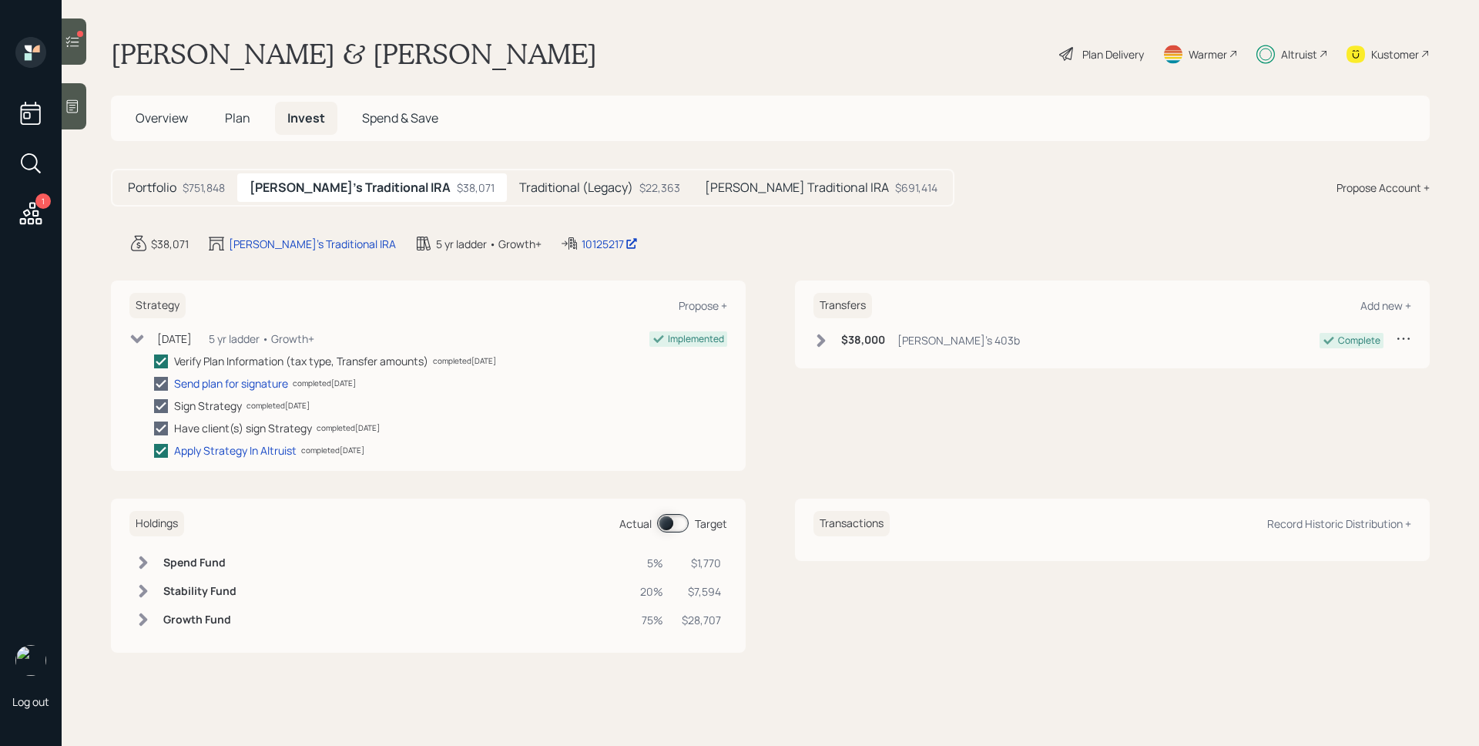
click at [226, 342] on div "Jul 15, 2025 Tuesday, July 15, 2025 9:50 AM EDT 5 yr ladder • Growth+" at bounding box center [221, 338] width 185 height 16
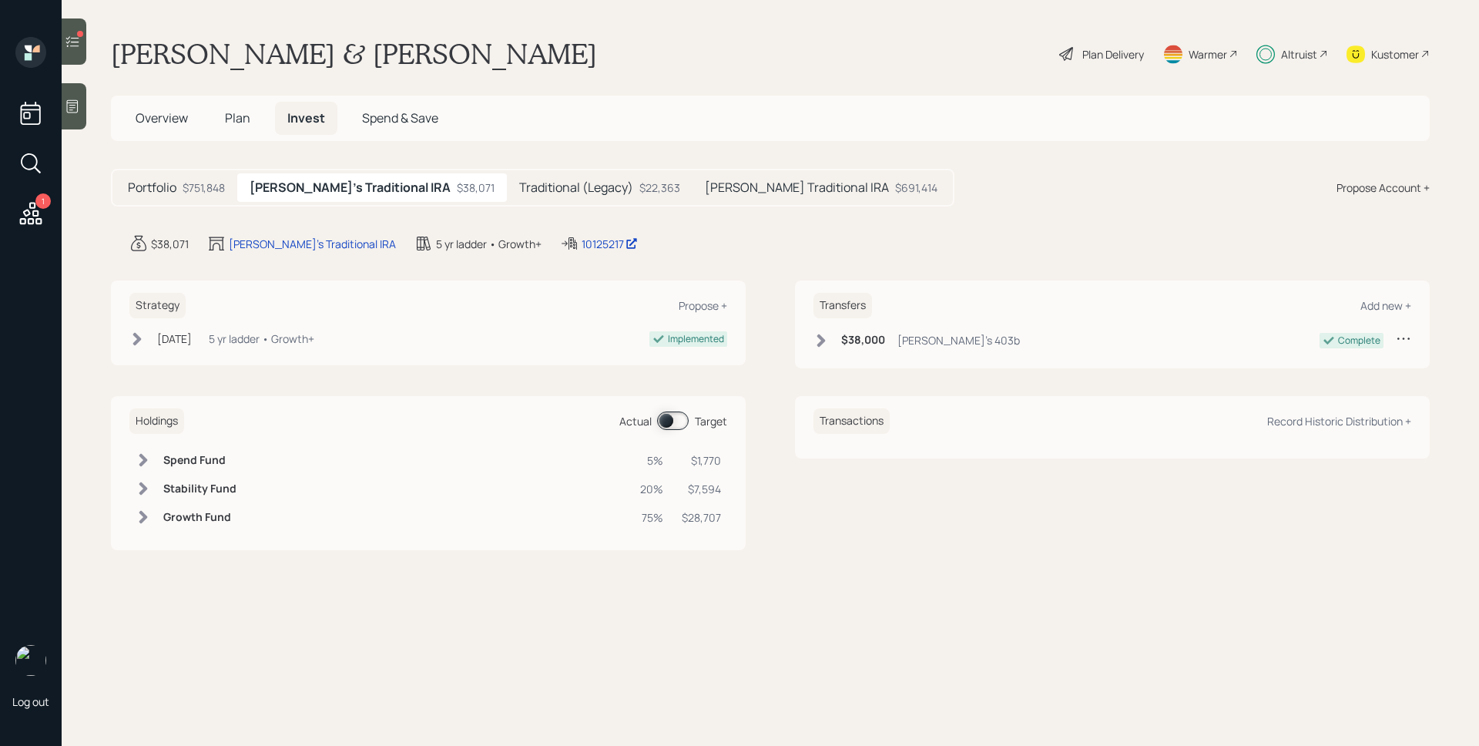
click at [171, 195] on h5 "Portfolio" at bounding box center [152, 187] width 49 height 15
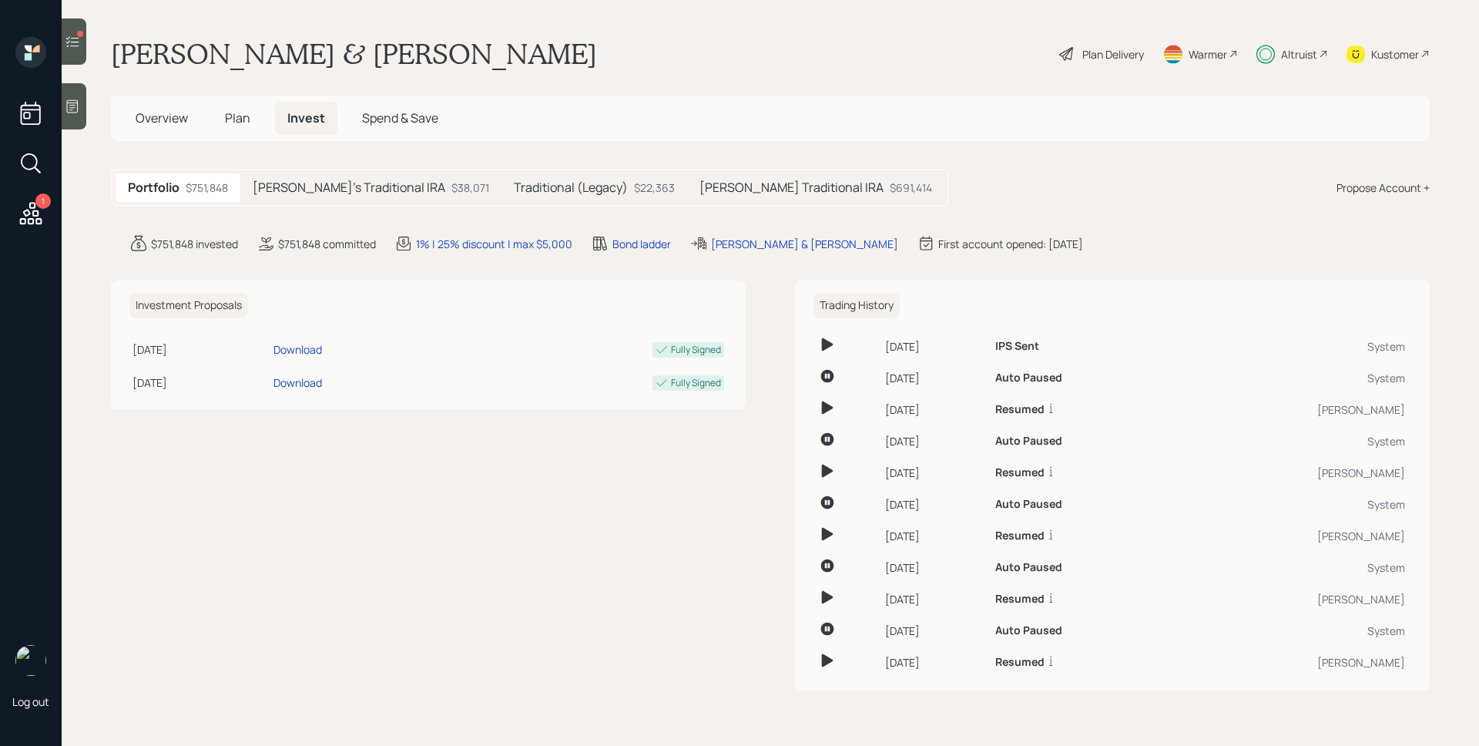
click at [43, 211] on icon at bounding box center [31, 213] width 28 height 28
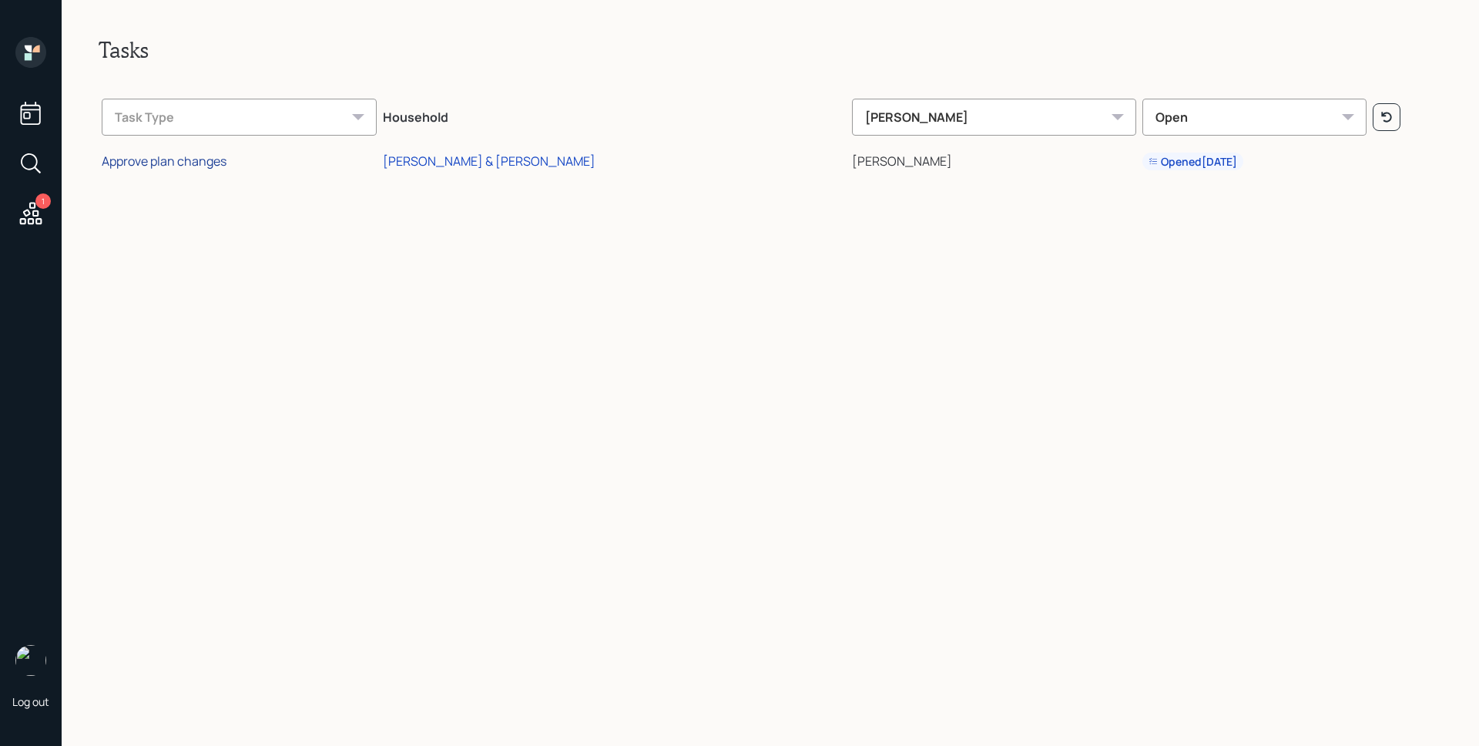
click at [216, 165] on div "Approve plan changes" at bounding box center [164, 161] width 125 height 17
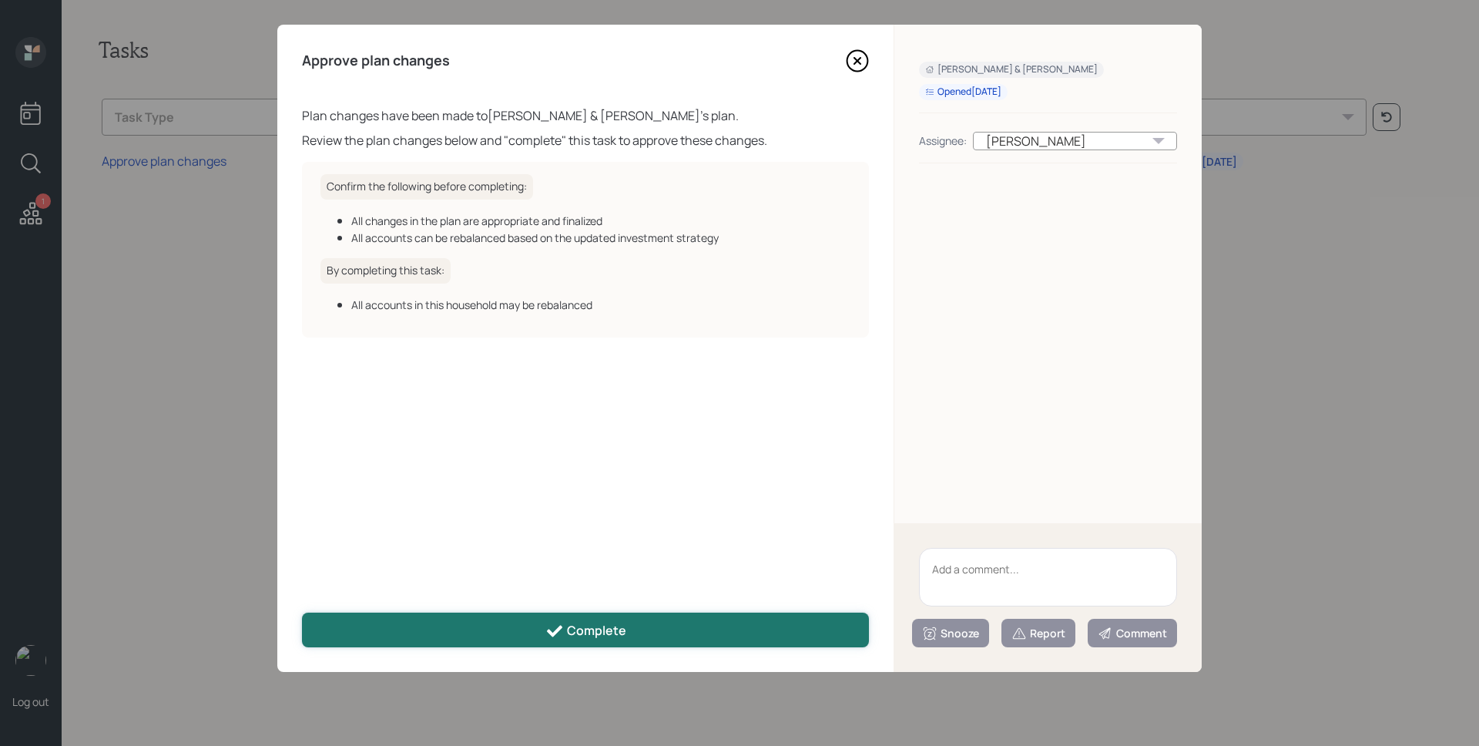
click at [679, 632] on button "Complete" at bounding box center [585, 629] width 567 height 35
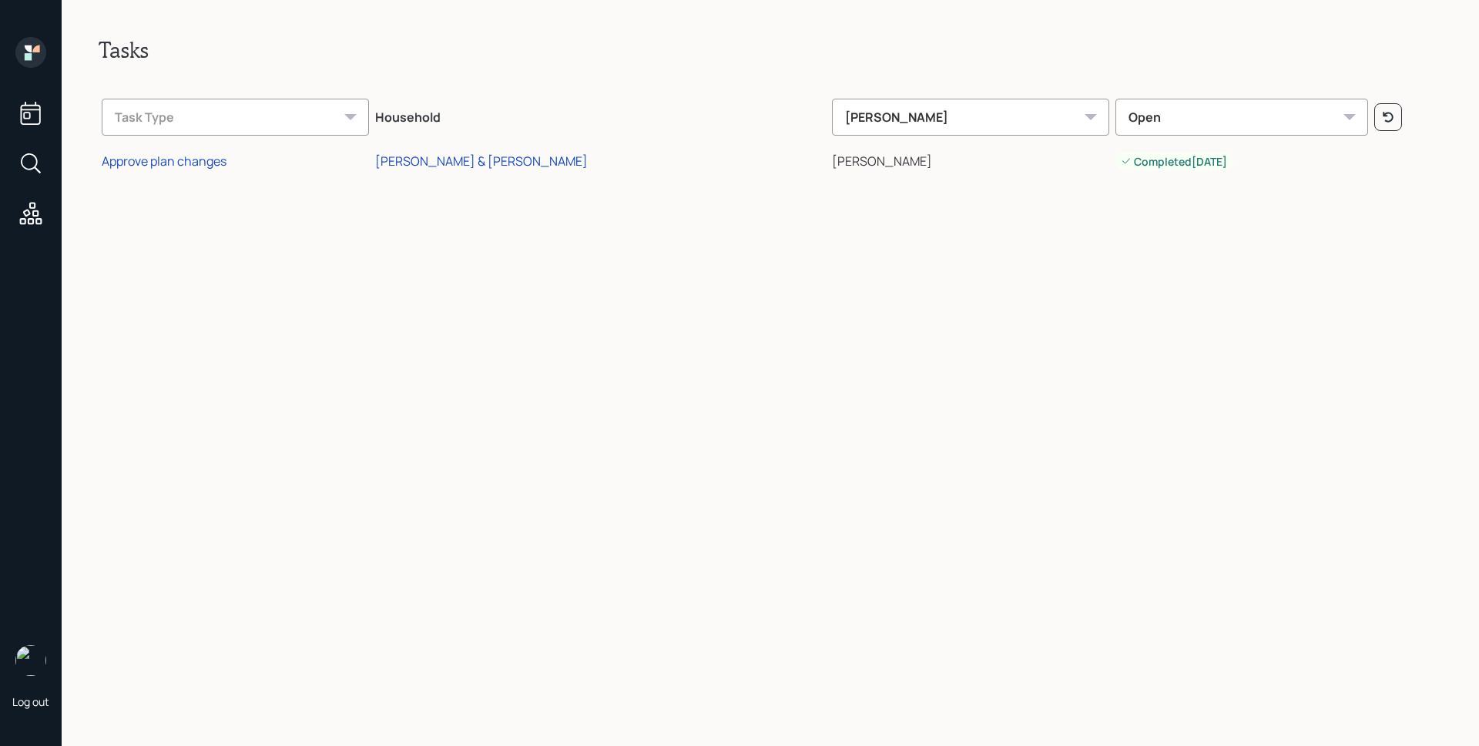
click at [35, 57] on icon at bounding box center [30, 52] width 31 height 31
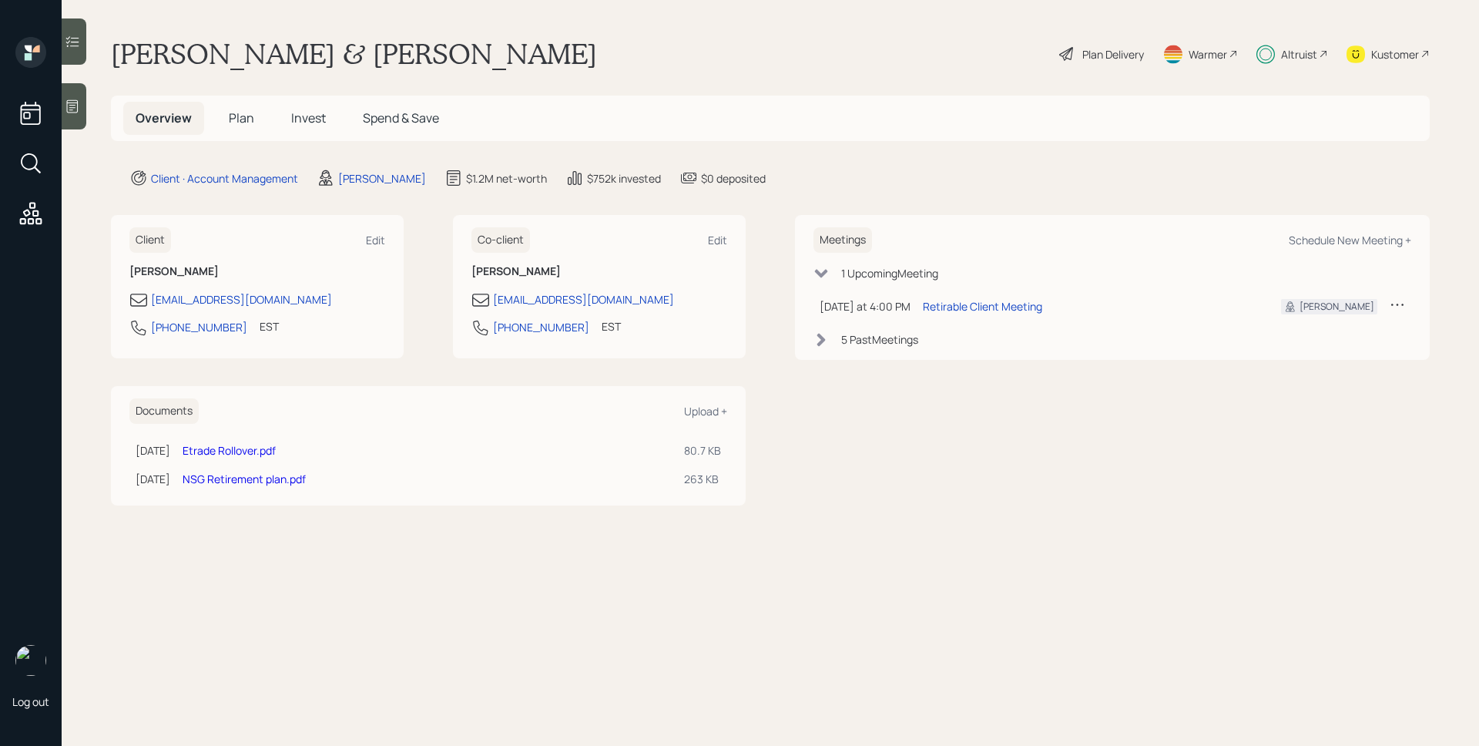
click at [238, 116] on span "Plan" at bounding box center [241, 117] width 25 height 17
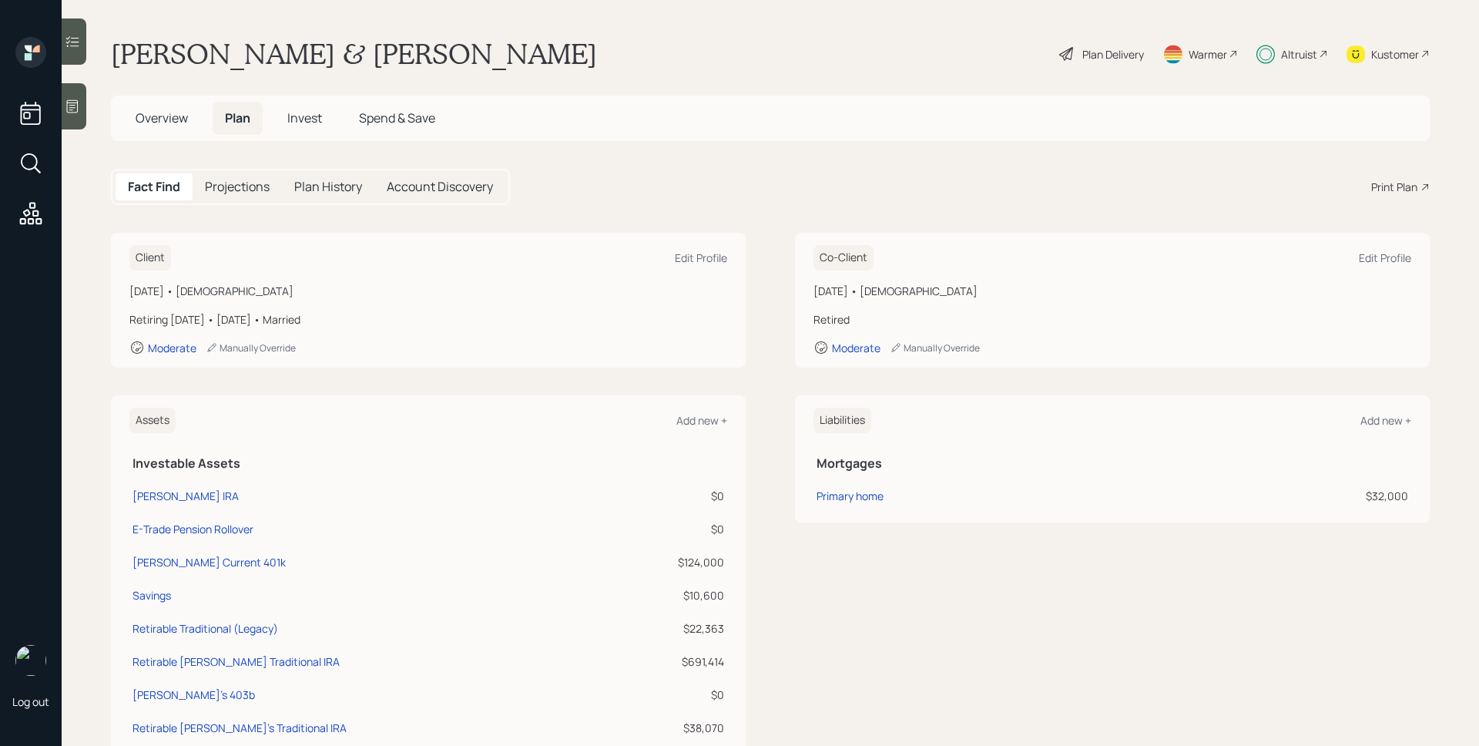
click at [313, 124] on span "Invest" at bounding box center [304, 117] width 35 height 17
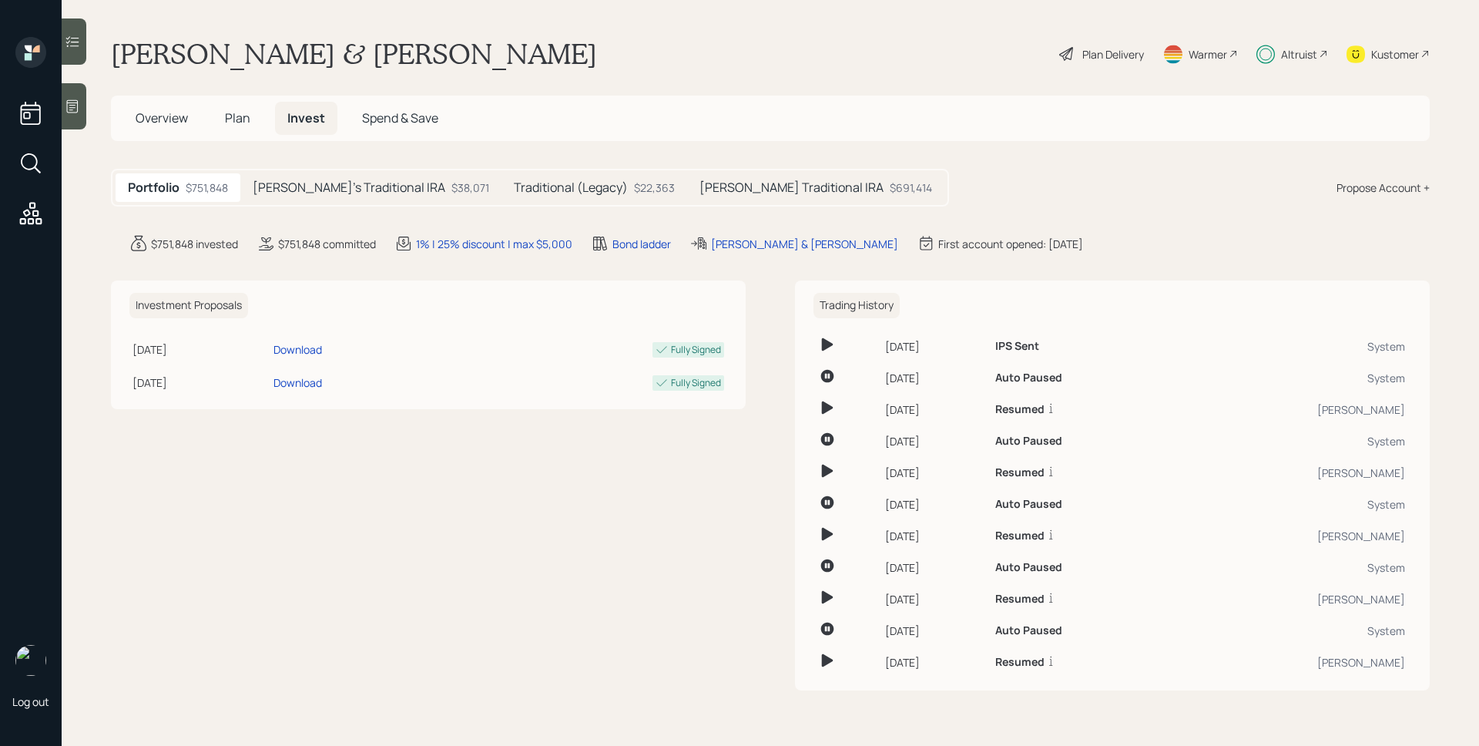
click at [890, 191] on div "$691,414" at bounding box center [911, 187] width 42 height 16
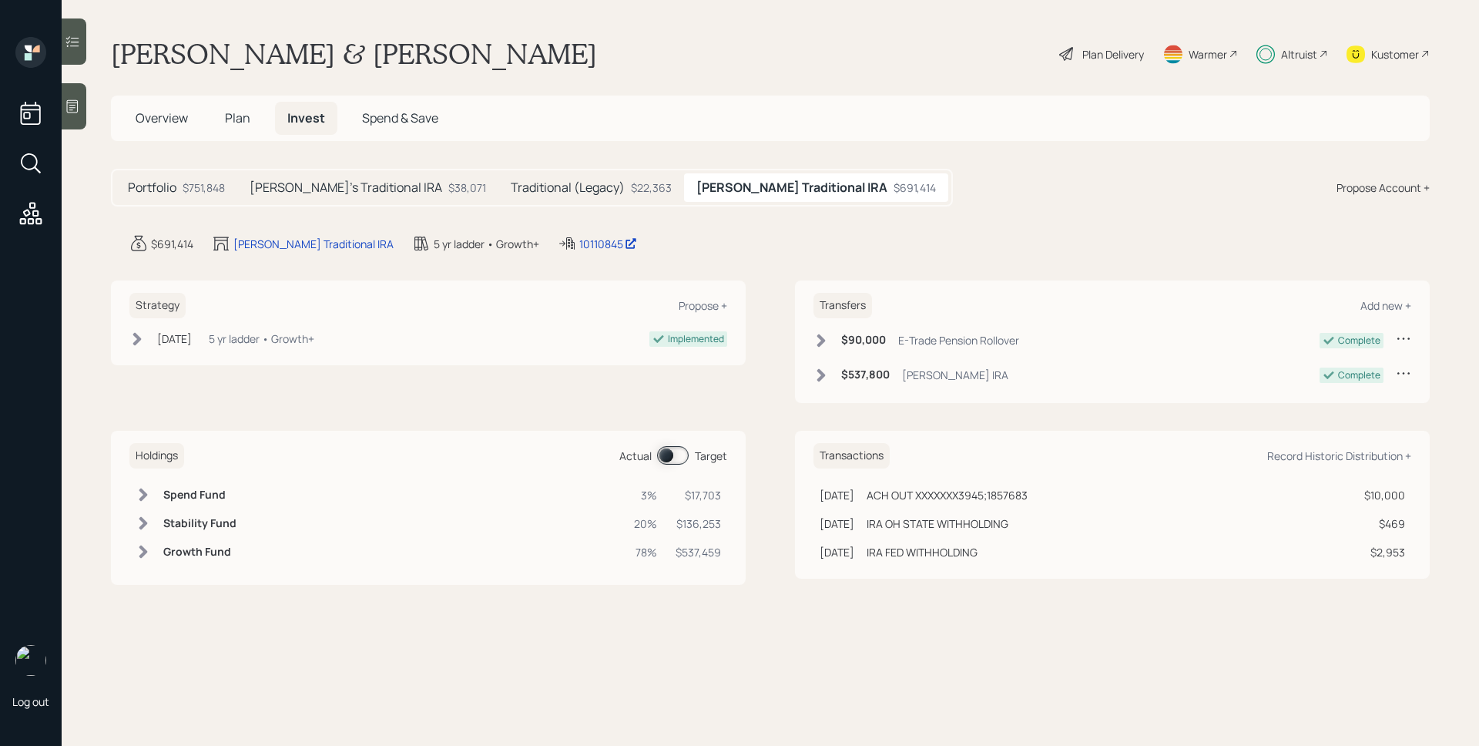
click at [515, 193] on h5 "Traditional (Legacy)" at bounding box center [568, 187] width 114 height 15
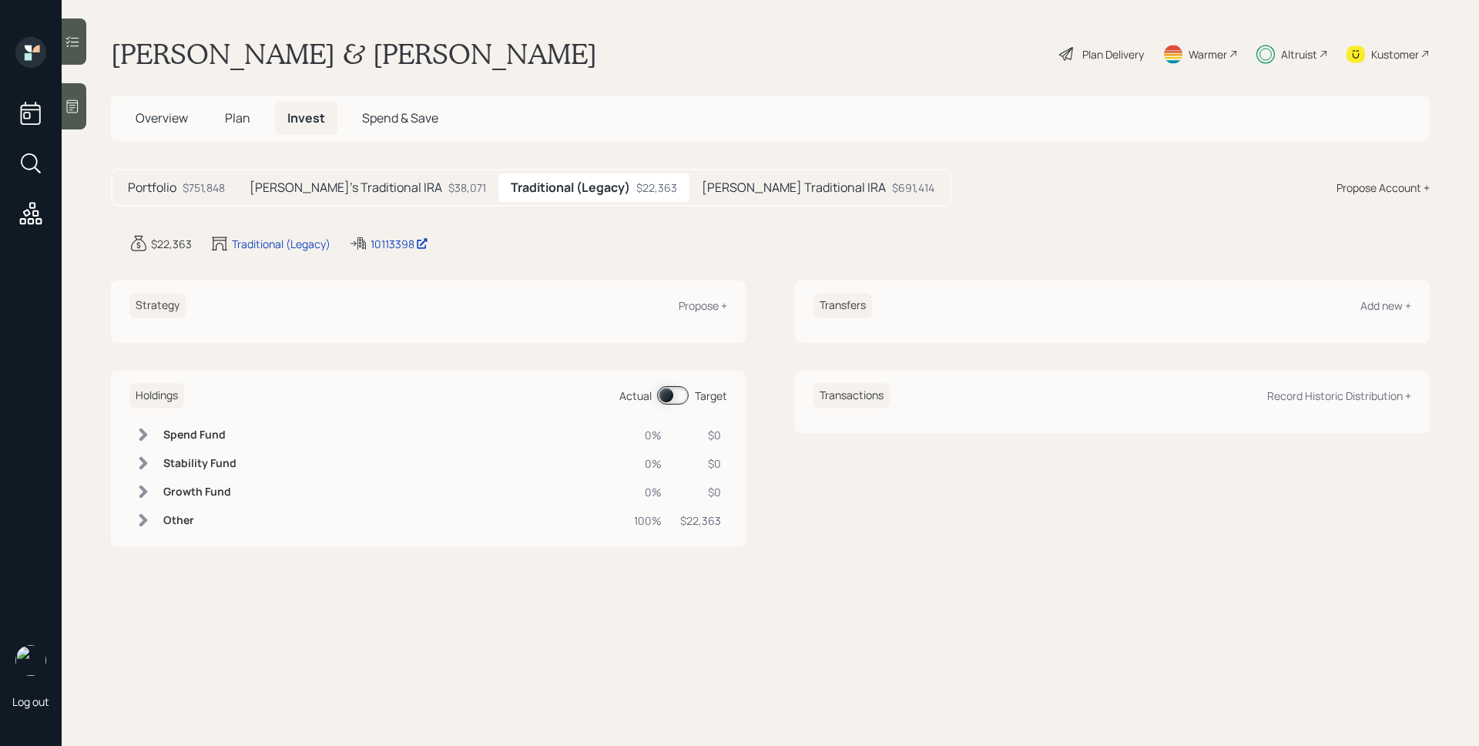
click at [308, 188] on h5 "[PERSON_NAME]'s Traditional IRA" at bounding box center [346, 187] width 193 height 15
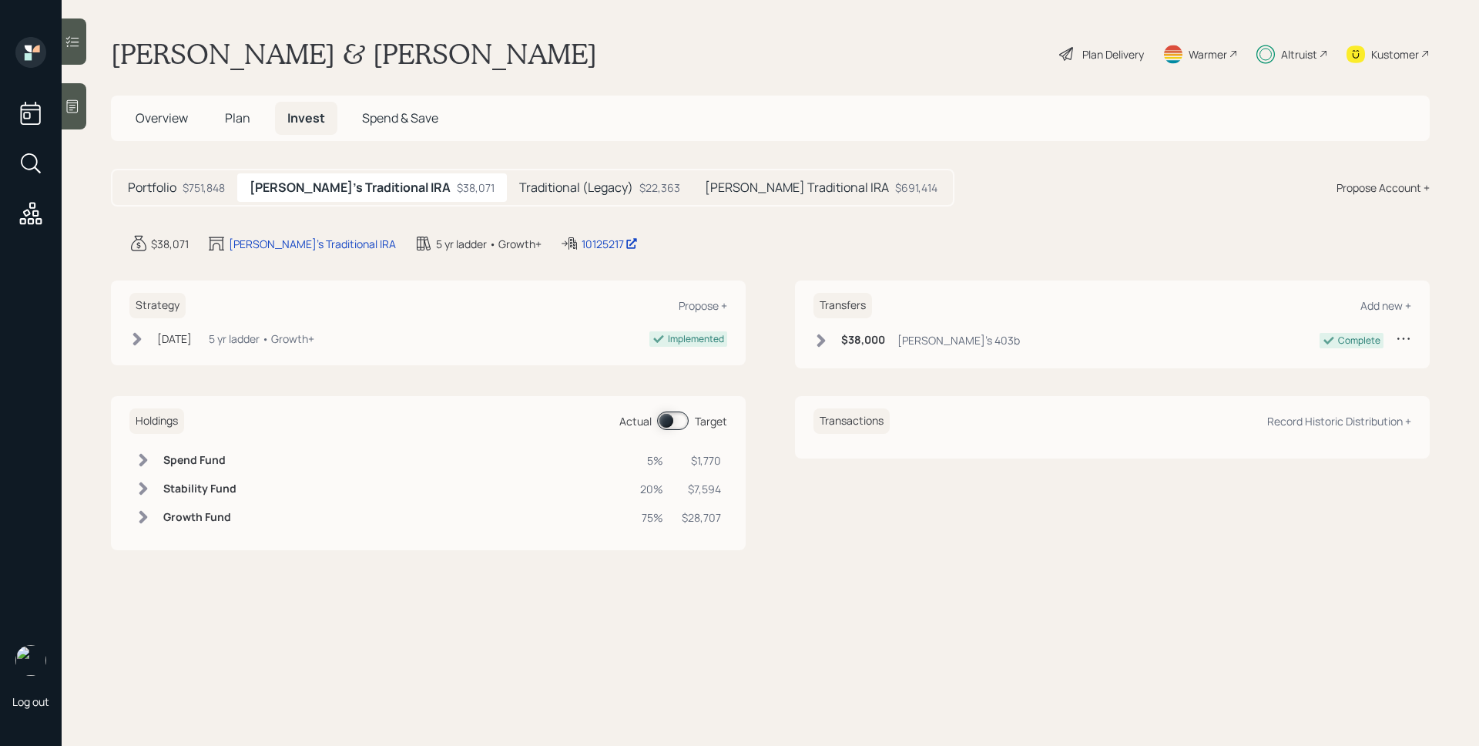
click at [186, 183] on div "$751,848" at bounding box center [204, 187] width 42 height 16
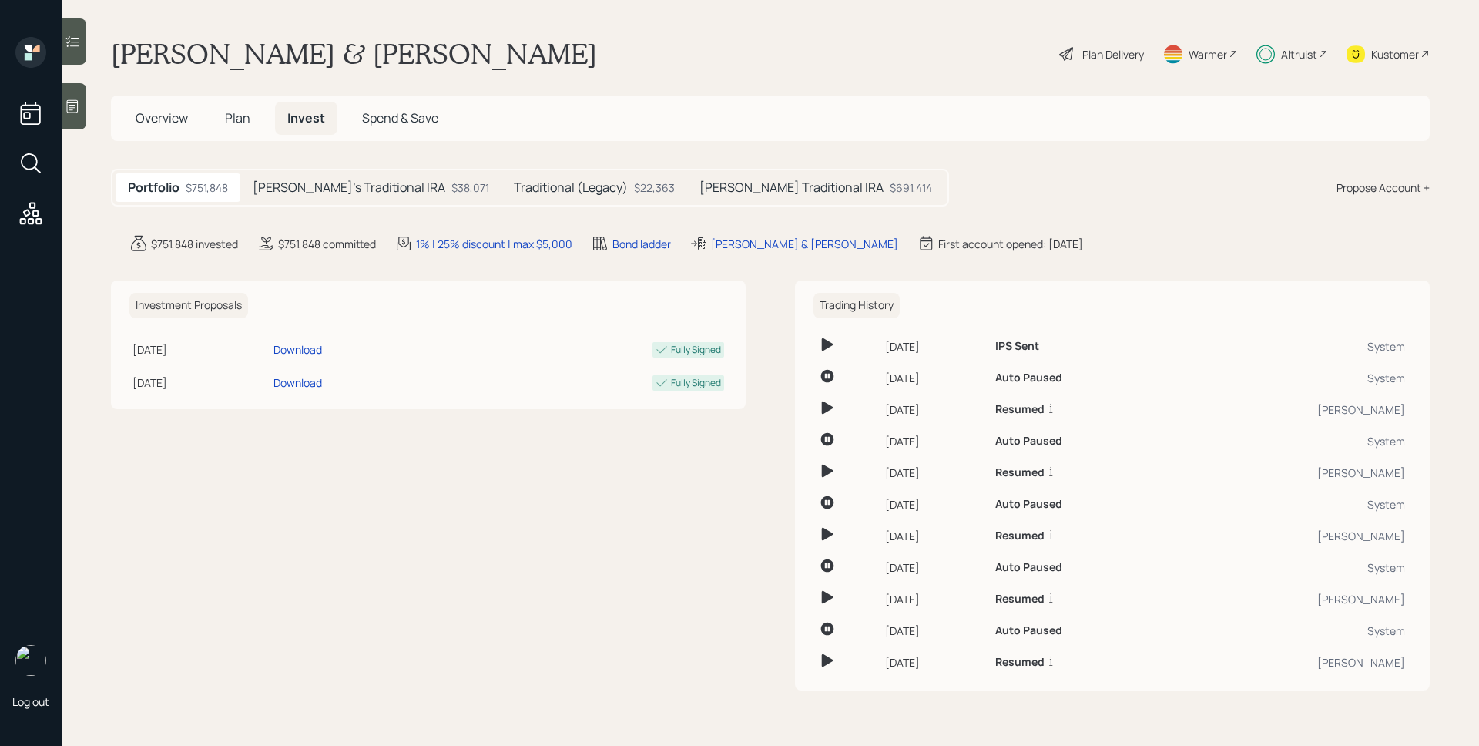
click at [146, 121] on span "Overview" at bounding box center [162, 117] width 52 height 17
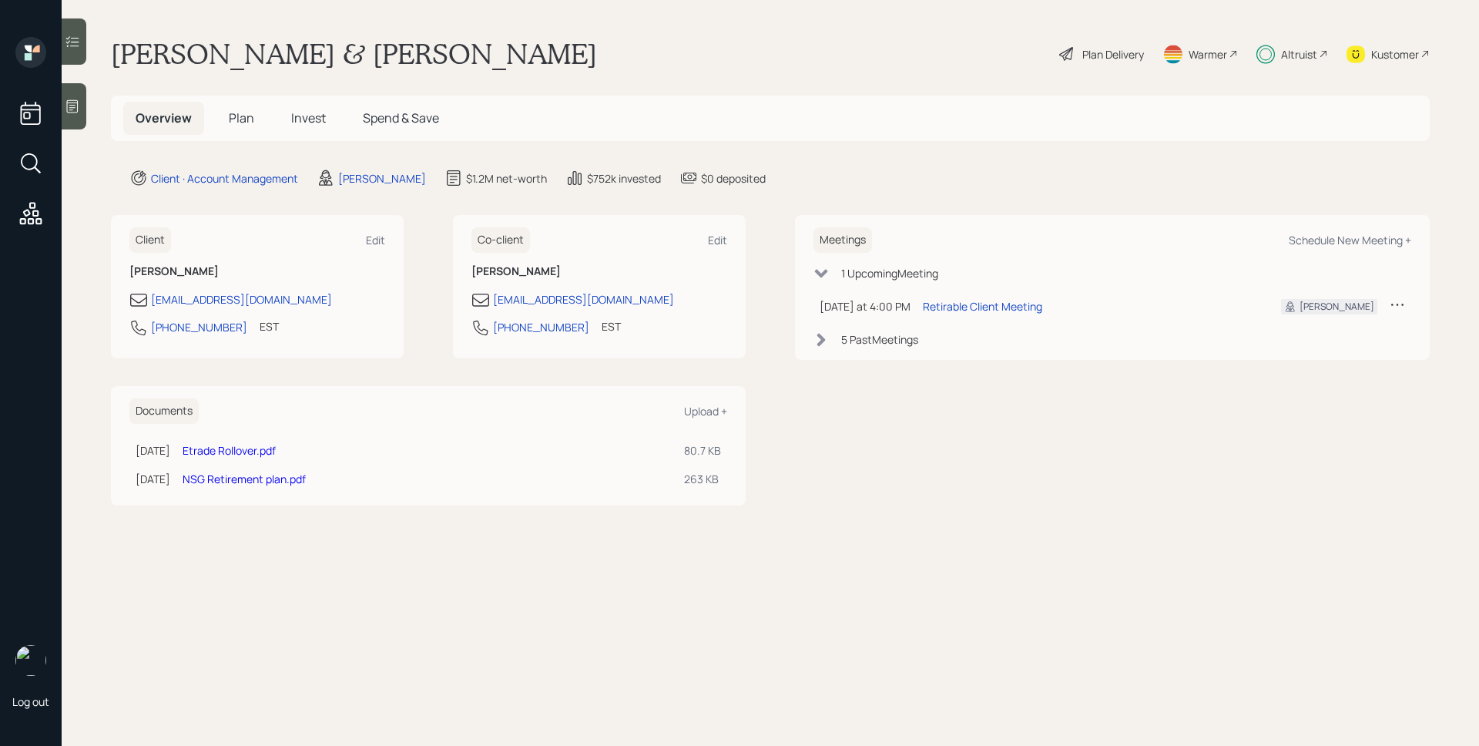
click at [1129, 61] on div "Plan Delivery" at bounding box center [1113, 54] width 62 height 16
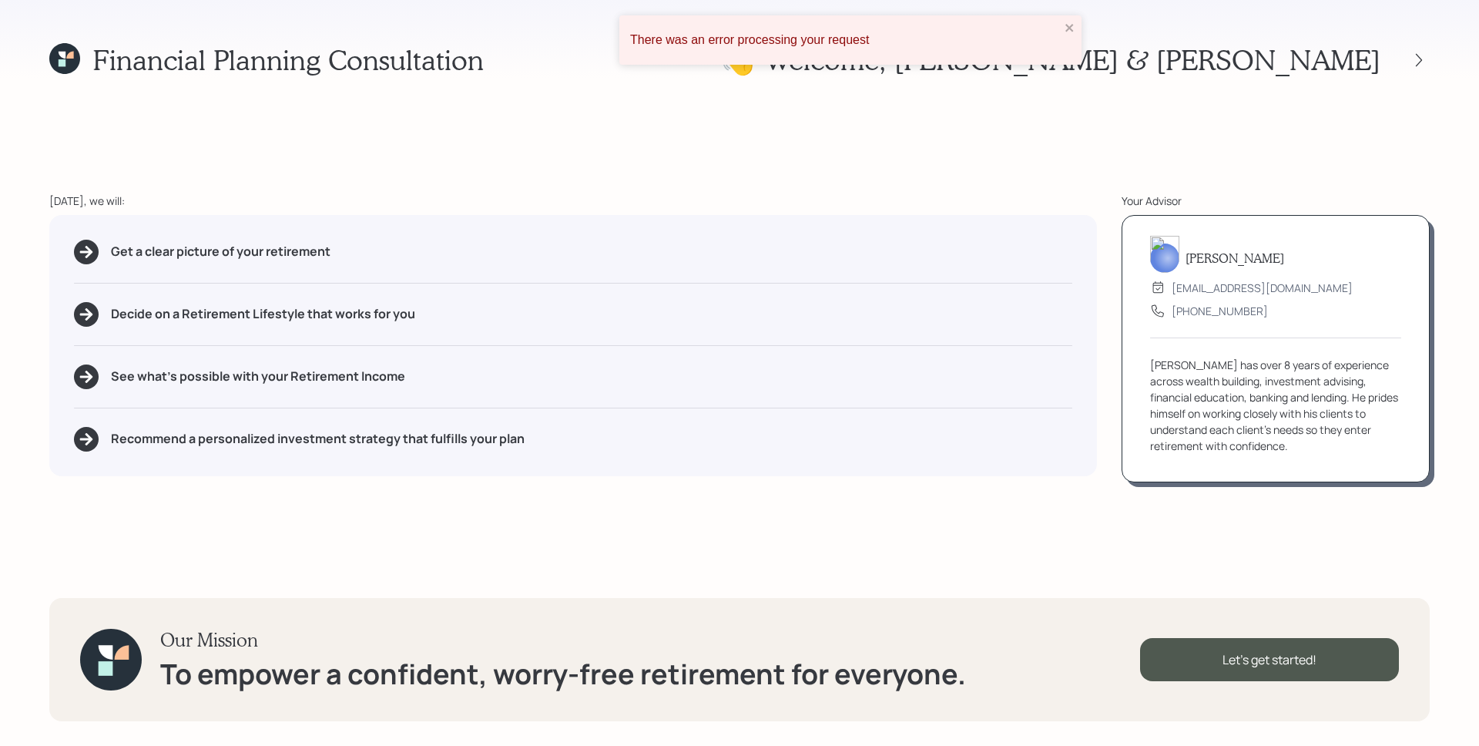
click at [904, 35] on div "There was an error processing your request" at bounding box center [845, 40] width 430 height 14
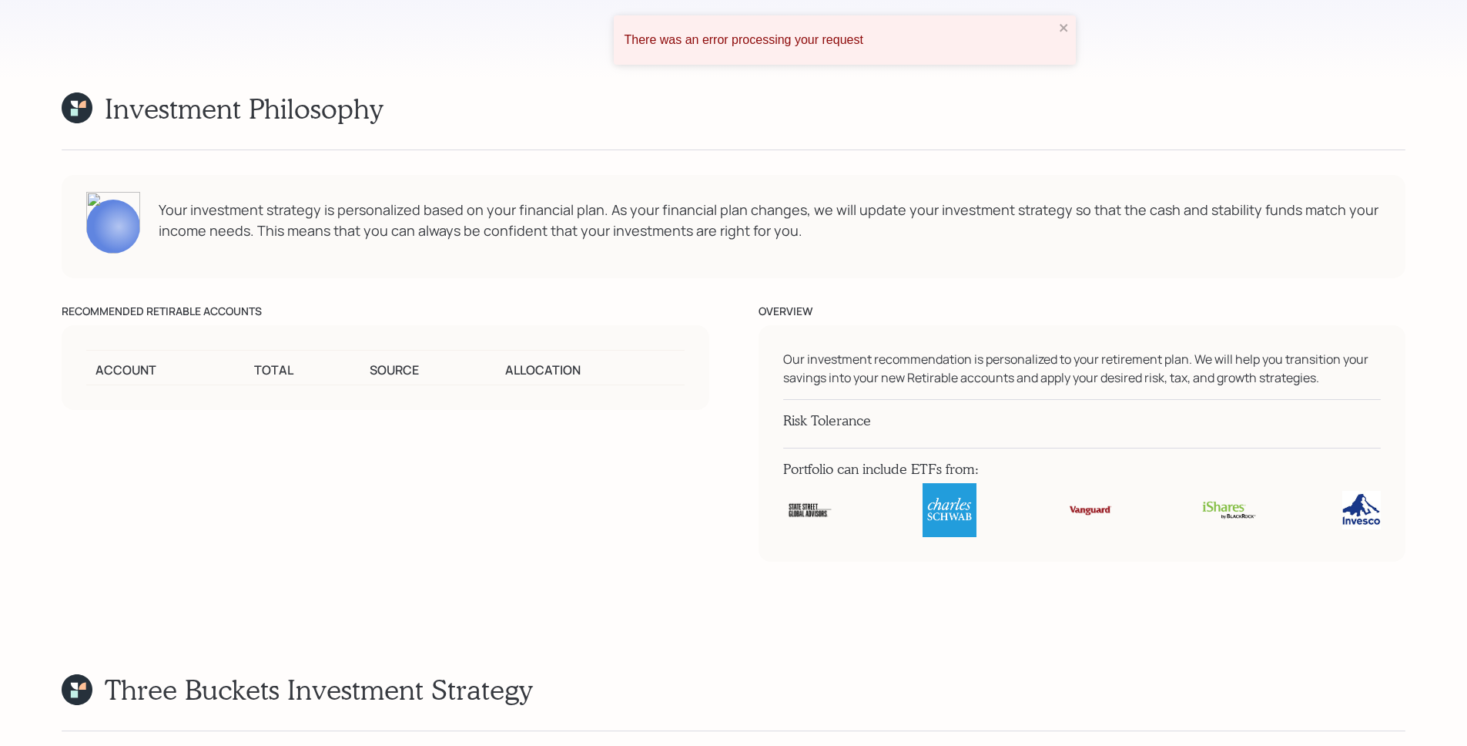
scroll to position [9502, 0]
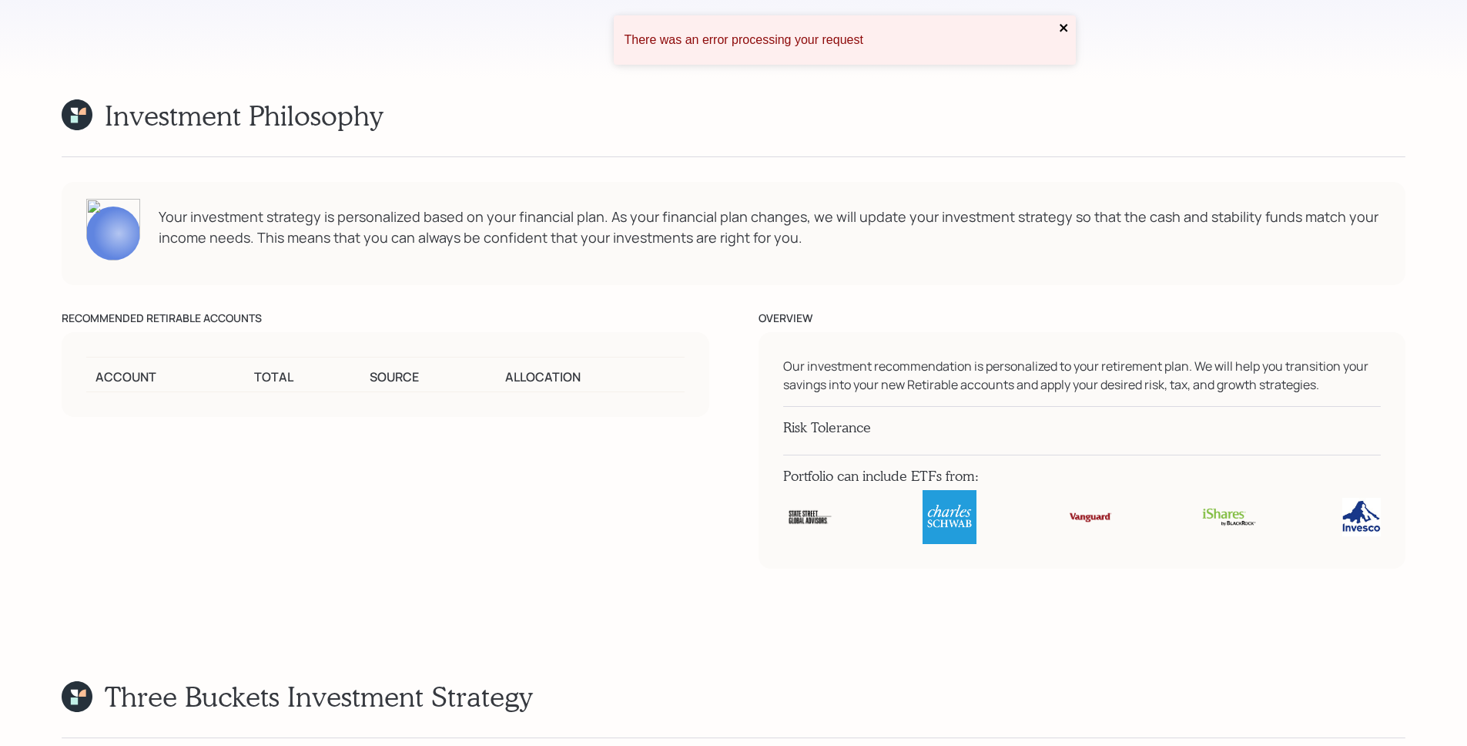
click at [1067, 28] on icon "close" at bounding box center [1064, 28] width 11 height 12
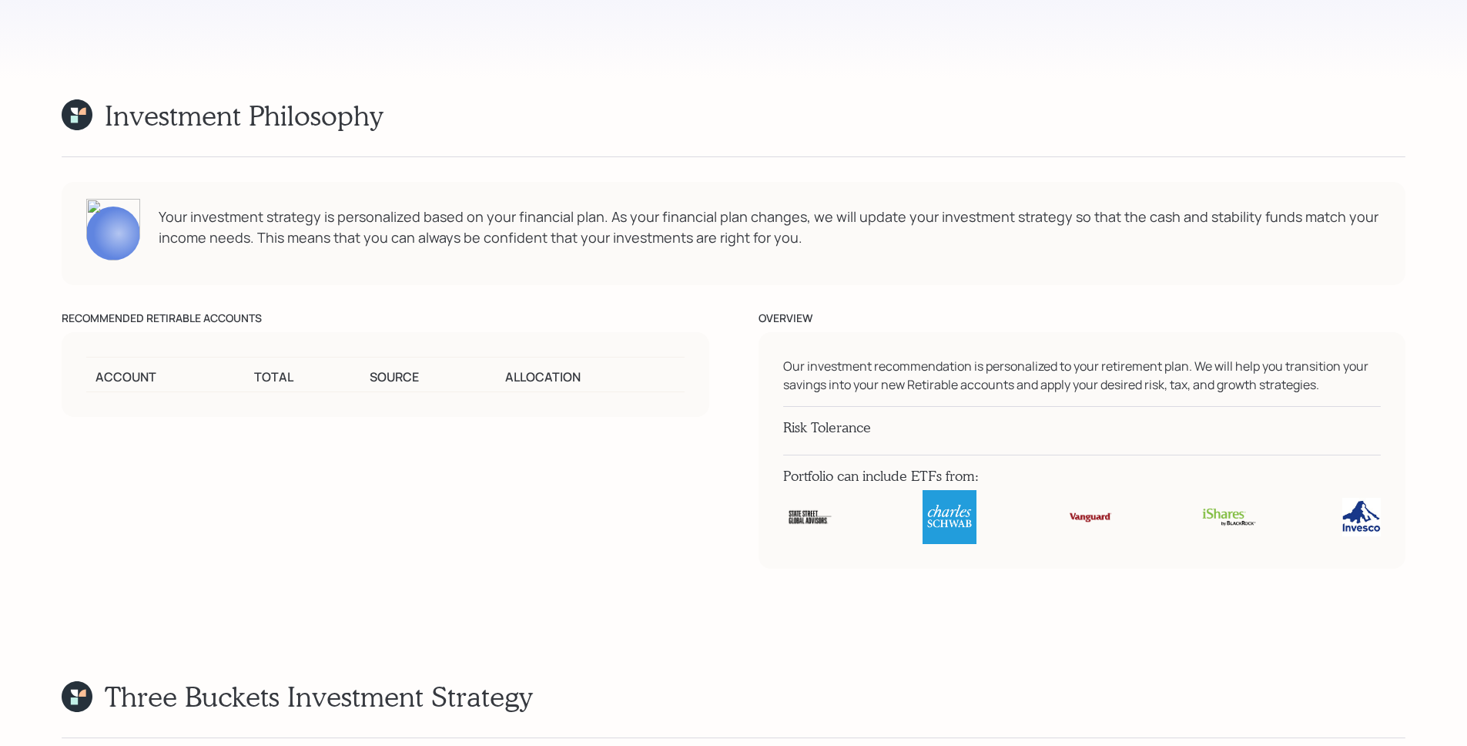
click at [85, 108] on icon at bounding box center [82, 111] width 7 height 7
click at [67, 99] on icon at bounding box center [77, 114] width 31 height 31
click at [76, 116] on icon at bounding box center [74, 119] width 7 height 7
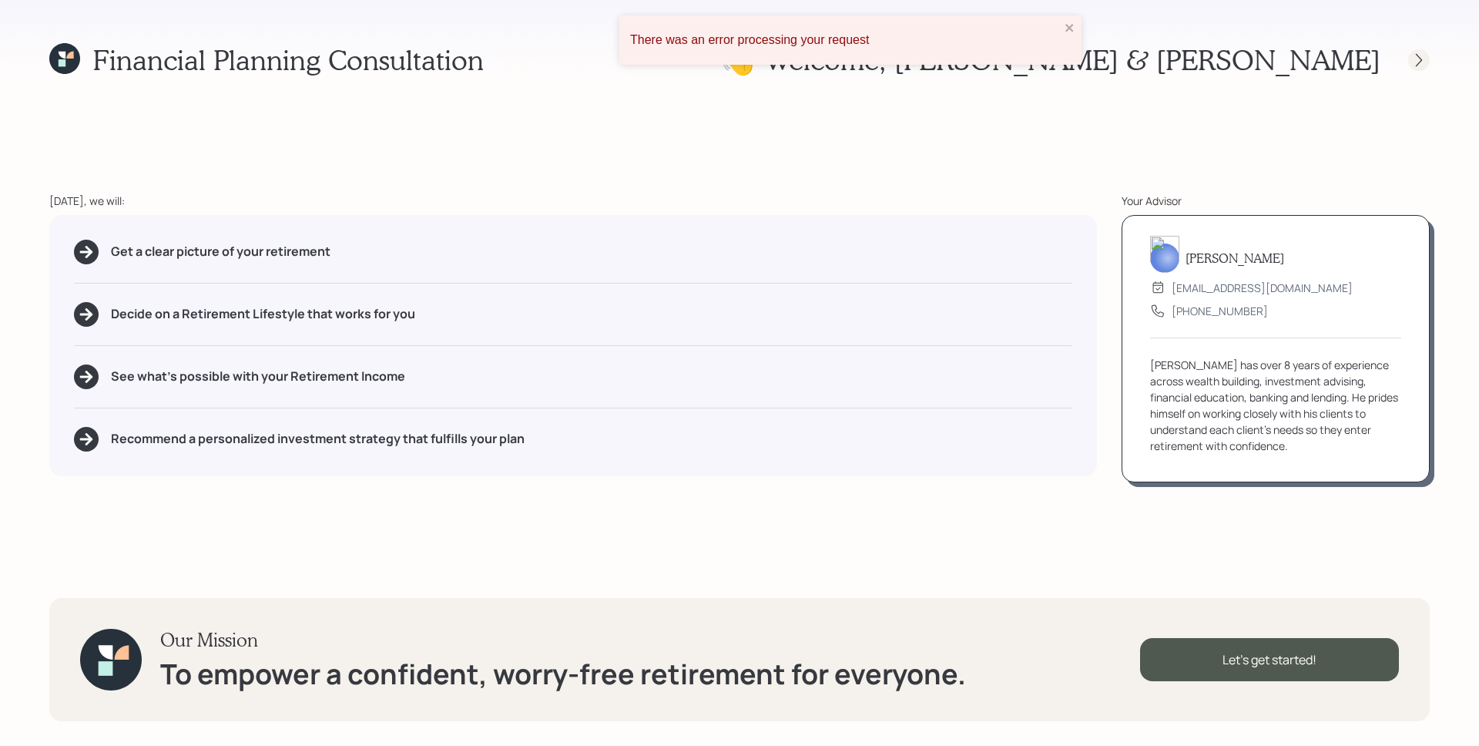
click at [1425, 56] on icon at bounding box center [1418, 59] width 15 height 15
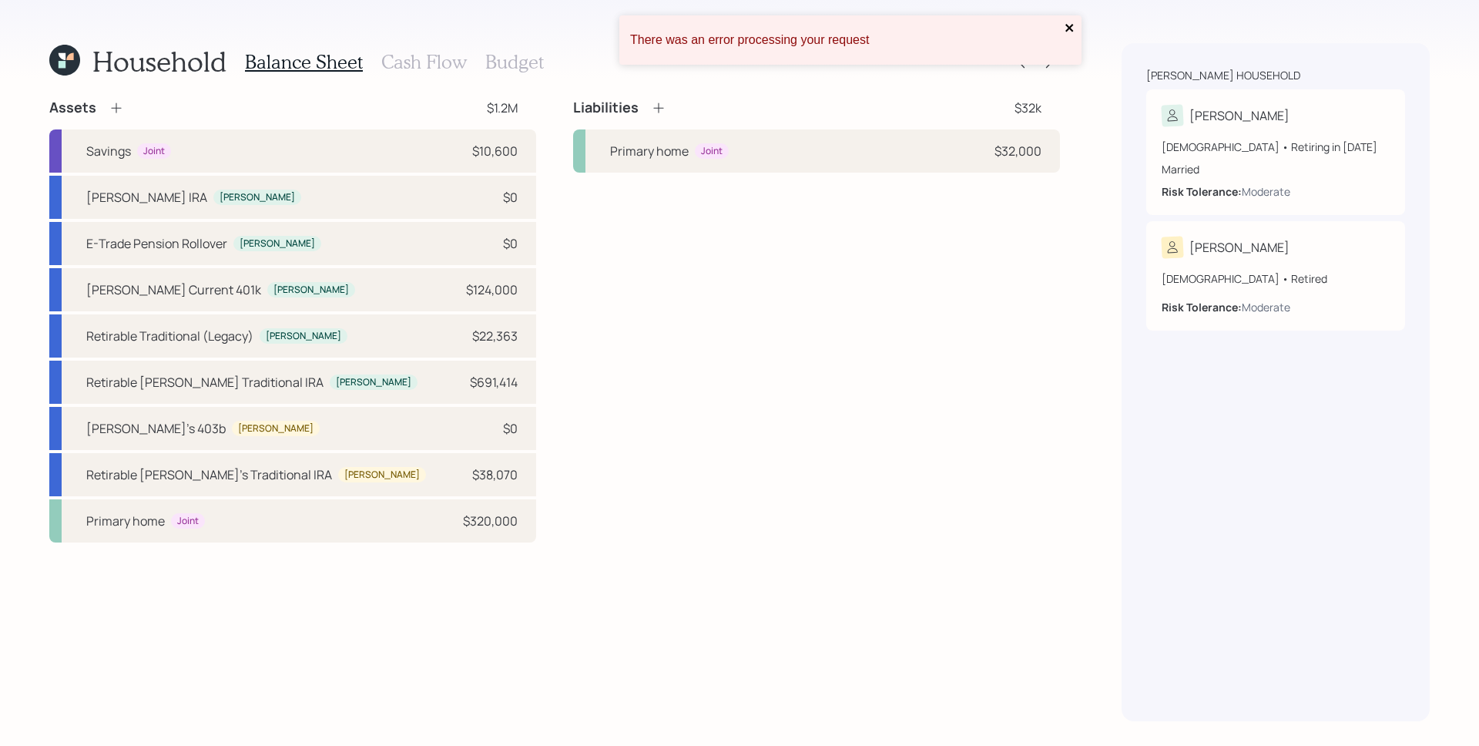
drag, startPoint x: 1072, startPoint y: 30, endPoint x: 684, endPoint y: 28, distance: 388.2
click at [1072, 30] on icon "close" at bounding box center [1069, 28] width 8 height 8
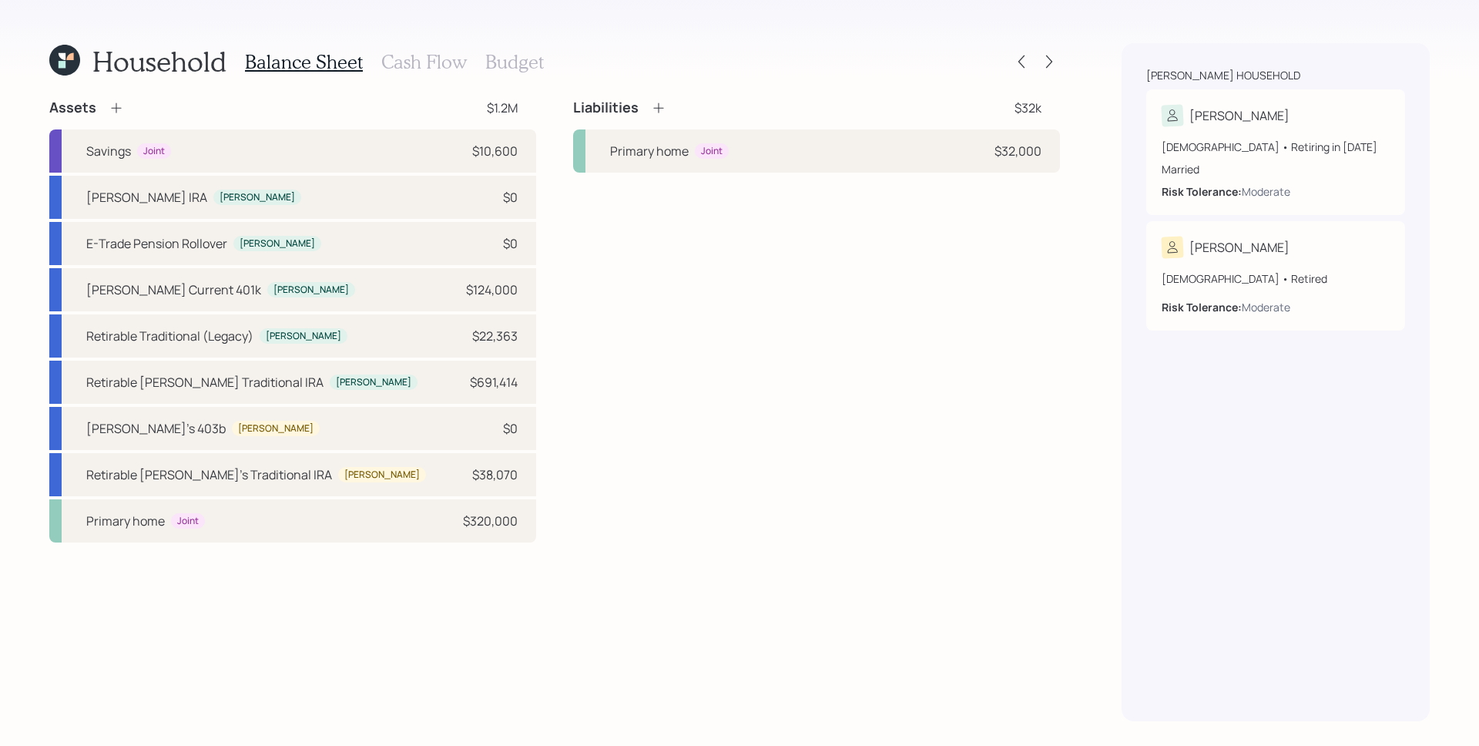
click at [70, 56] on icon at bounding box center [69, 56] width 7 height 7
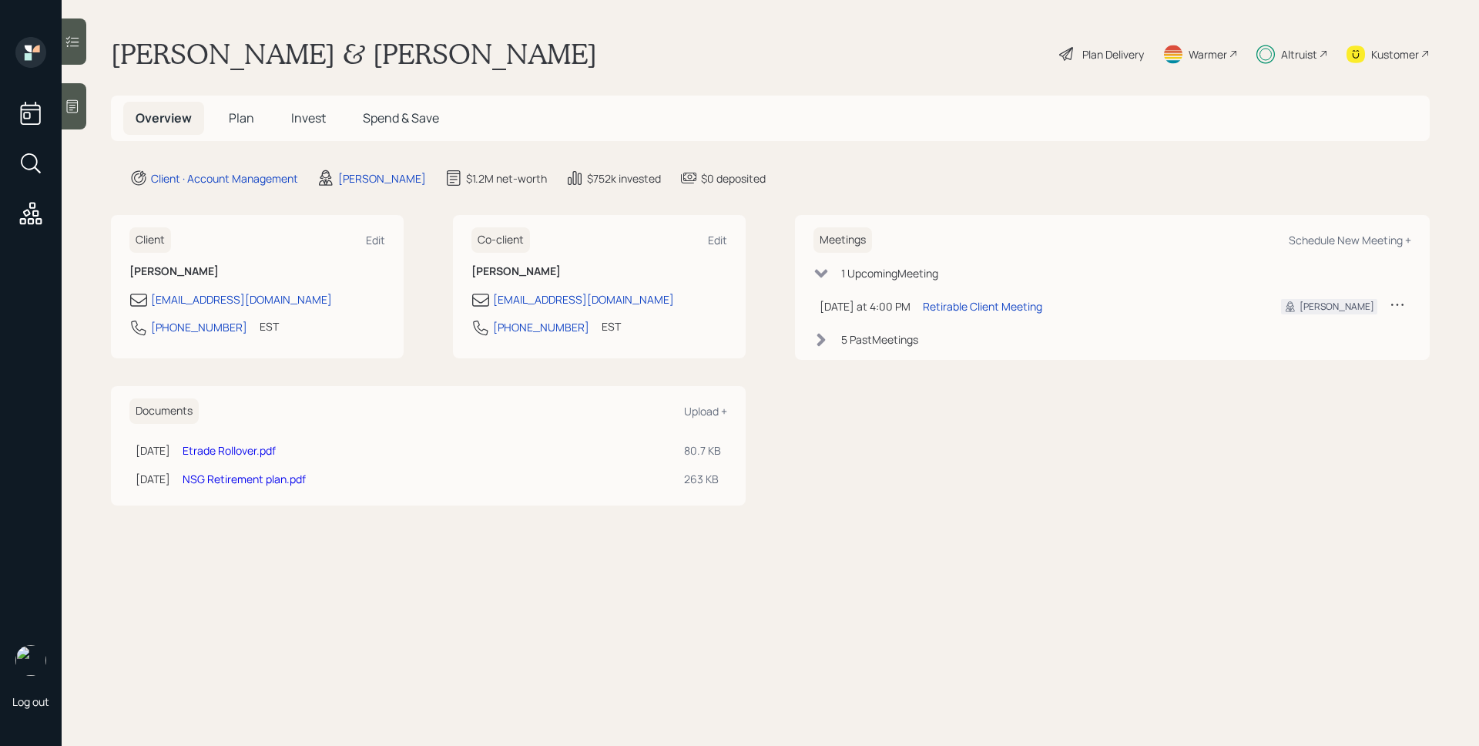
click at [1393, 52] on div "Kustomer" at bounding box center [1395, 54] width 48 height 16
click at [1121, 63] on div "Plan Delivery" at bounding box center [1102, 54] width 88 height 34
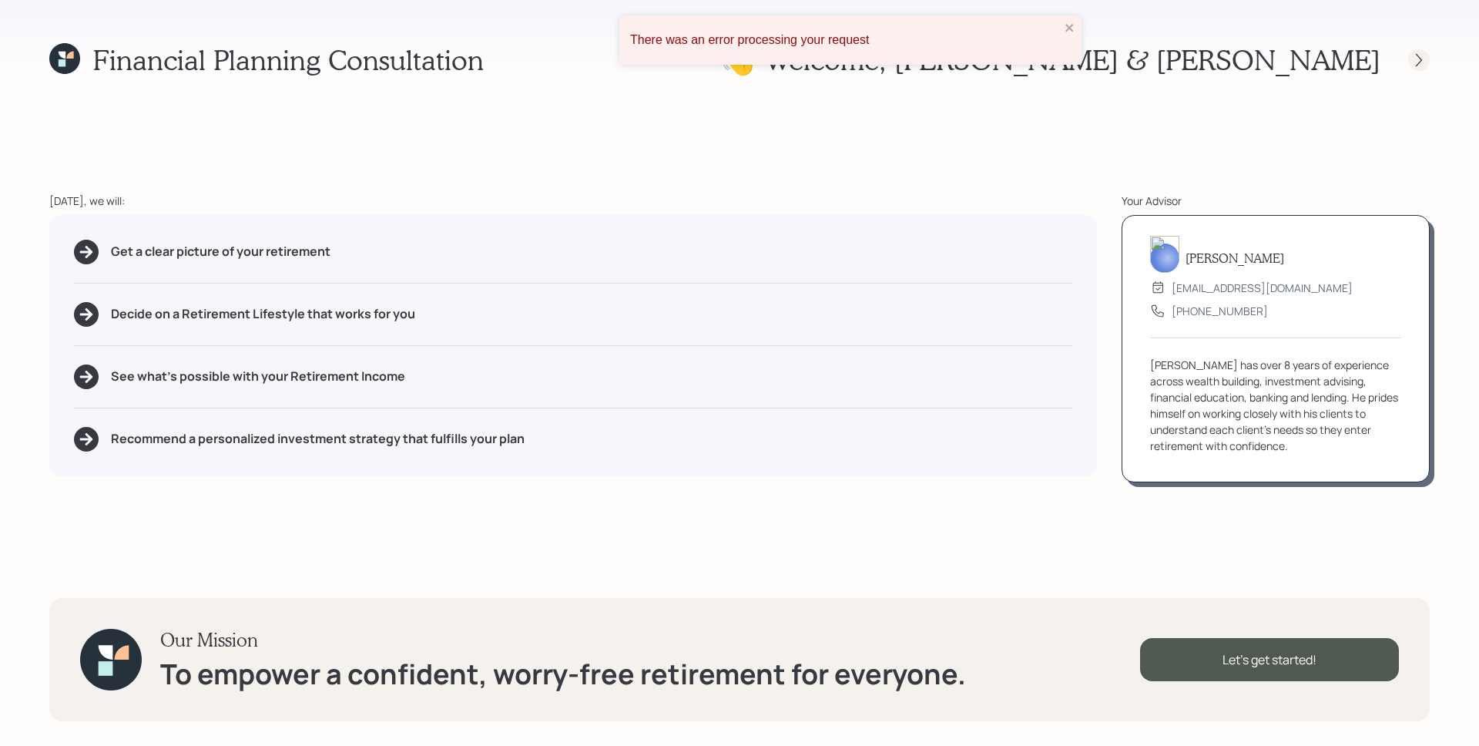
click at [1416, 66] on icon at bounding box center [1418, 59] width 15 height 15
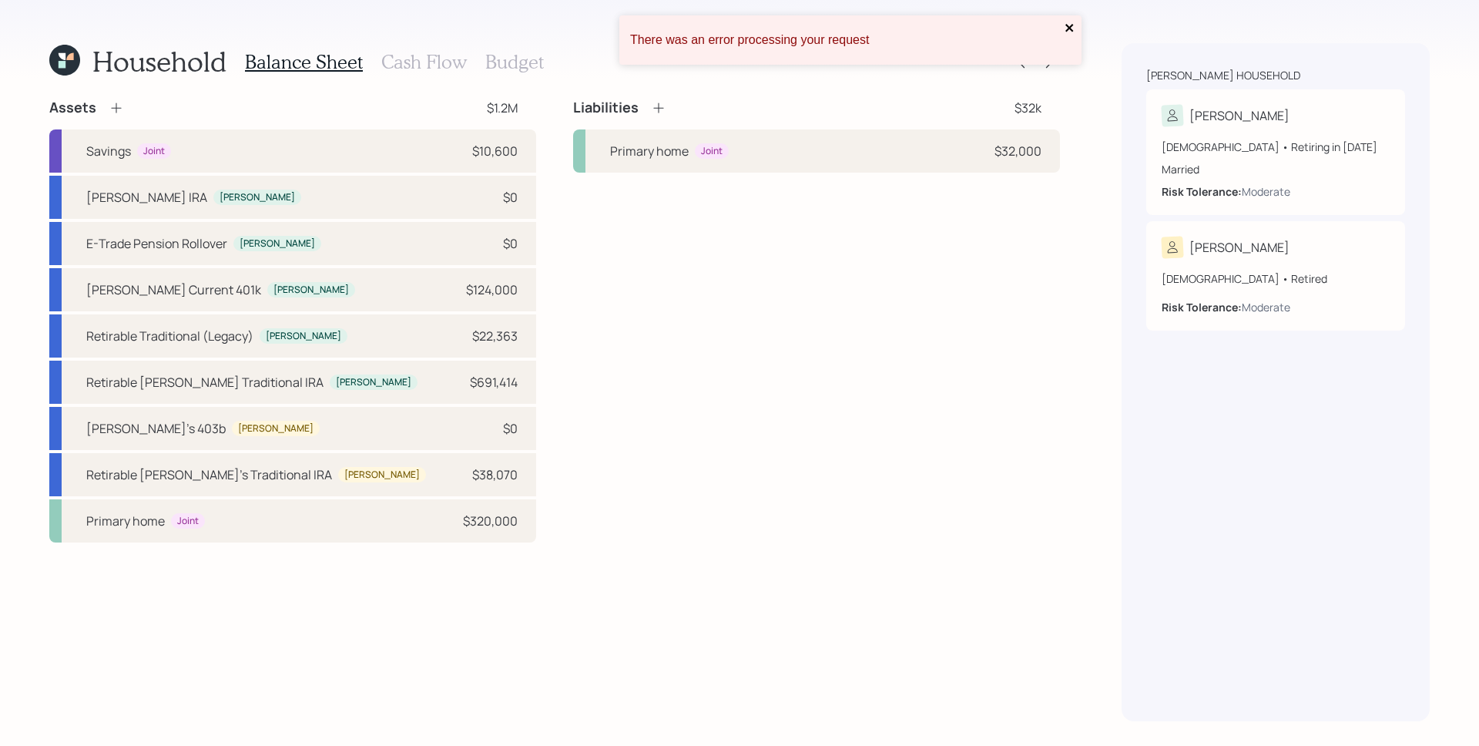
click at [1069, 26] on icon "close" at bounding box center [1069, 28] width 11 height 12
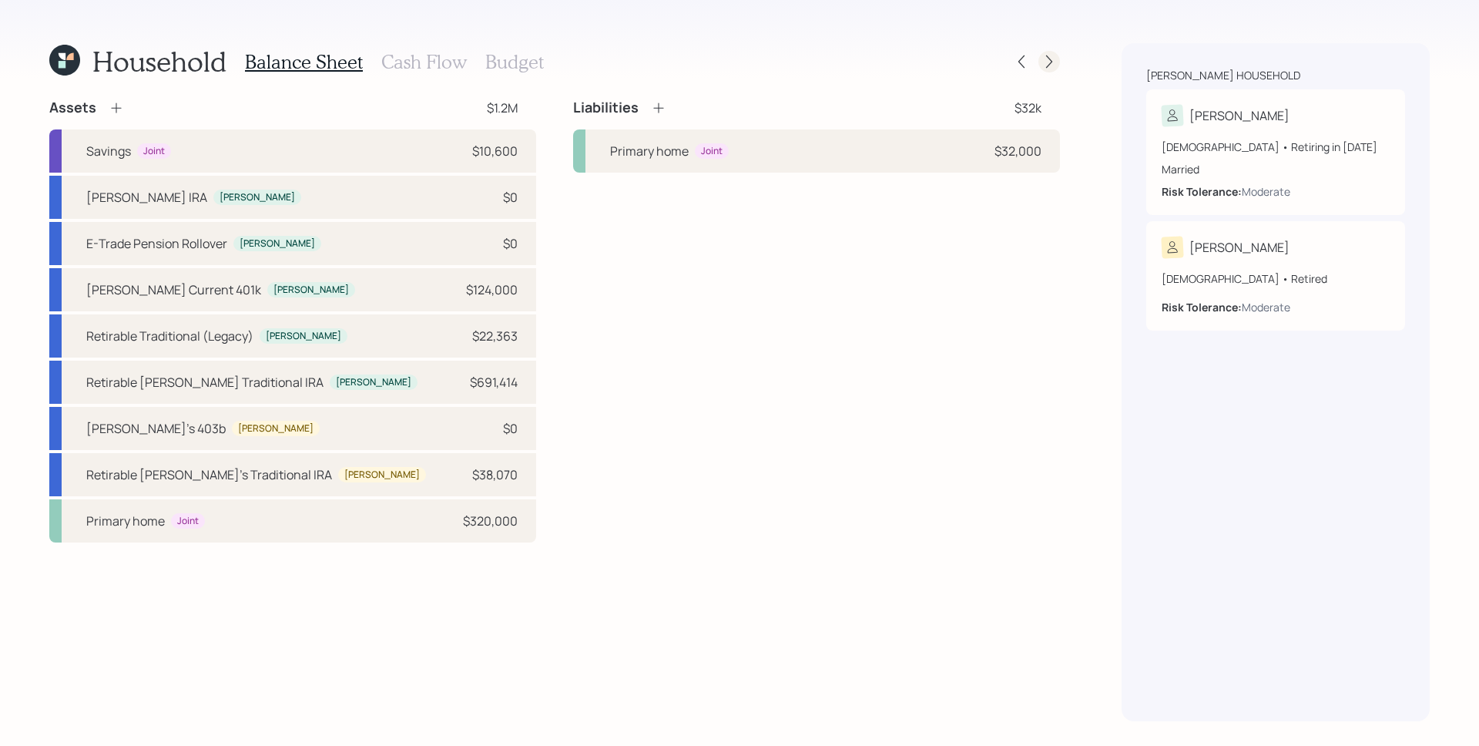
click at [1050, 67] on icon at bounding box center [1048, 61] width 15 height 15
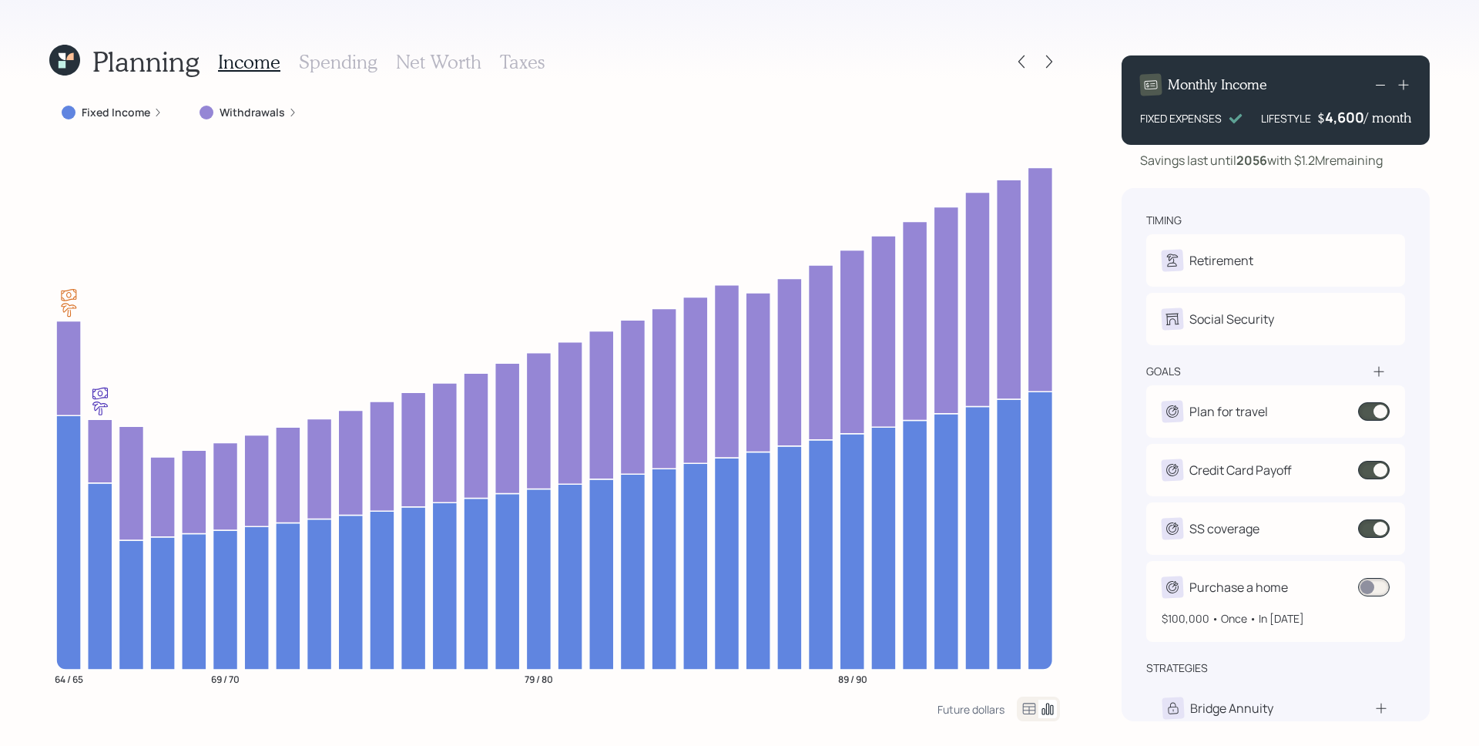
click at [1376, 604] on div "$100,000 • Once • In 2027" at bounding box center [1276, 612] width 228 height 28
select select "0"
select select "2027"
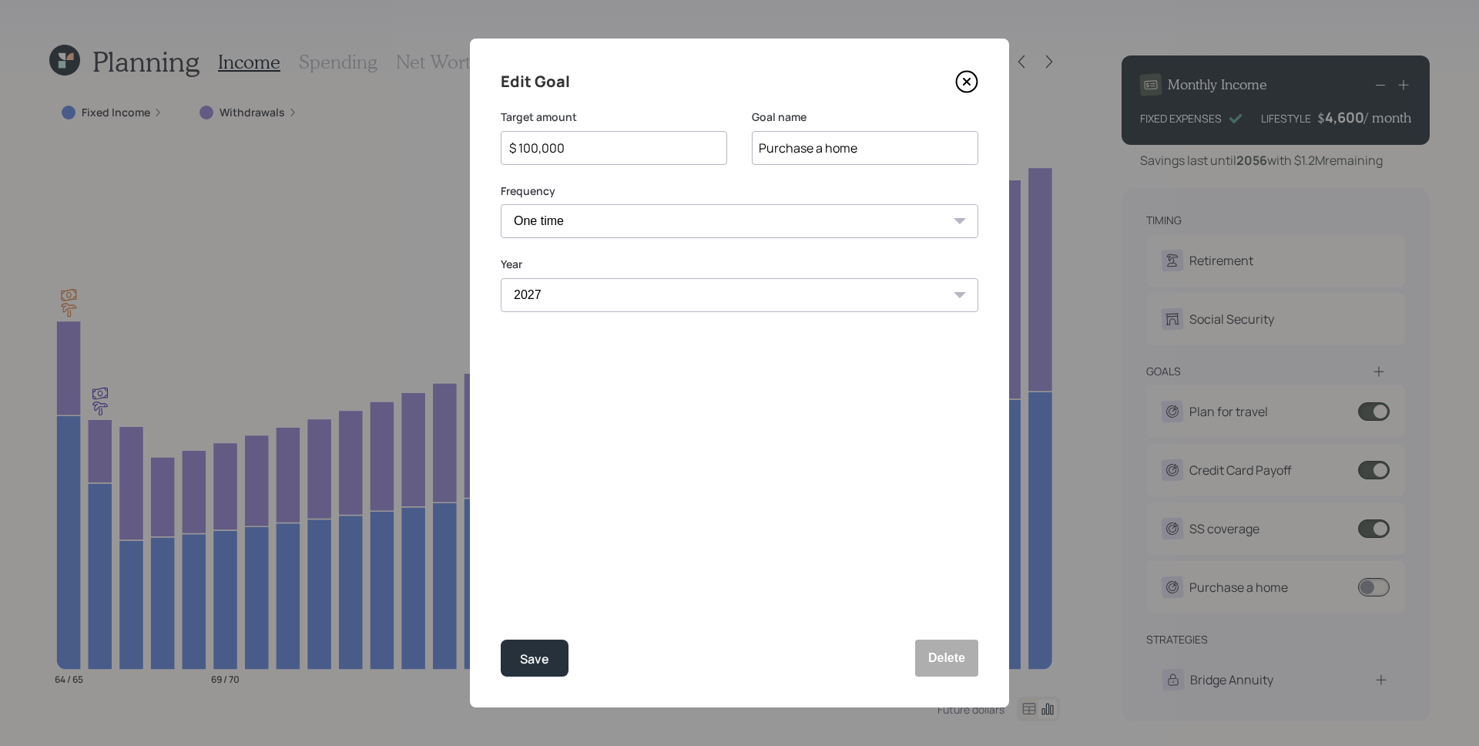
click at [961, 79] on icon at bounding box center [966, 81] width 23 height 23
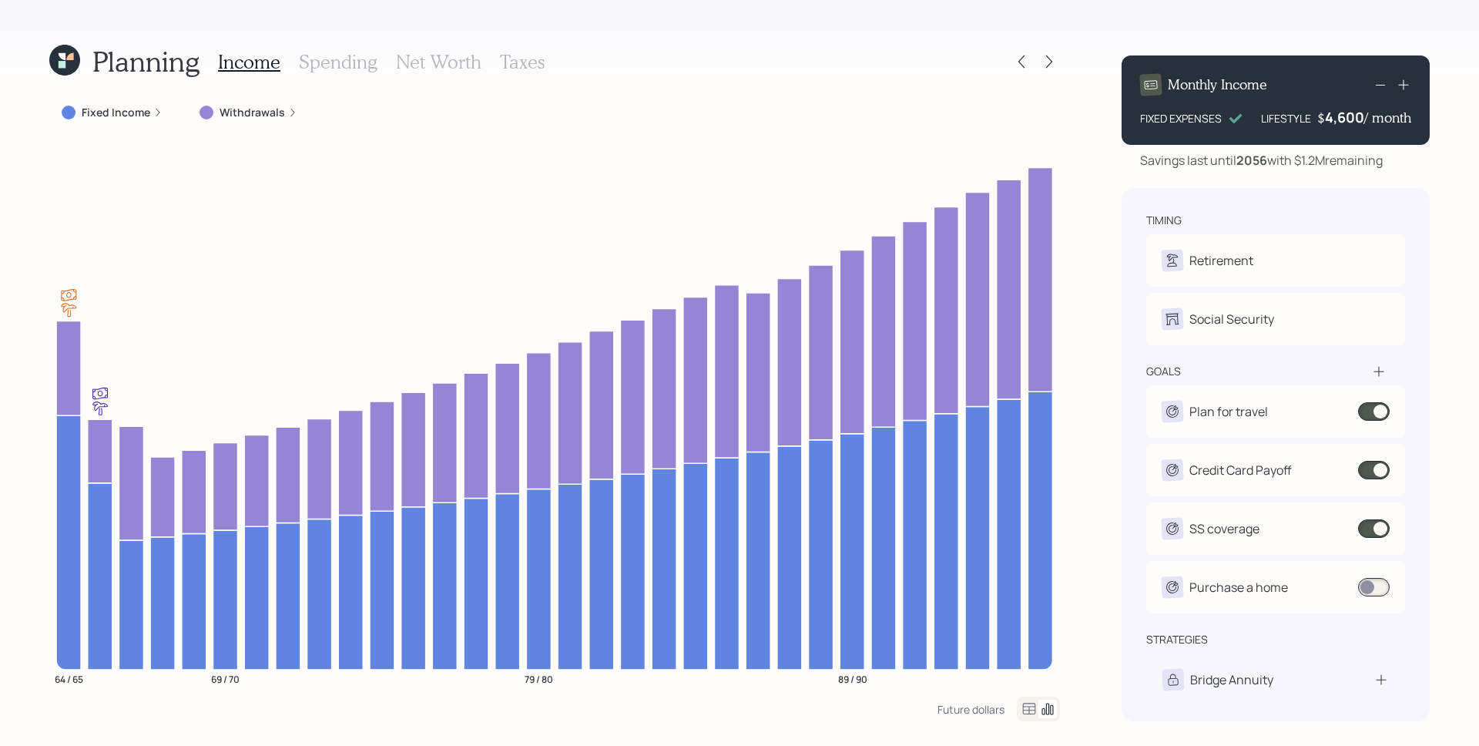
click at [270, 109] on label "Withdrawals" at bounding box center [252, 112] width 65 height 15
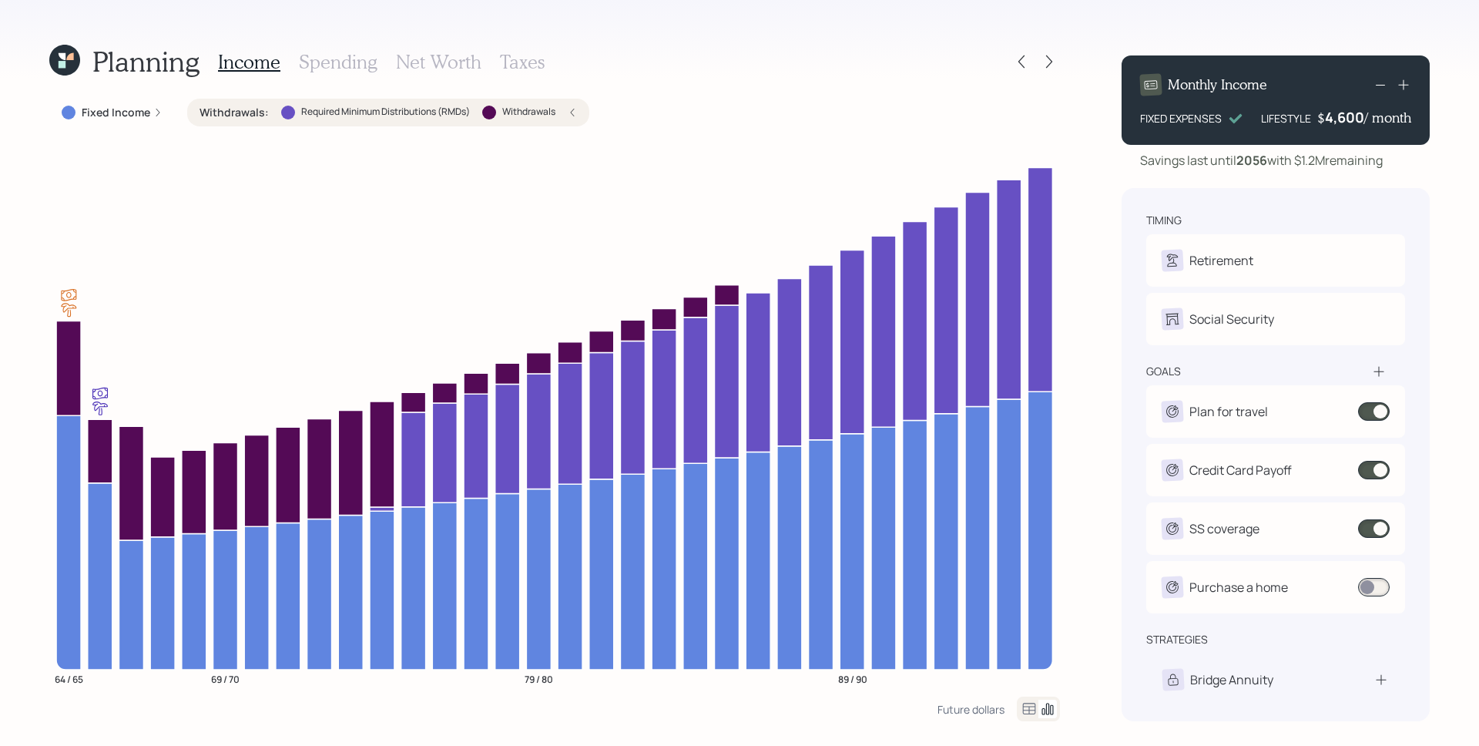
click at [161, 109] on div "Fixed Income" at bounding box center [112, 113] width 126 height 28
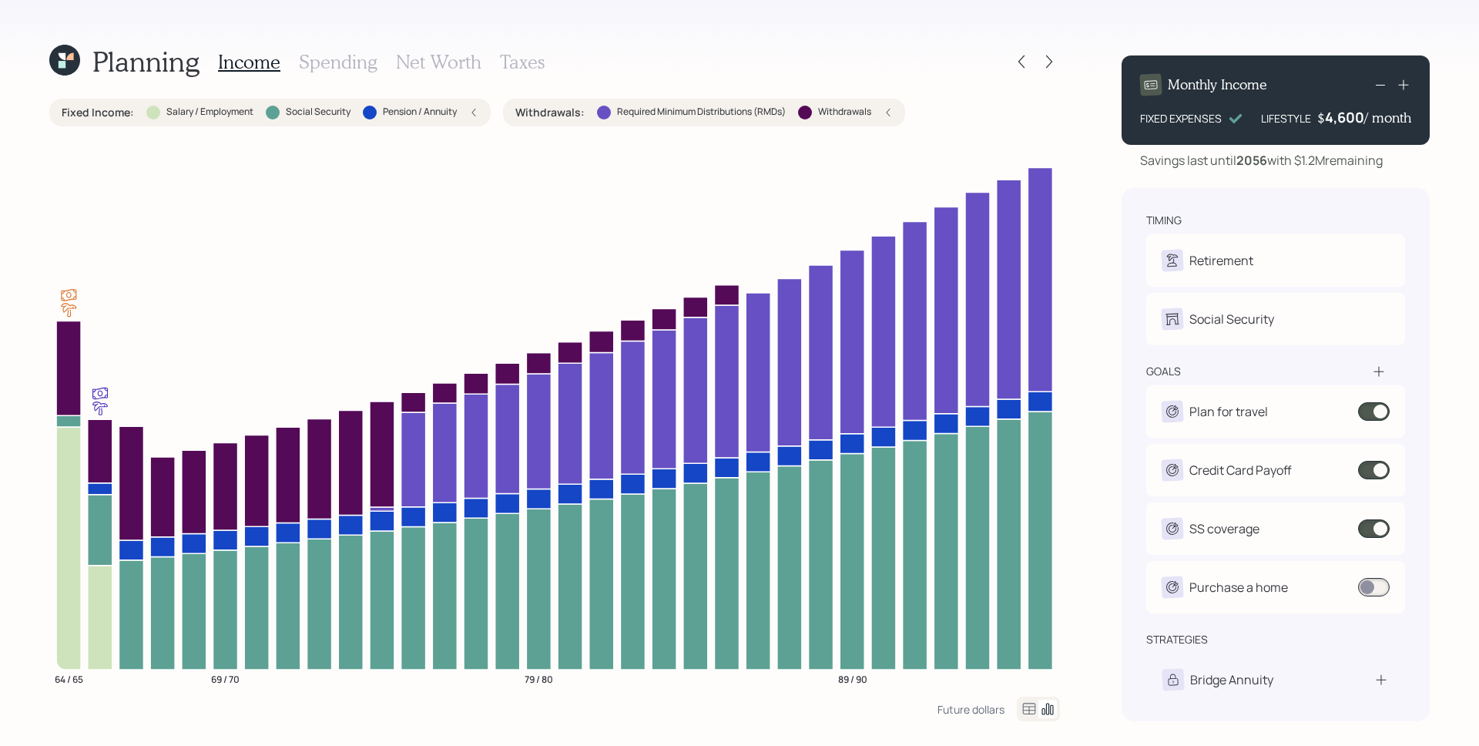
click at [328, 55] on h3 "Spending" at bounding box center [338, 62] width 79 height 22
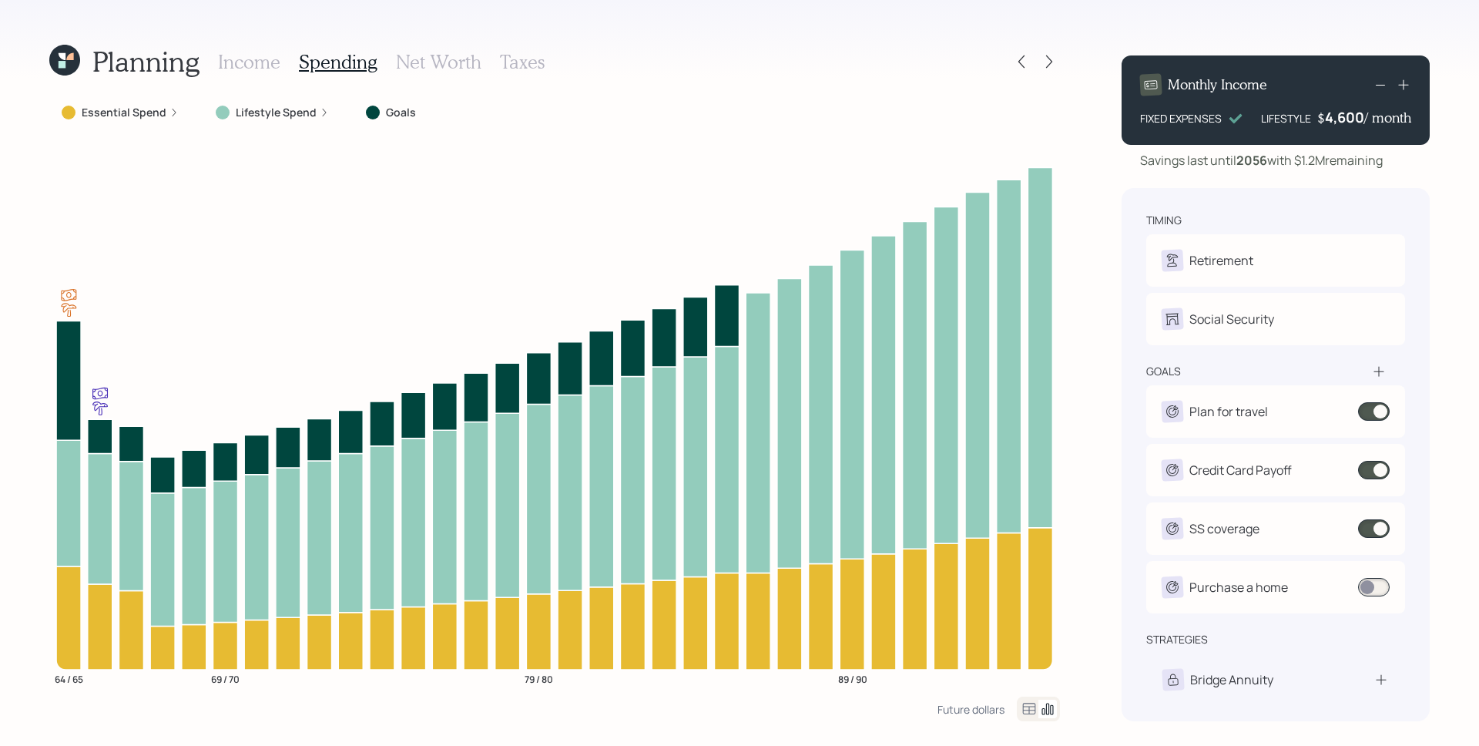
click at [154, 105] on label "Essential Spend" at bounding box center [124, 112] width 85 height 15
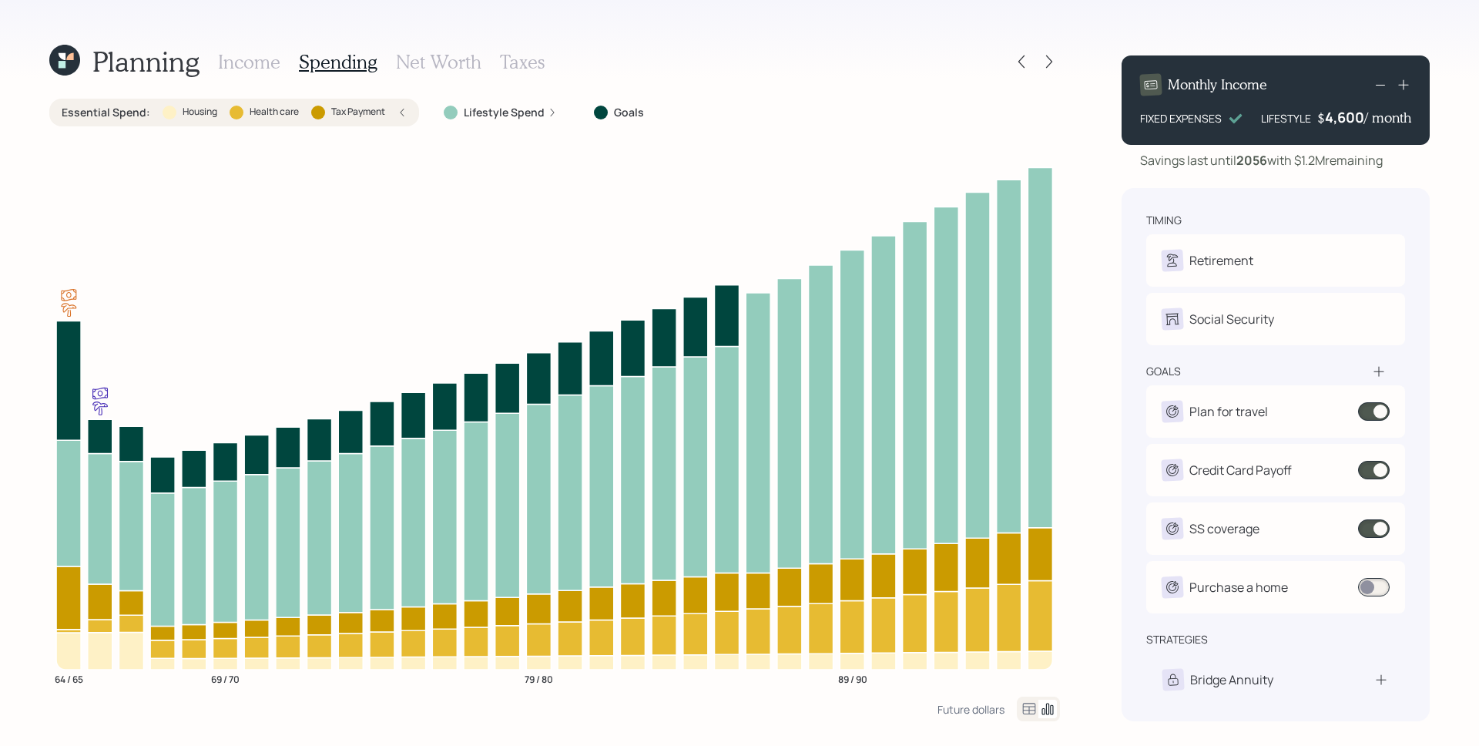
click at [254, 68] on h3 "Income" at bounding box center [249, 62] width 62 height 22
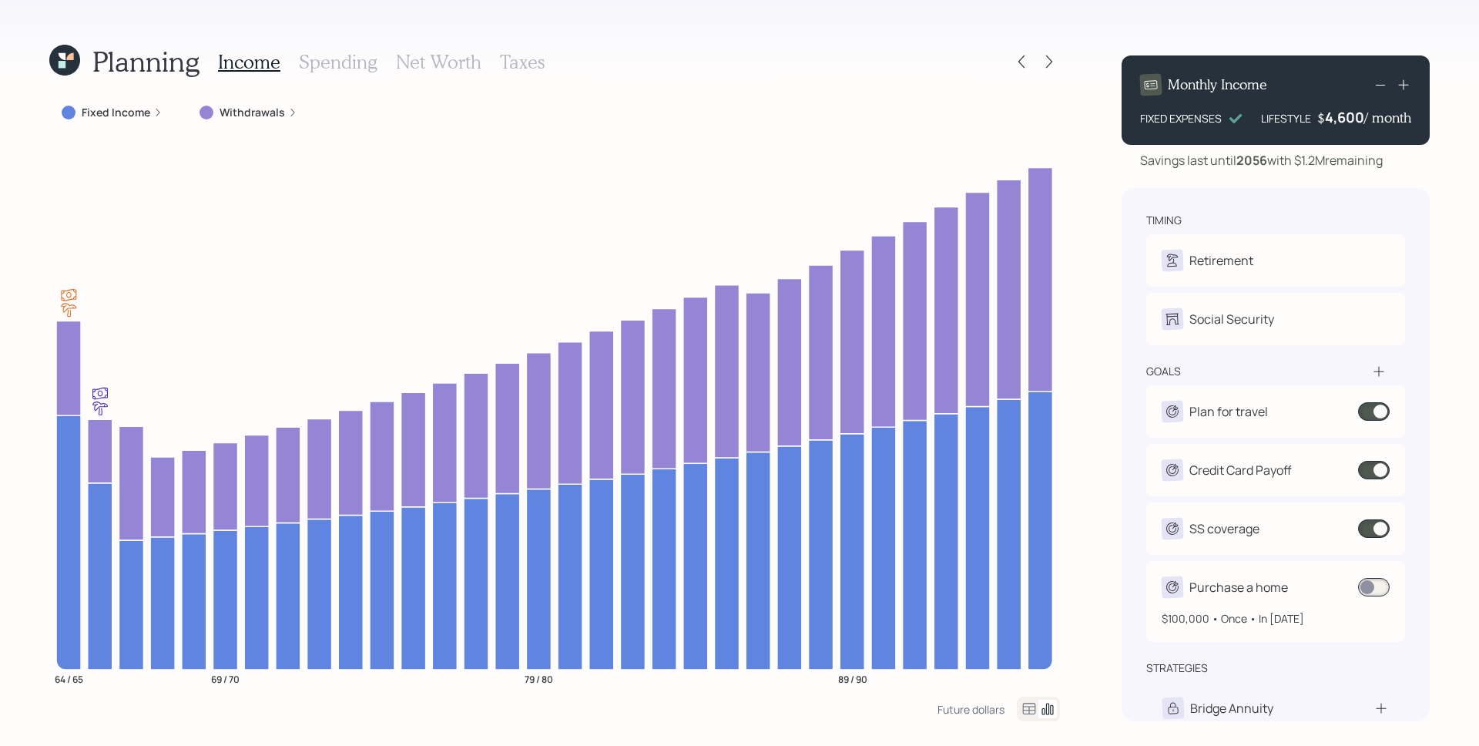
click at [1370, 588] on span at bounding box center [1374, 587] width 32 height 18
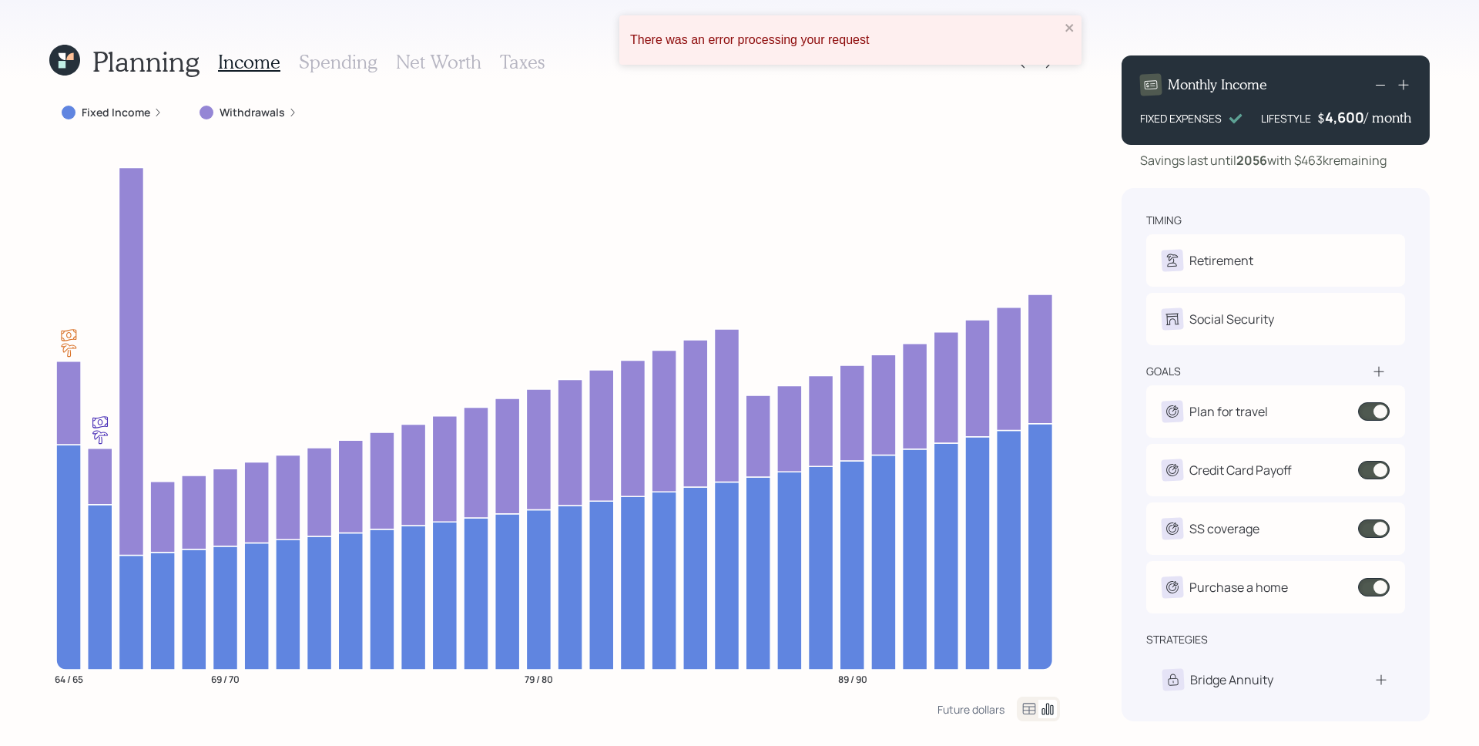
click at [255, 111] on label "Withdrawals" at bounding box center [252, 112] width 65 height 15
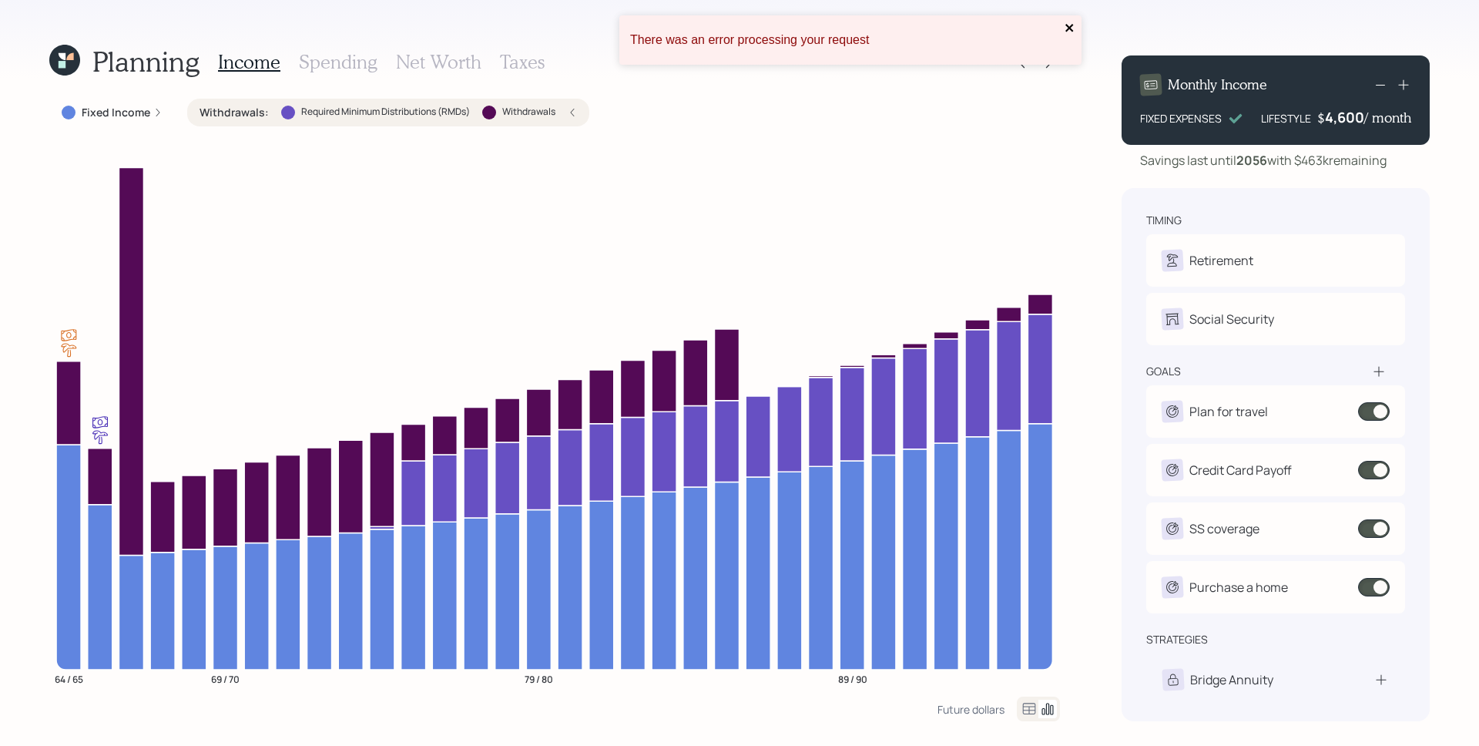
click at [1070, 26] on icon "close" at bounding box center [1069, 28] width 8 height 8
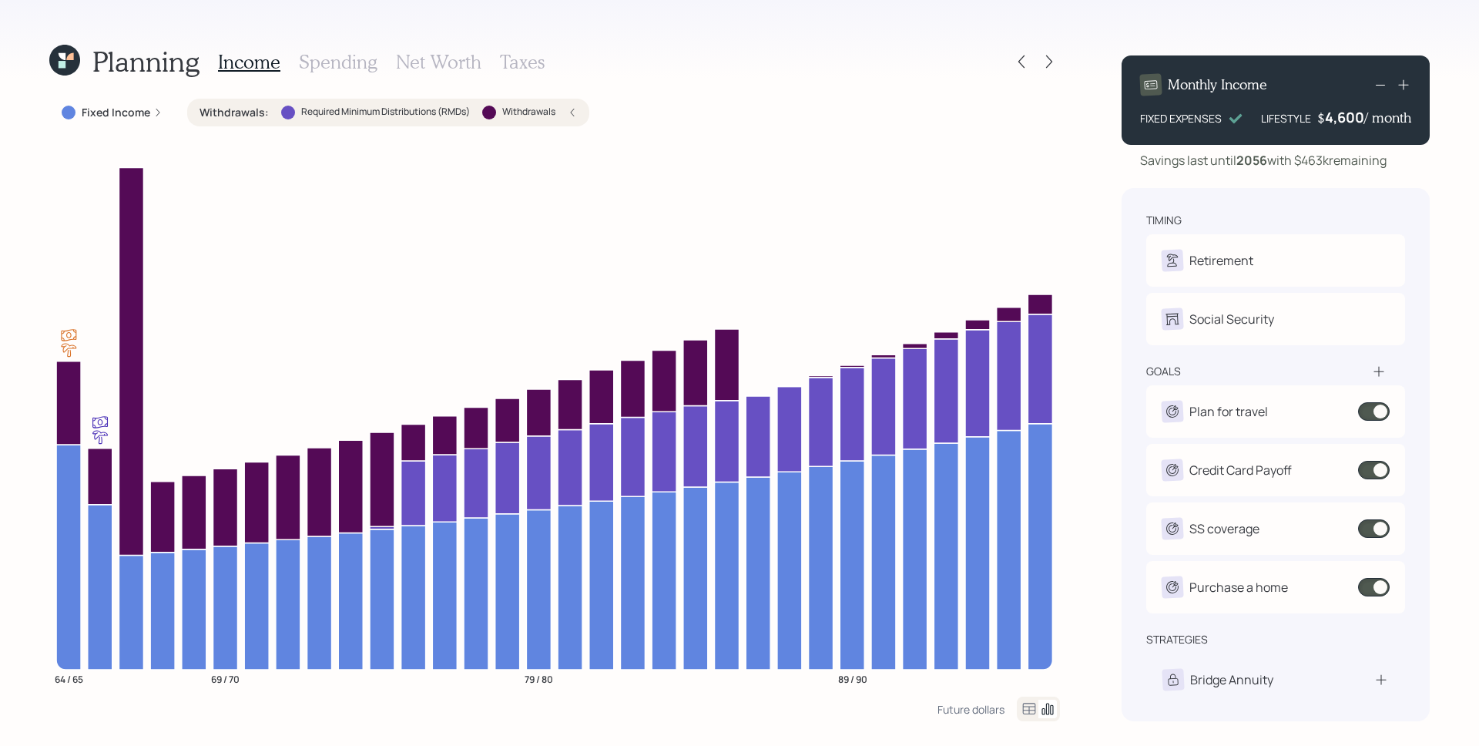
click at [1429, 585] on div "timing Retirement K Retire at 64y 6m T Retired Social Security K Elect at 65y 6…" at bounding box center [1275, 454] width 308 height 533
click at [1371, 591] on span at bounding box center [1374, 587] width 32 height 18
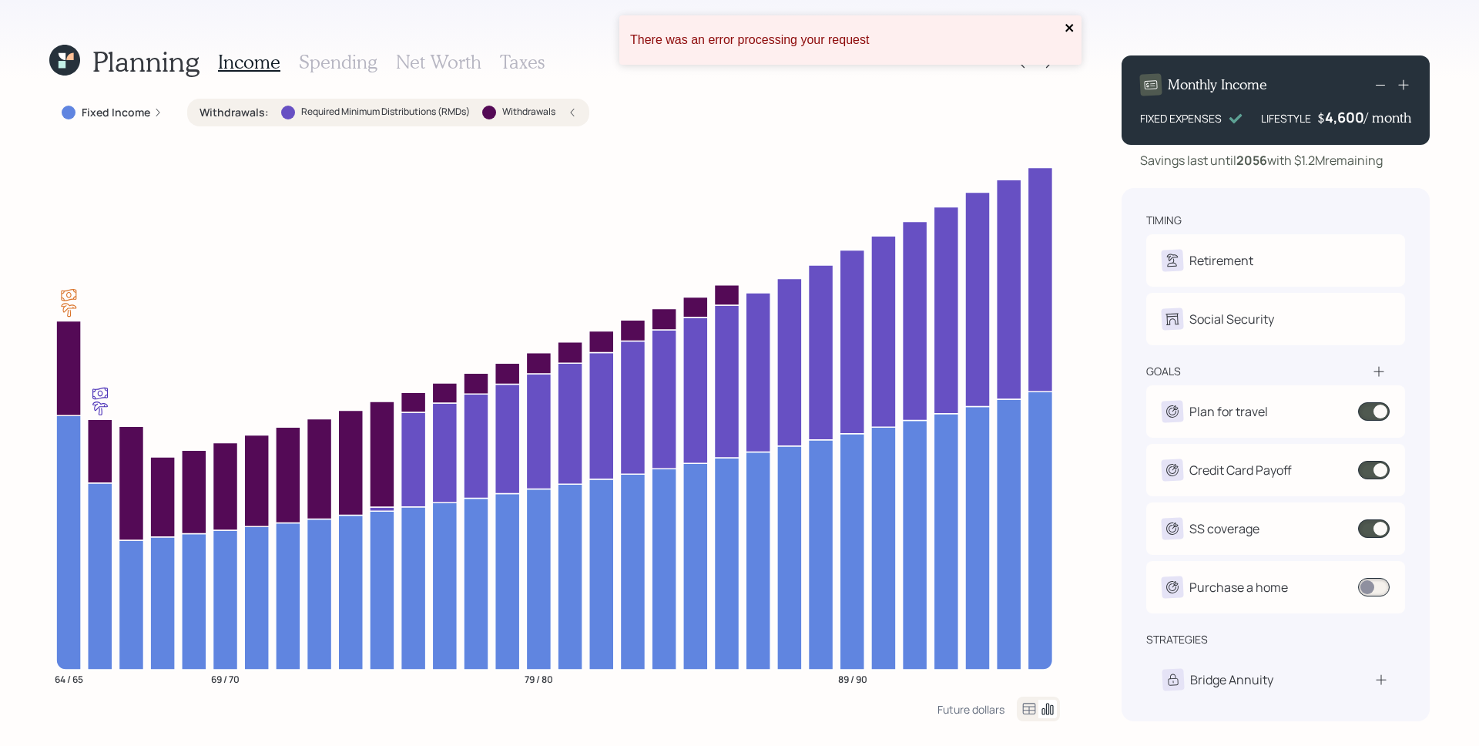
click at [1074, 26] on icon "close" at bounding box center [1069, 28] width 11 height 12
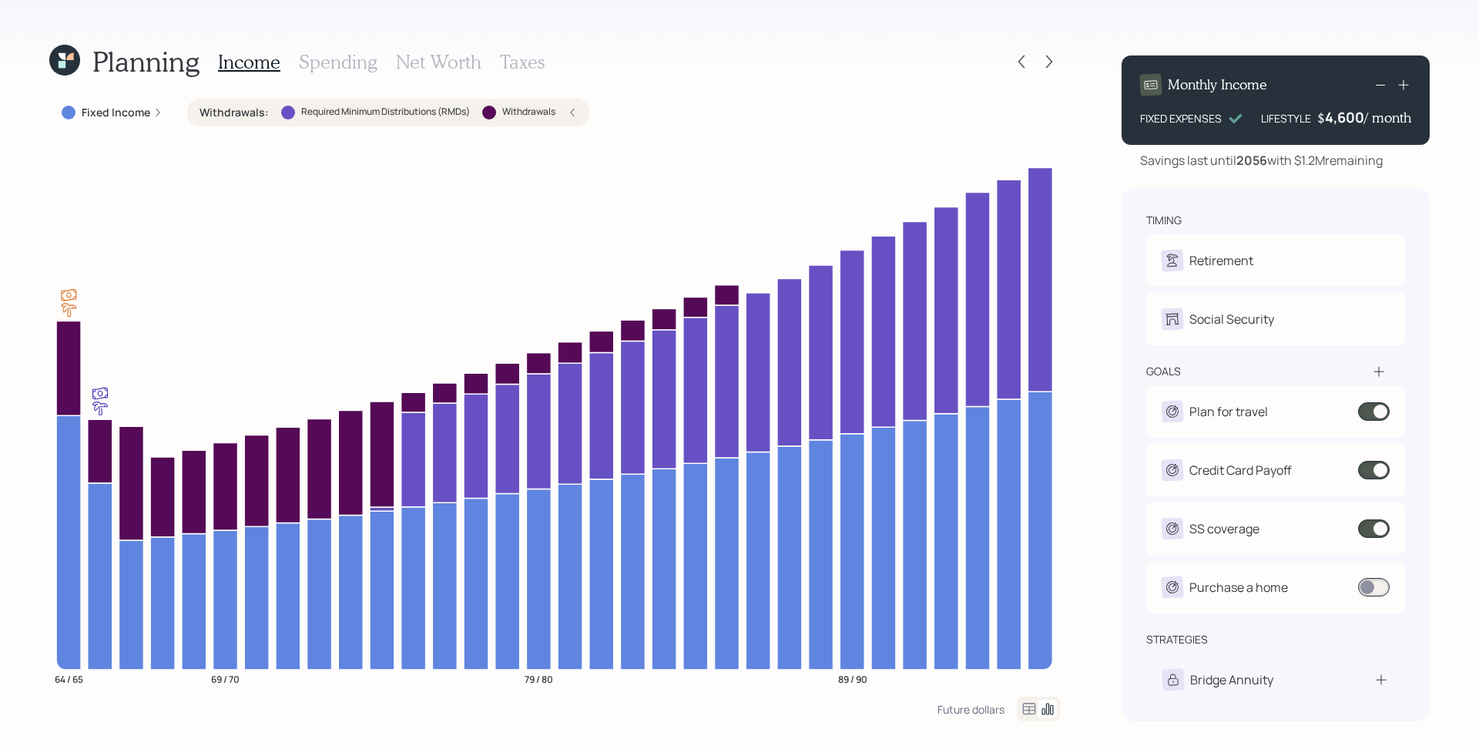
click at [1093, 16] on div "Planning Income Spending Net Worth Taxes Fixed Income Withdrawals : Required Mi…" at bounding box center [739, 373] width 1479 height 746
click at [65, 55] on icon at bounding box center [64, 60] width 31 height 31
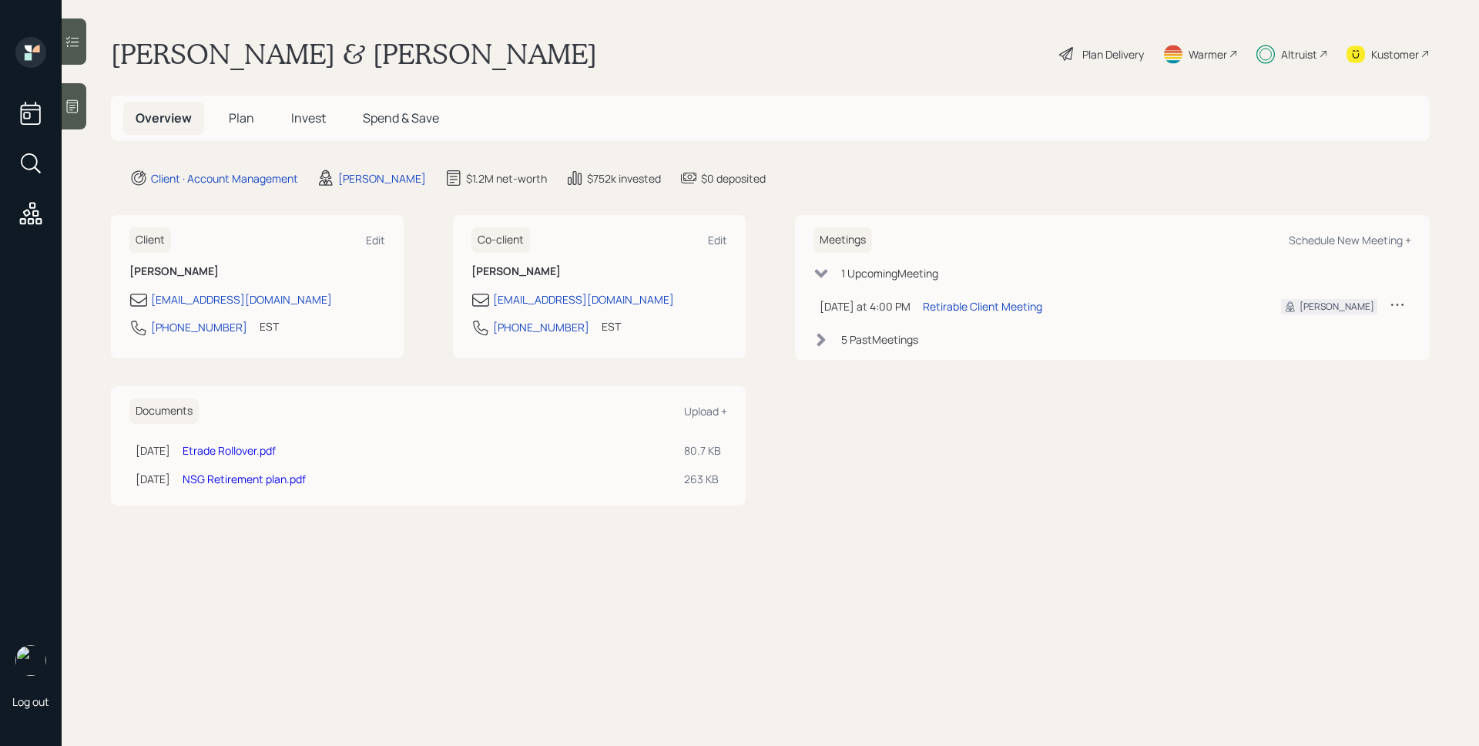
click at [306, 119] on span "Invest" at bounding box center [308, 117] width 35 height 17
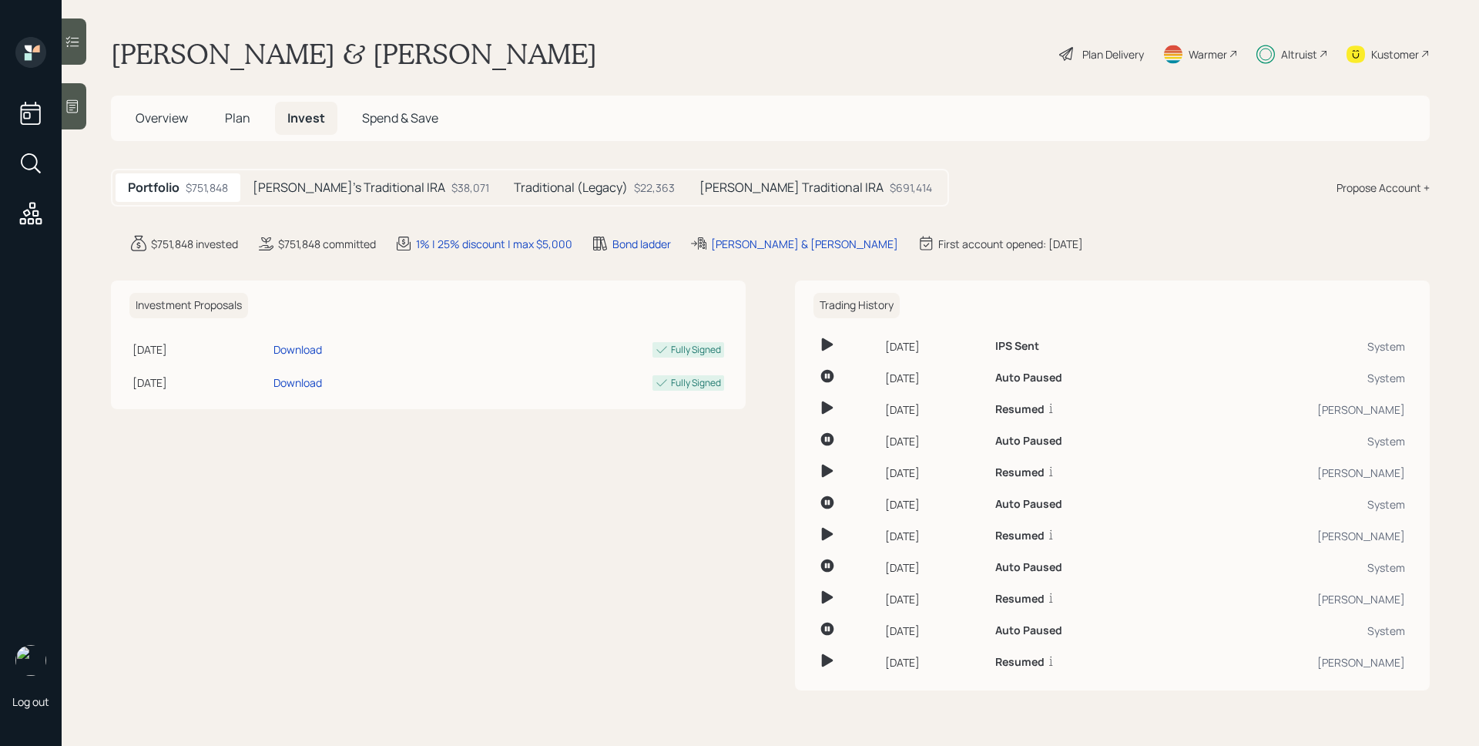
click at [699, 185] on h5 "[PERSON_NAME] Traditional IRA" at bounding box center [791, 187] width 184 height 15
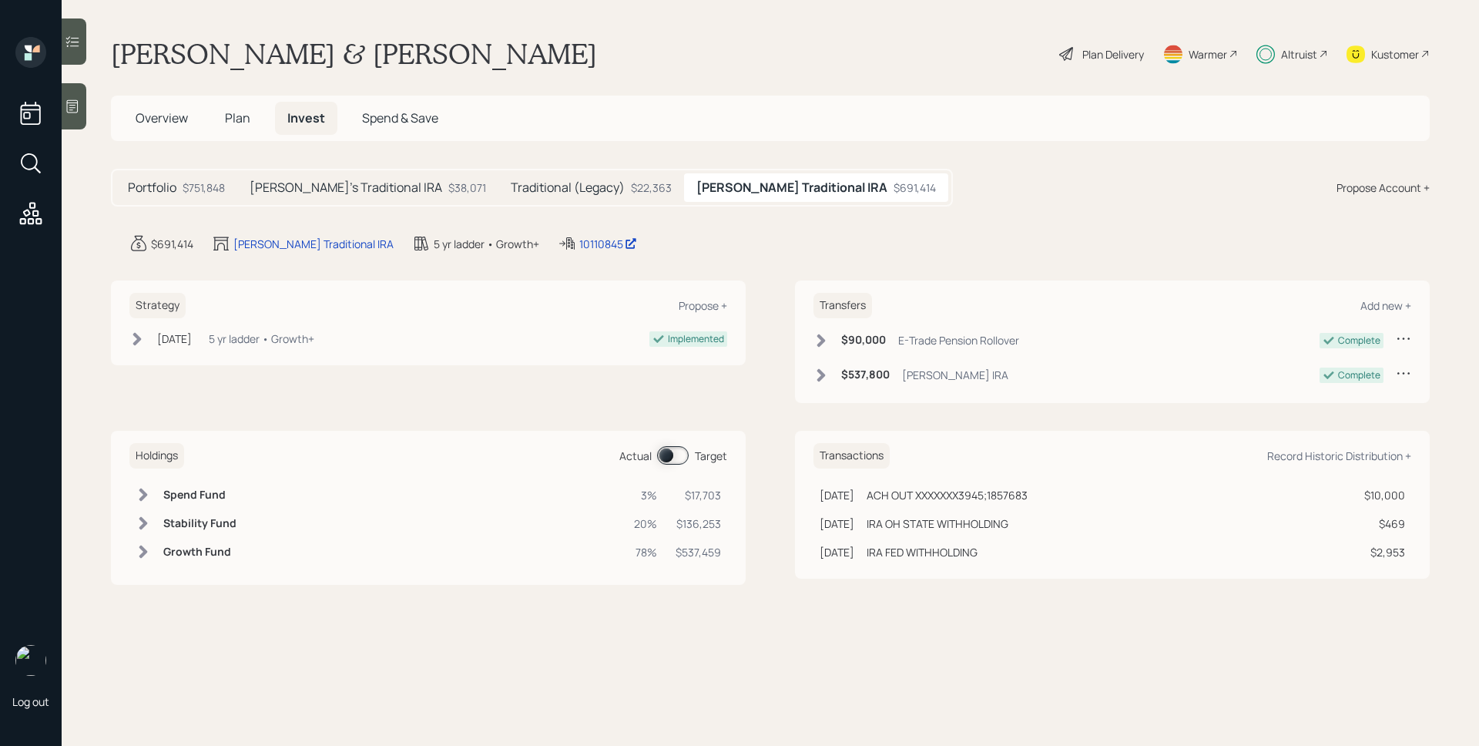
click at [673, 458] on span at bounding box center [673, 455] width 32 height 18
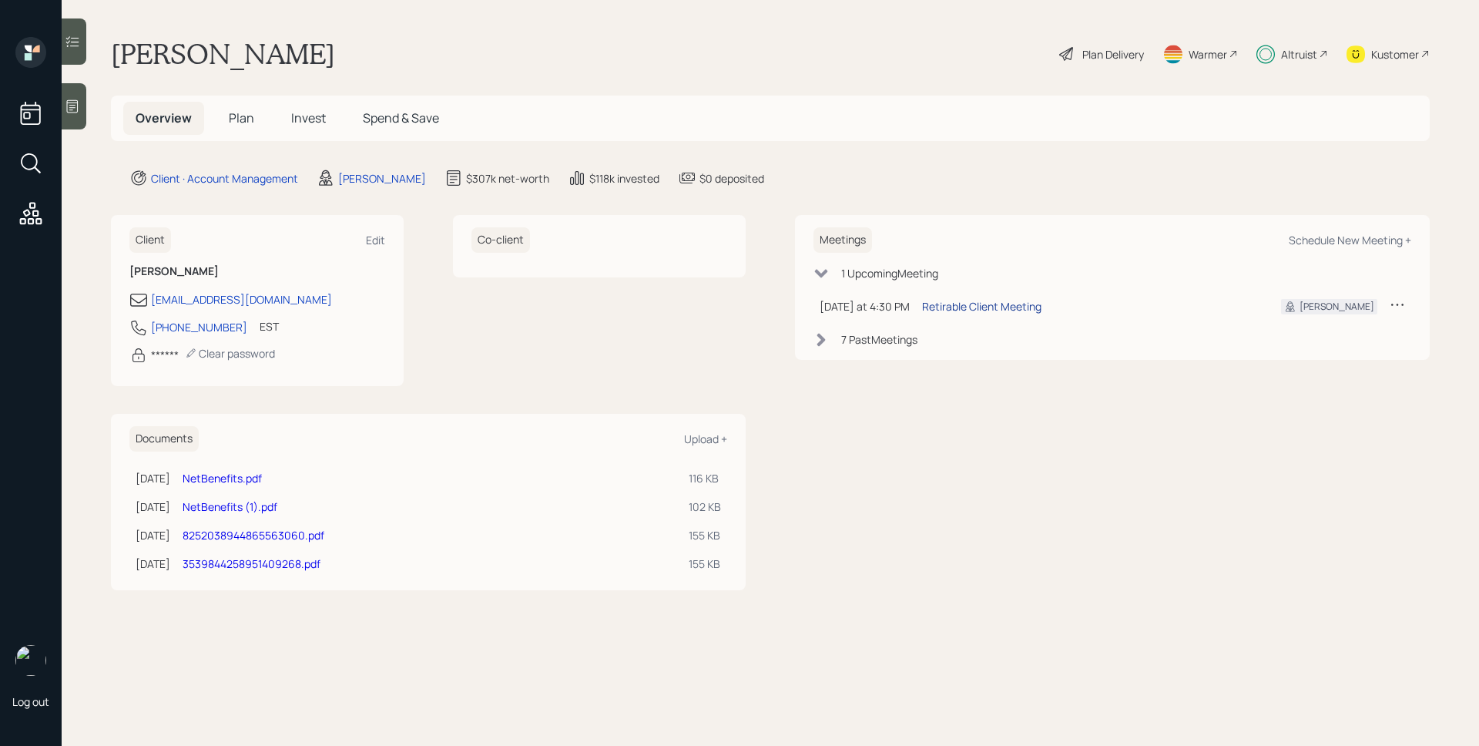
click at [971, 301] on div "Retirable Client Meeting" at bounding box center [981, 306] width 119 height 16
